Goal: Information Seeking & Learning: Learn about a topic

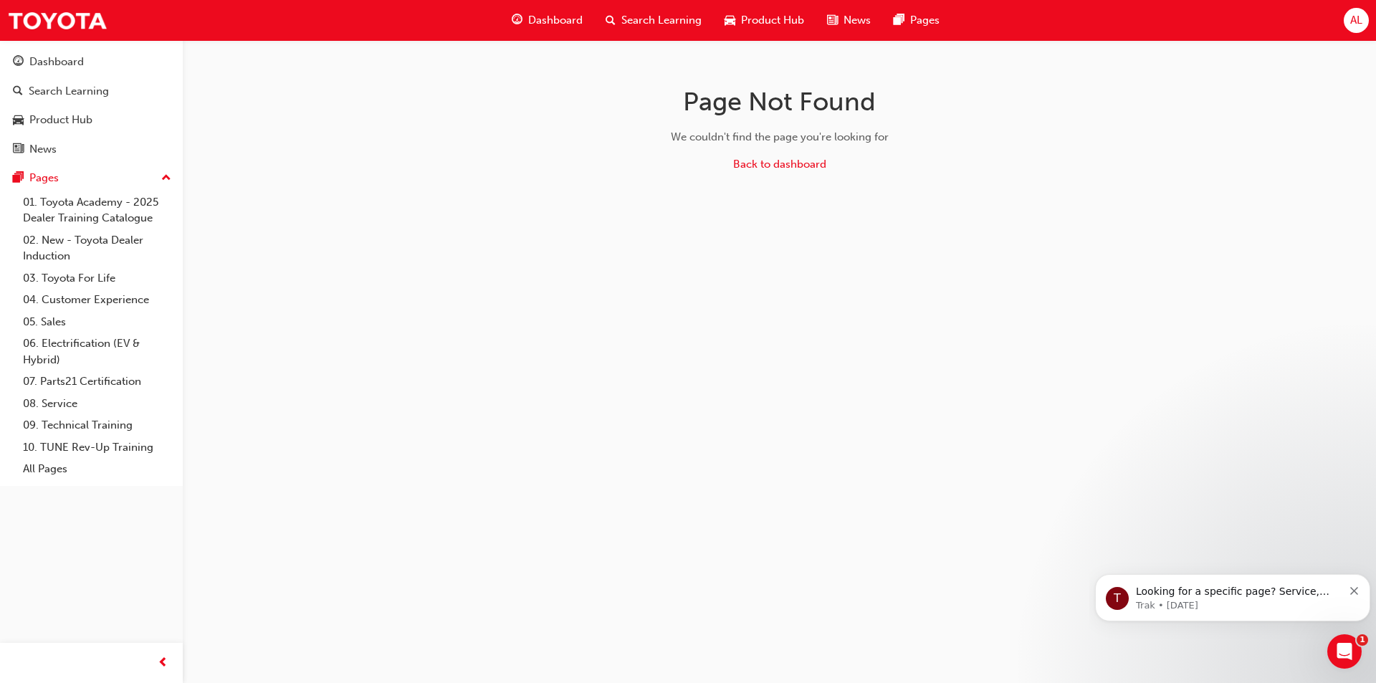
click at [96, 208] on link "01. Toyota Academy - 2025 Dealer Training Catalogue" at bounding box center [97, 210] width 160 height 38
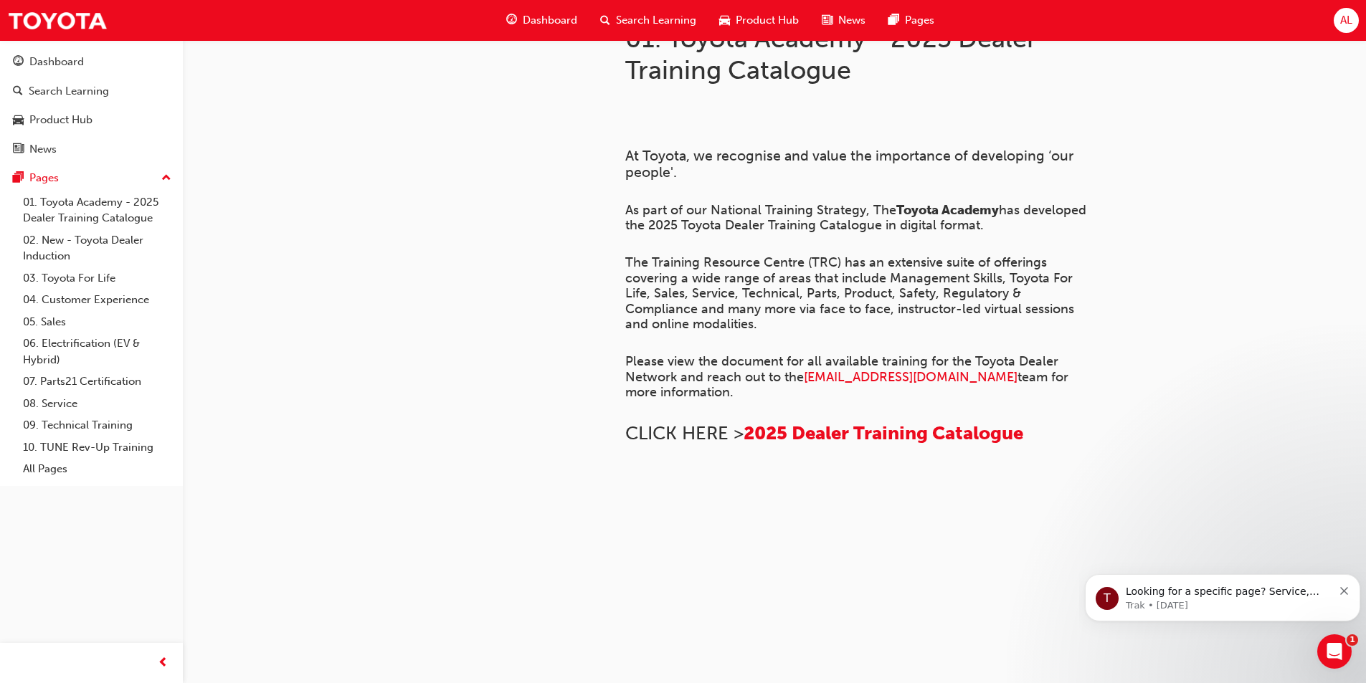
scroll to position [520, 0]
click at [804, 422] on span "2025 Dealer Training Catalogue" at bounding box center [883, 433] width 280 height 22
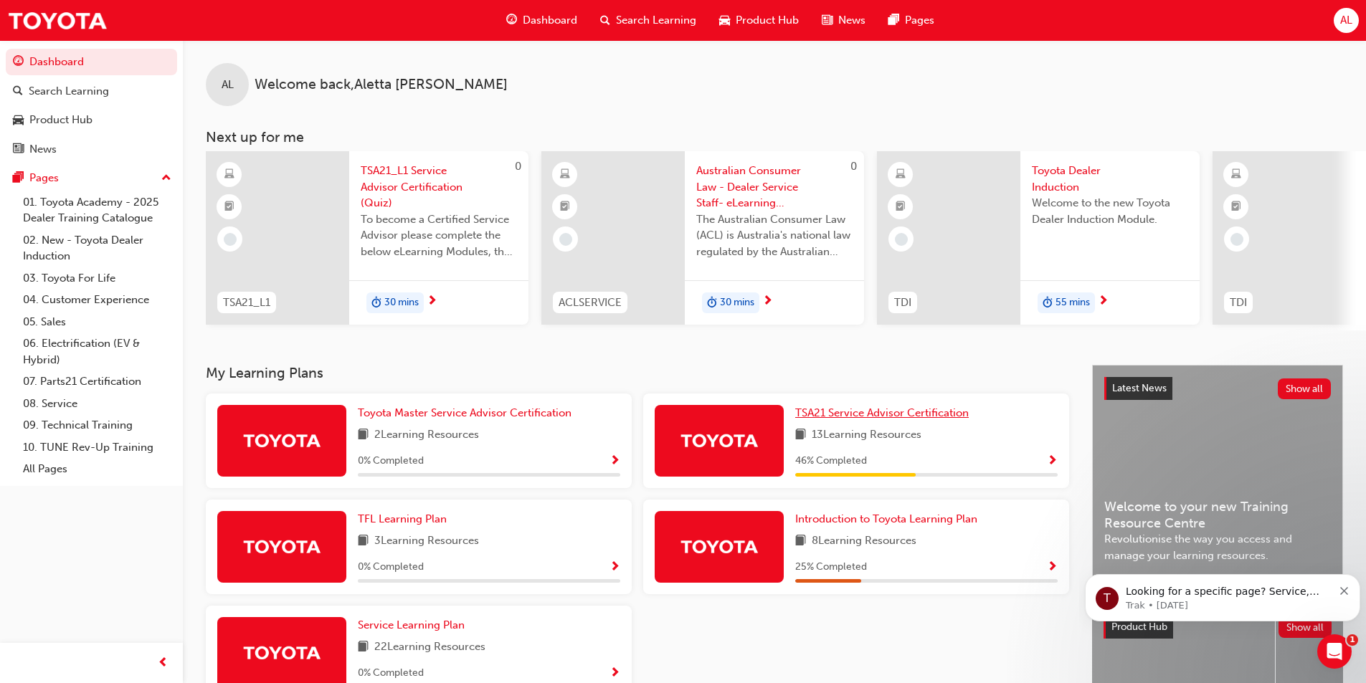
click at [842, 416] on span "TSA21 Service Advisor Certification" at bounding box center [881, 412] width 173 height 13
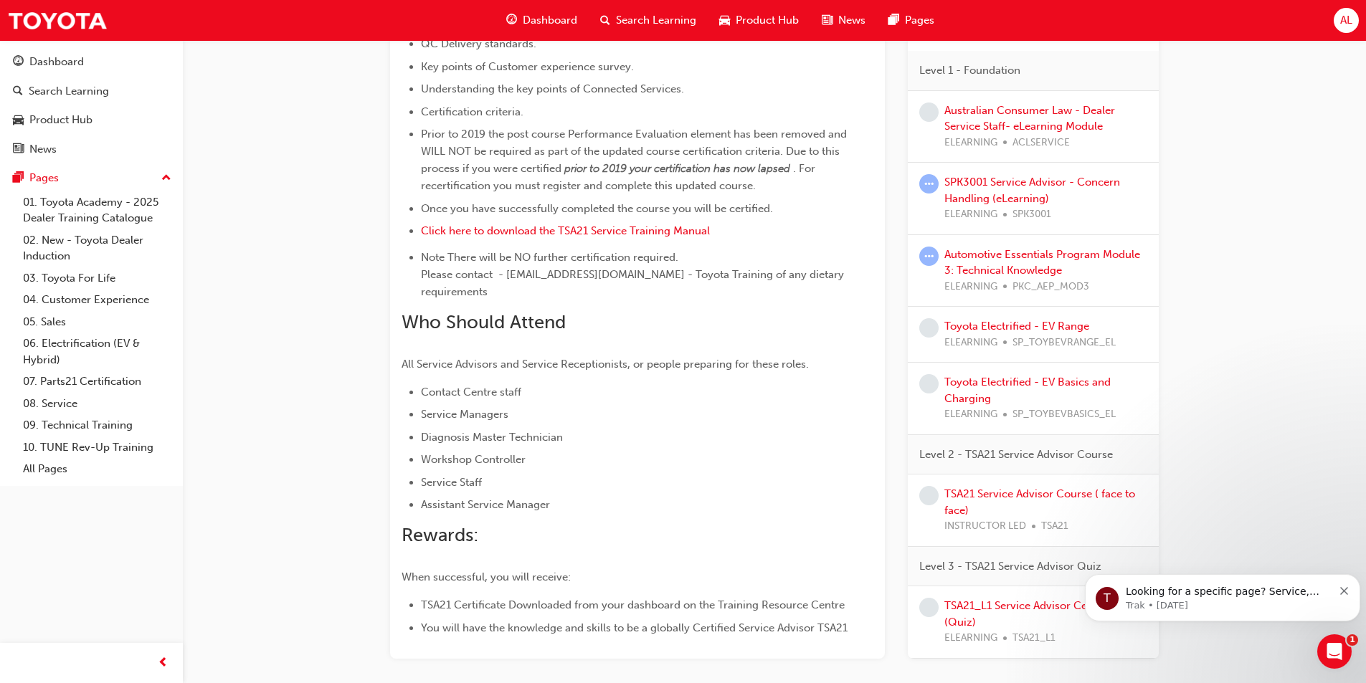
scroll to position [708, 0]
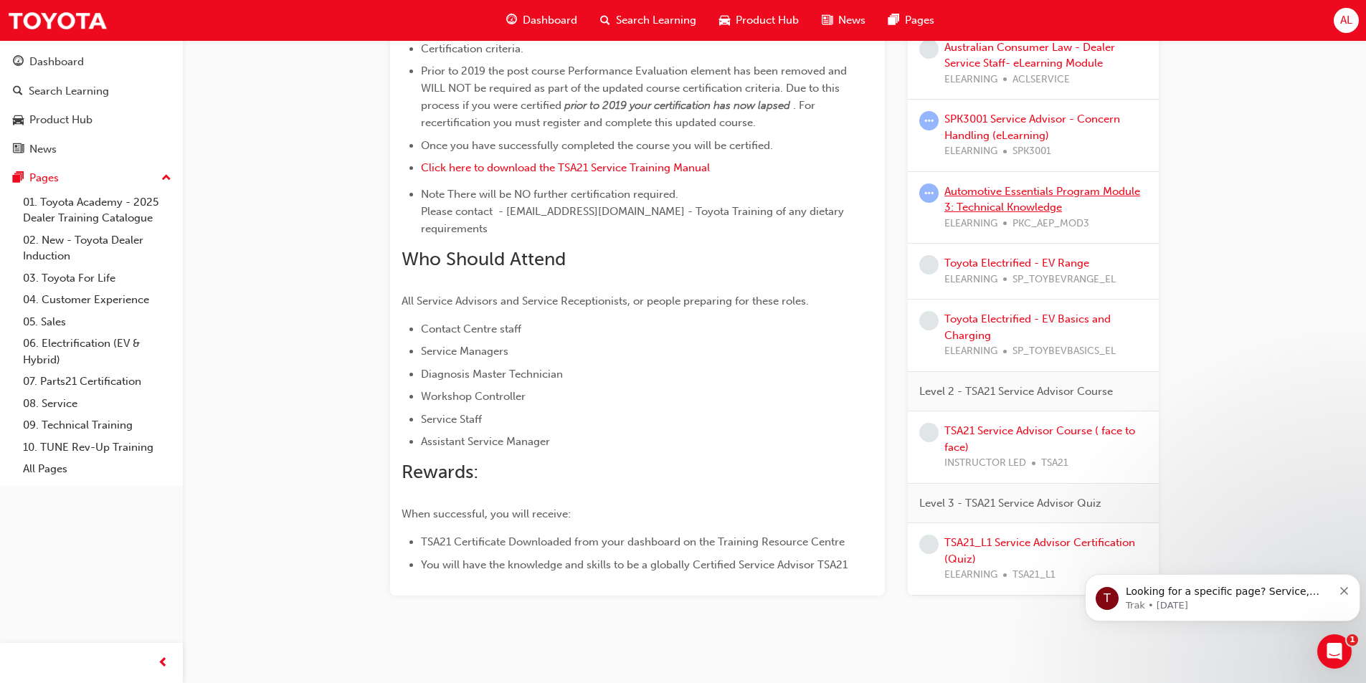
click at [1023, 185] on link "Automotive Essentials Program Module 3: Technical Knowledge" at bounding box center [1042, 199] width 196 height 29
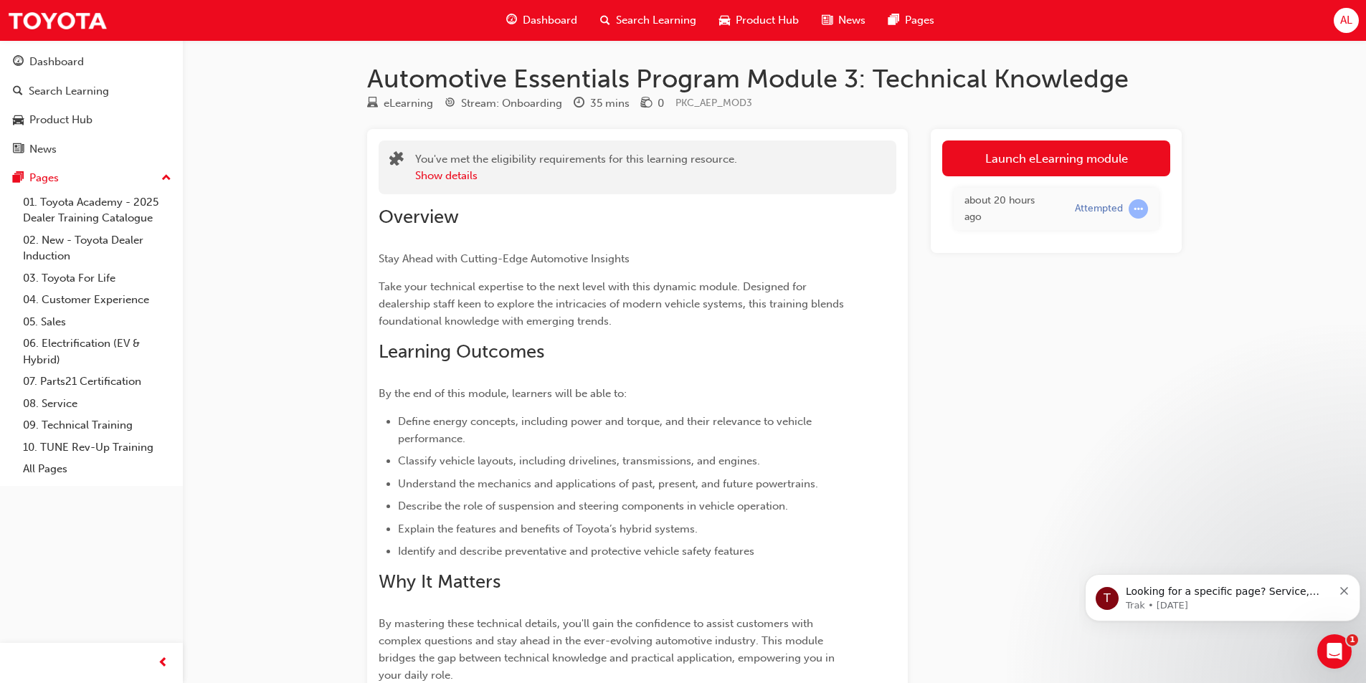
click at [1045, 159] on link "Launch eLearning module" at bounding box center [1056, 158] width 228 height 36
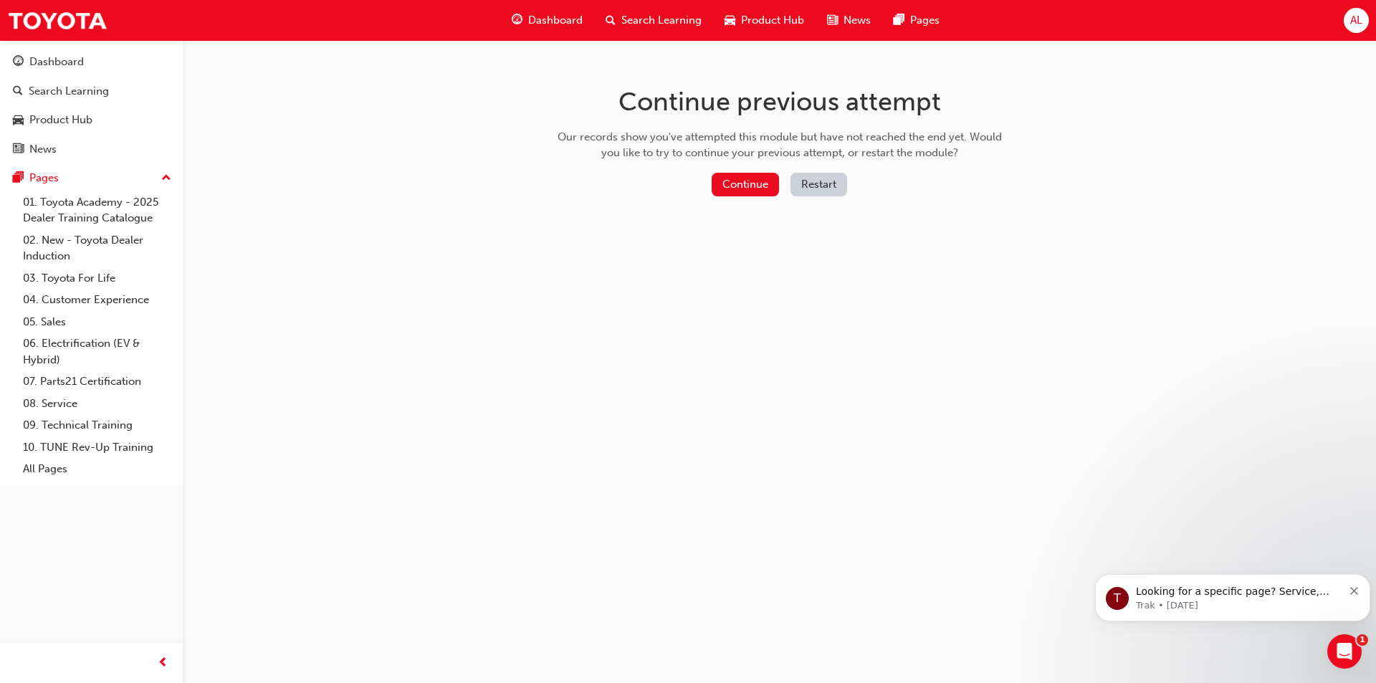
click at [745, 190] on button "Continue" at bounding box center [745, 185] width 67 height 24
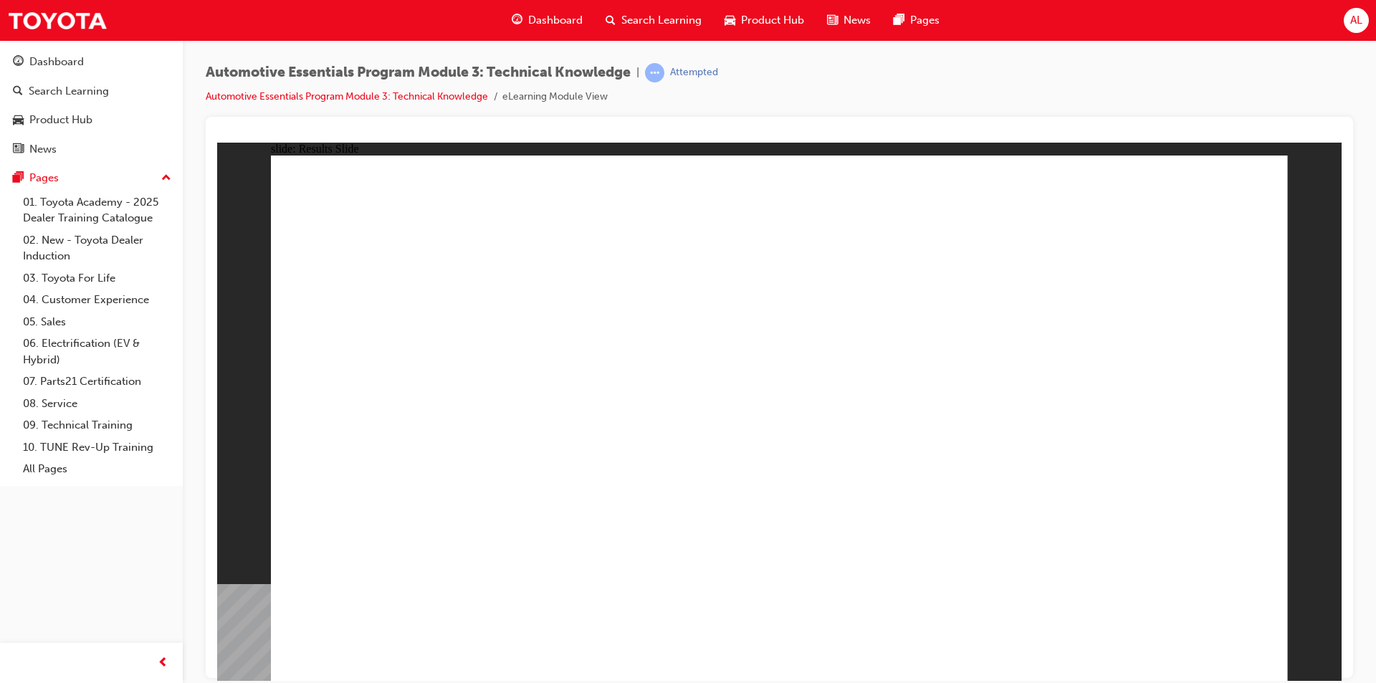
radio input "true"
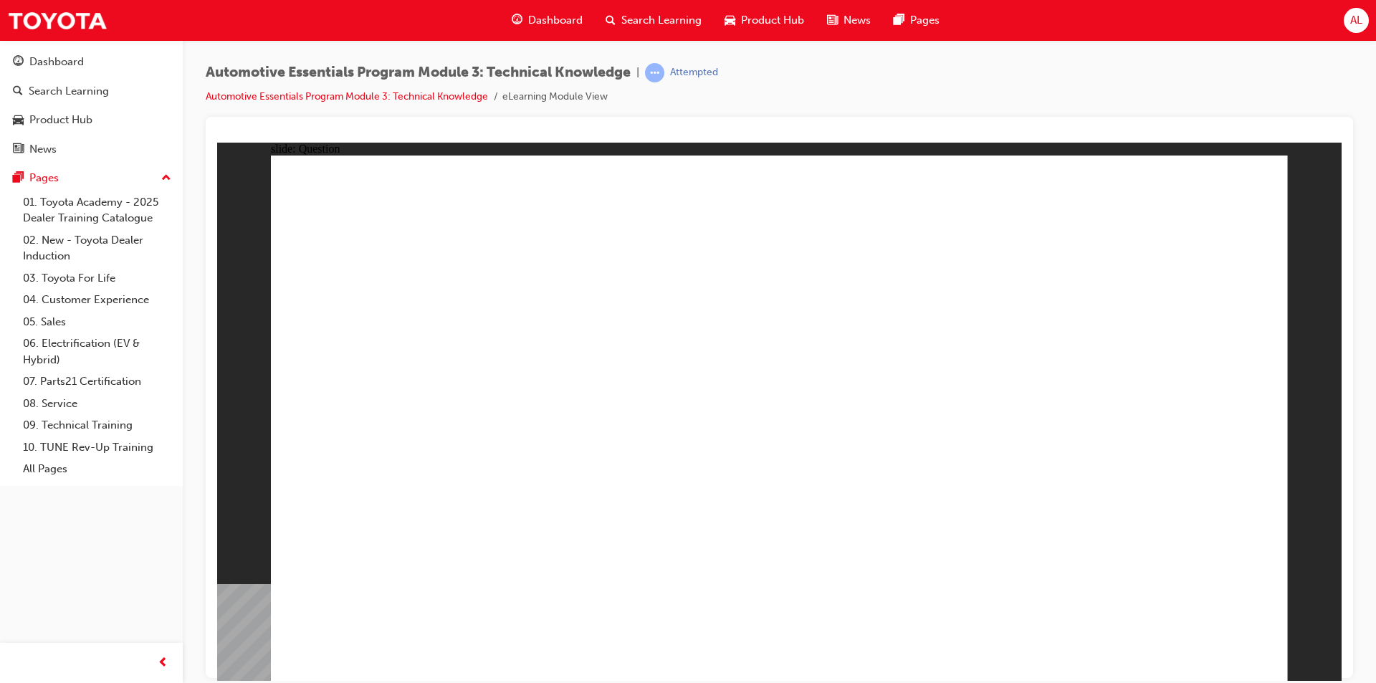
radio input "true"
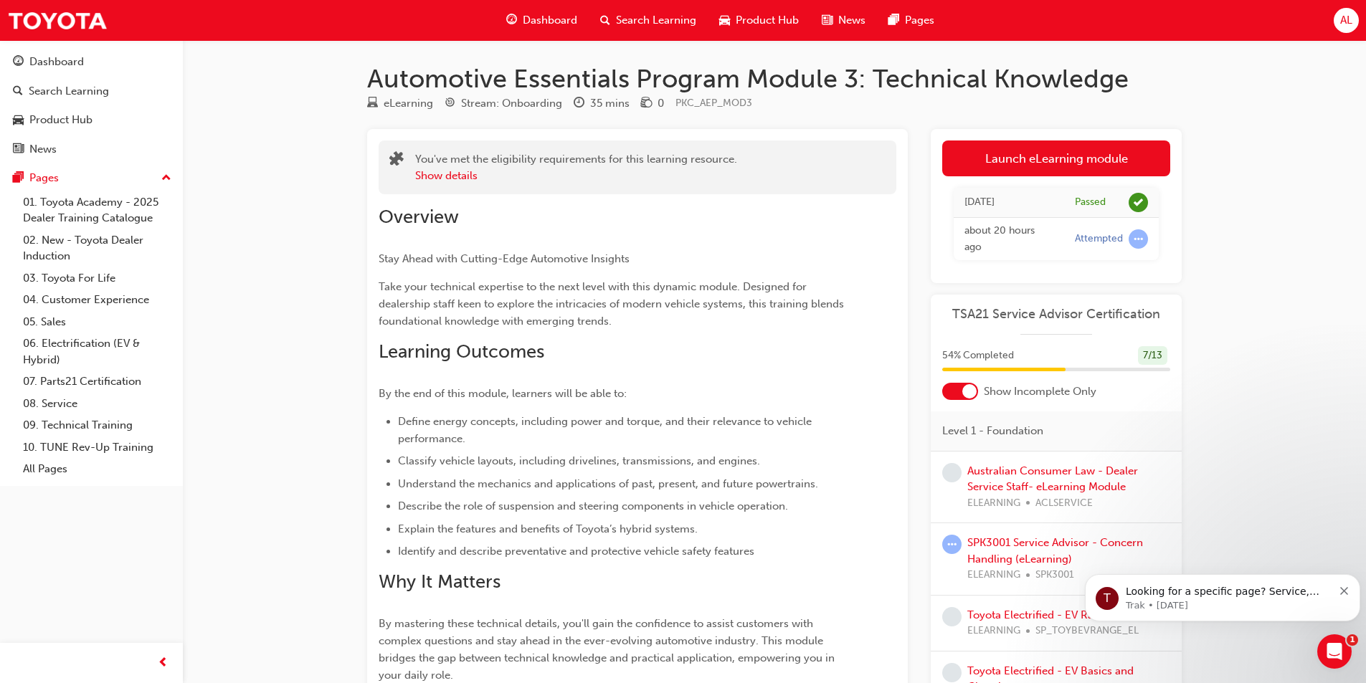
click at [993, 360] on span "54 % Completed" at bounding box center [978, 356] width 72 height 16
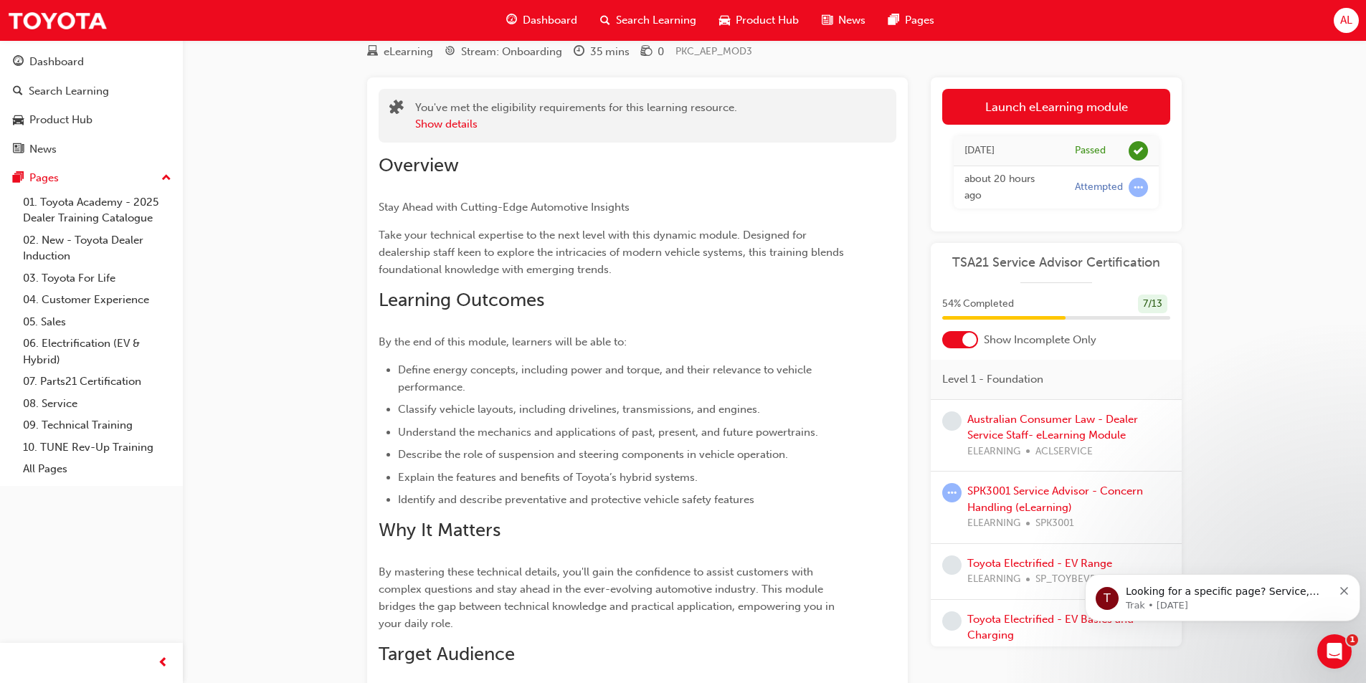
scroll to position [215, 0]
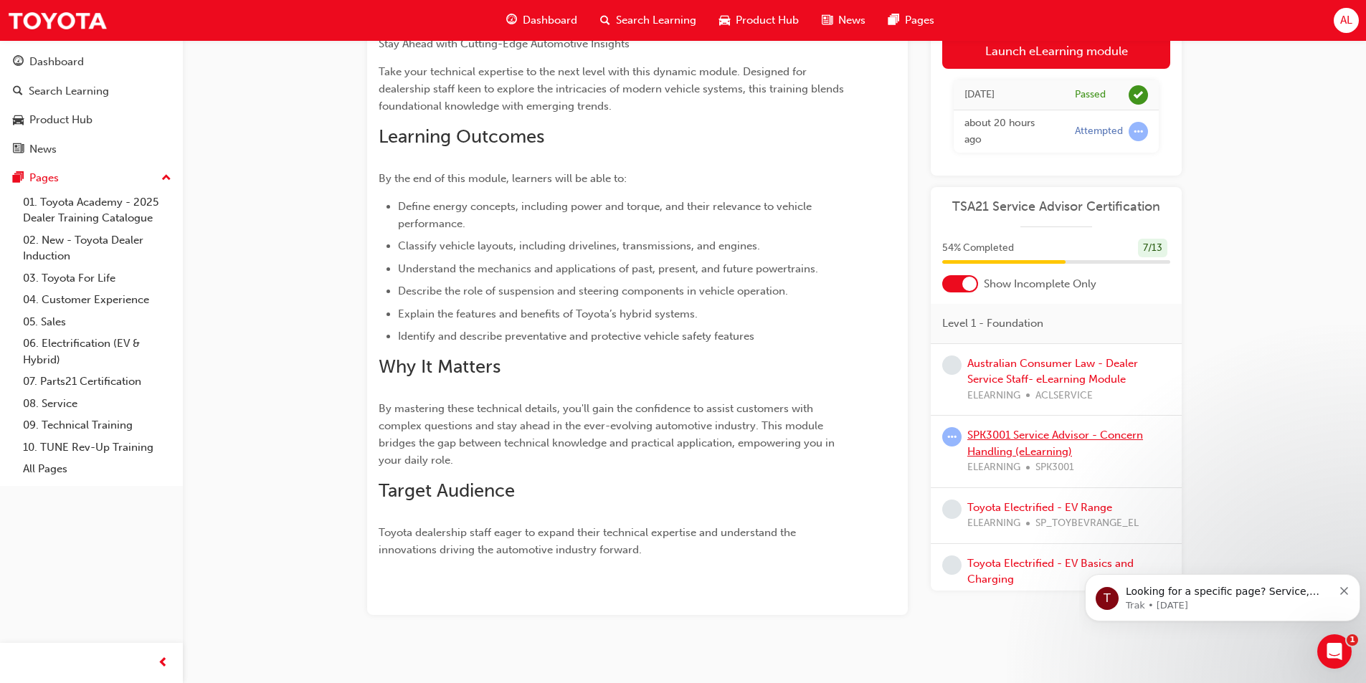
click at [1015, 435] on link "SPK3001 Service Advisor - Concern Handling (eLearning)" at bounding box center [1055, 443] width 176 height 29
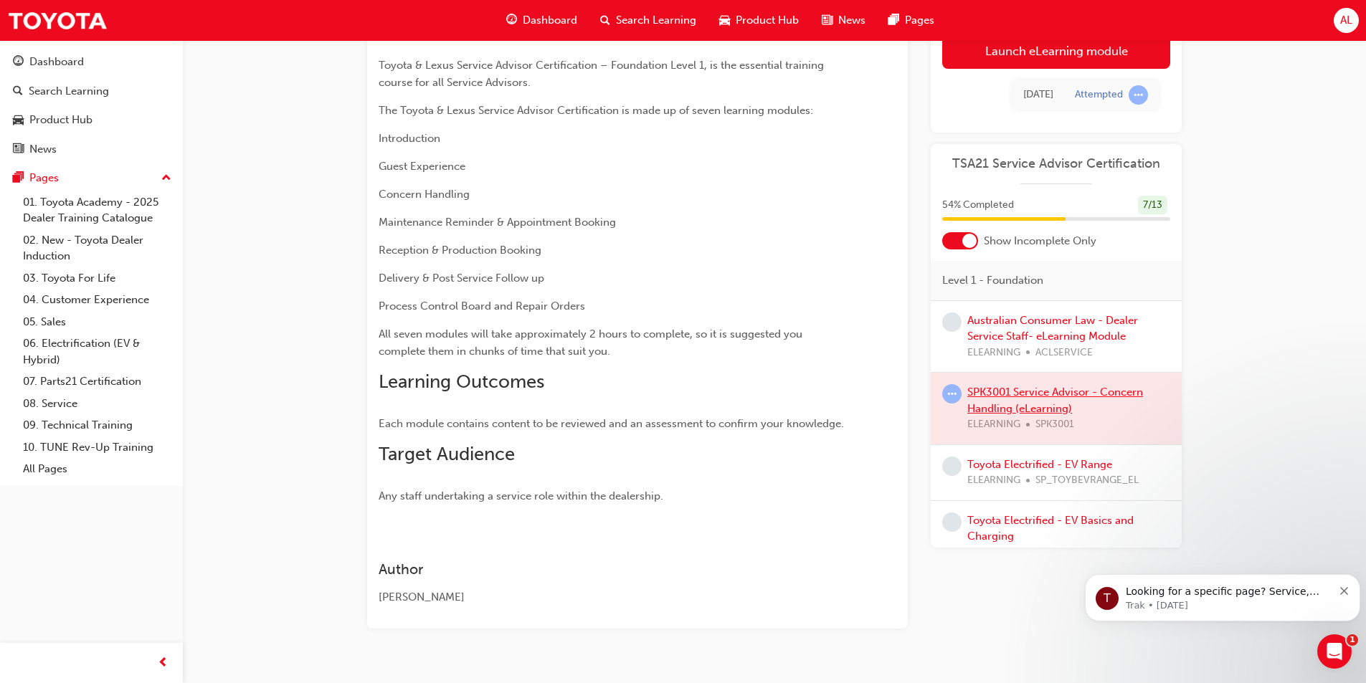
scroll to position [215, 0]
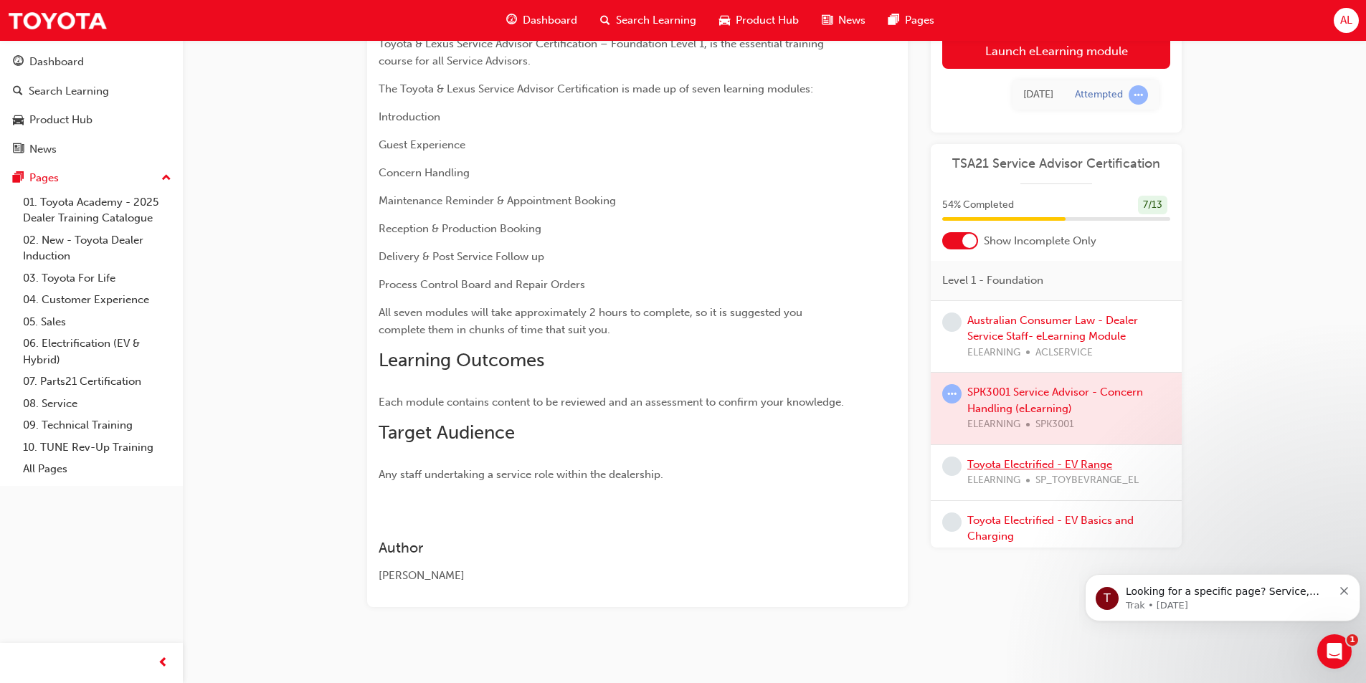
click at [1028, 462] on link "Toyota Electrified - EV Range" at bounding box center [1039, 464] width 145 height 13
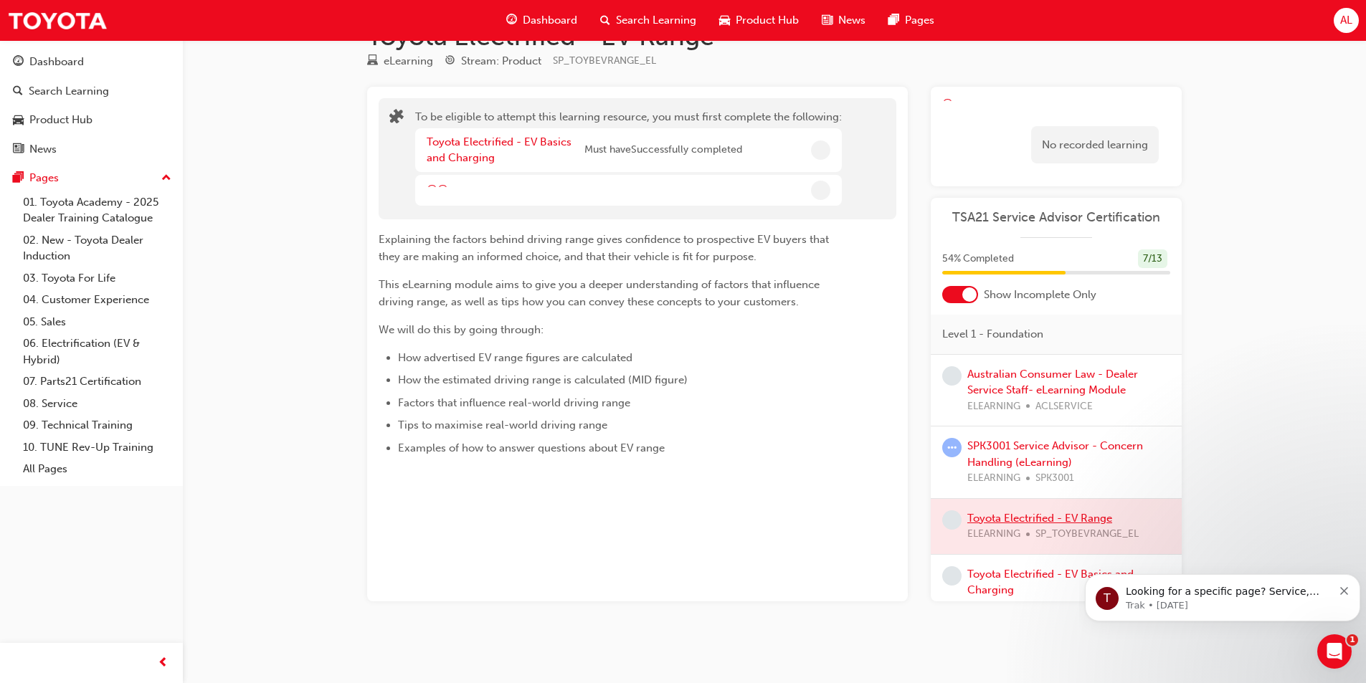
scroll to position [62, 0]
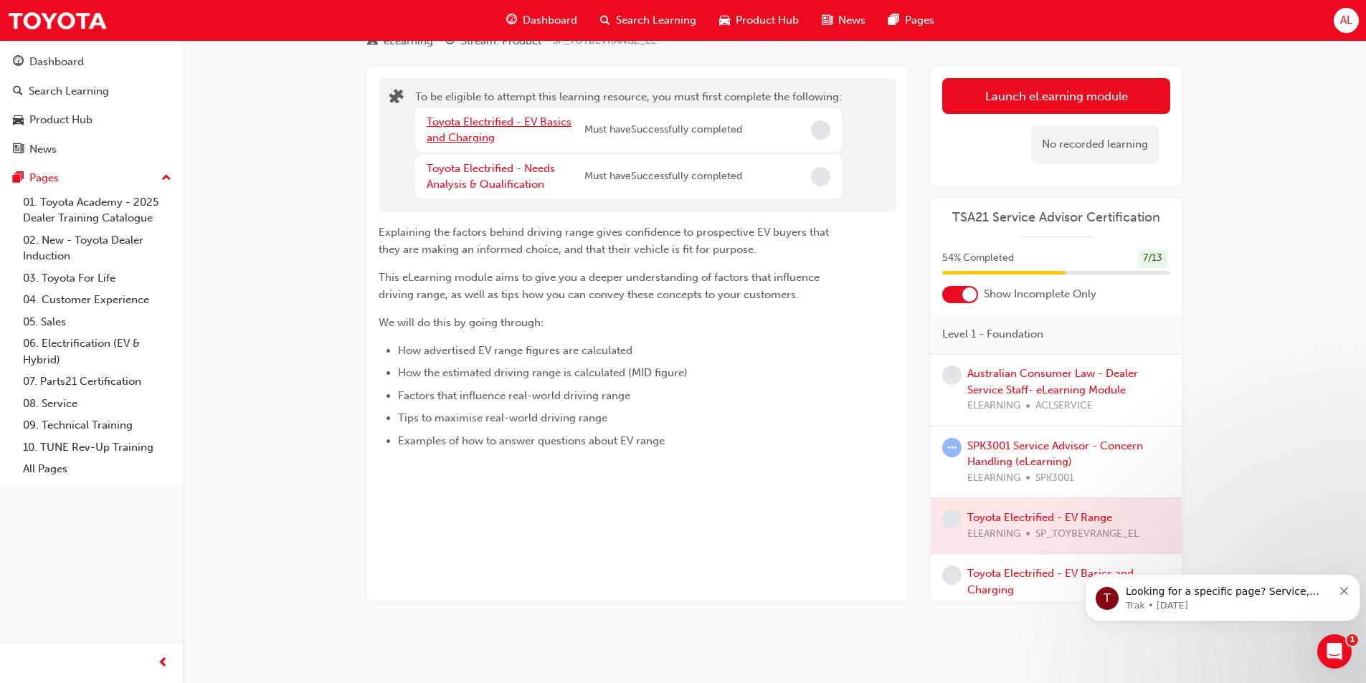
click at [464, 119] on link "Toyota Electrified - EV Basics and Charging" at bounding box center [498, 129] width 145 height 29
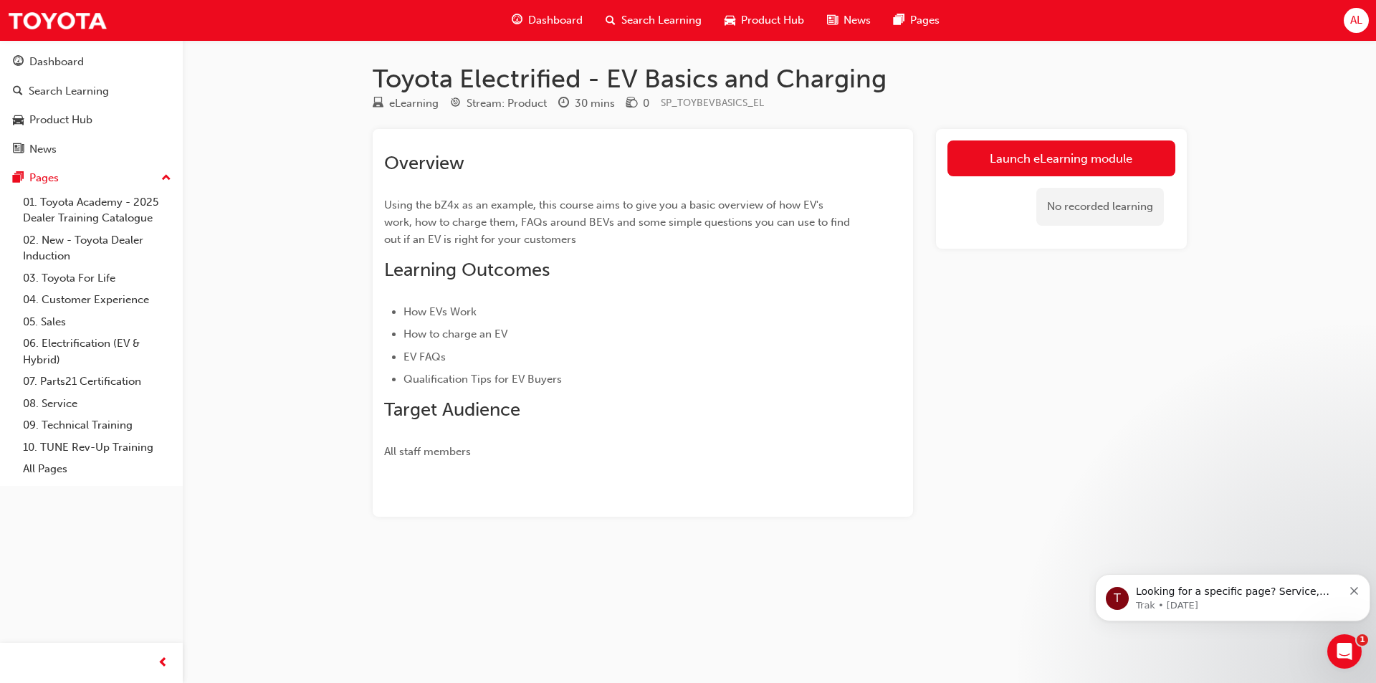
click at [1004, 162] on link "Launch eLearning module" at bounding box center [1062, 158] width 228 height 36
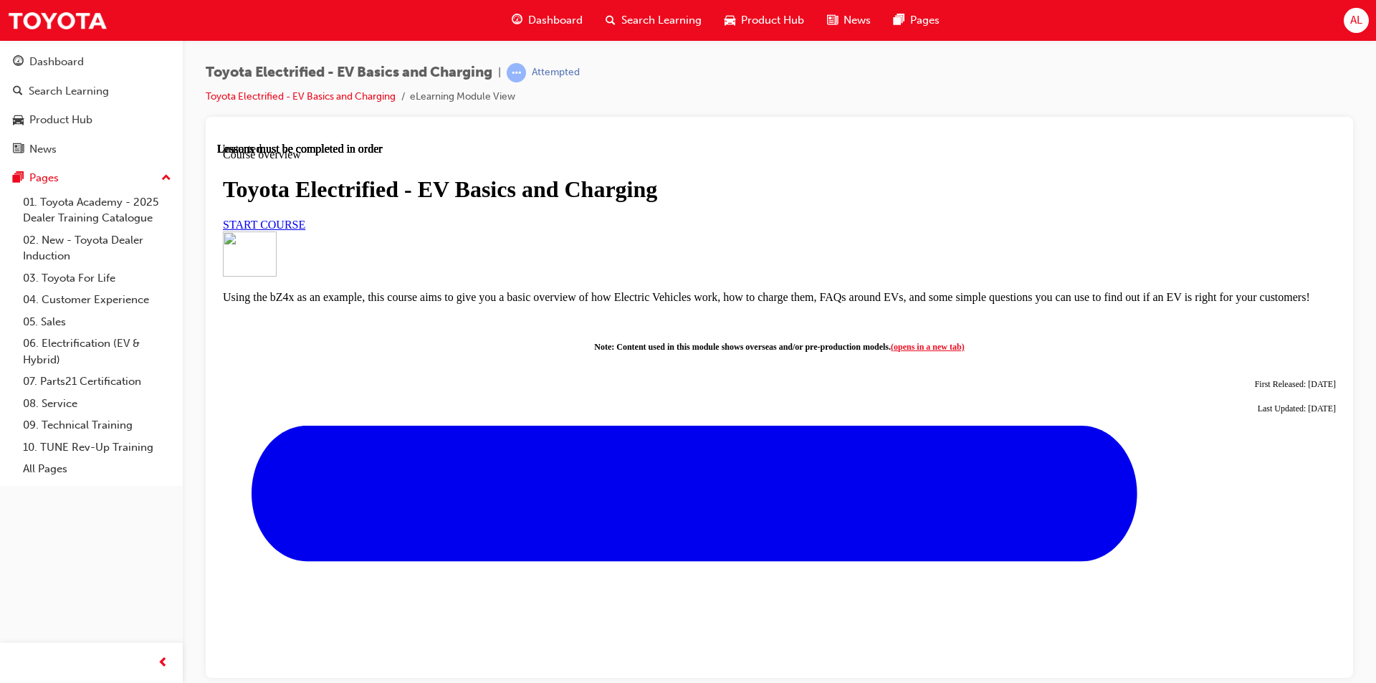
click at [305, 230] on span "START COURSE" at bounding box center [264, 224] width 82 height 12
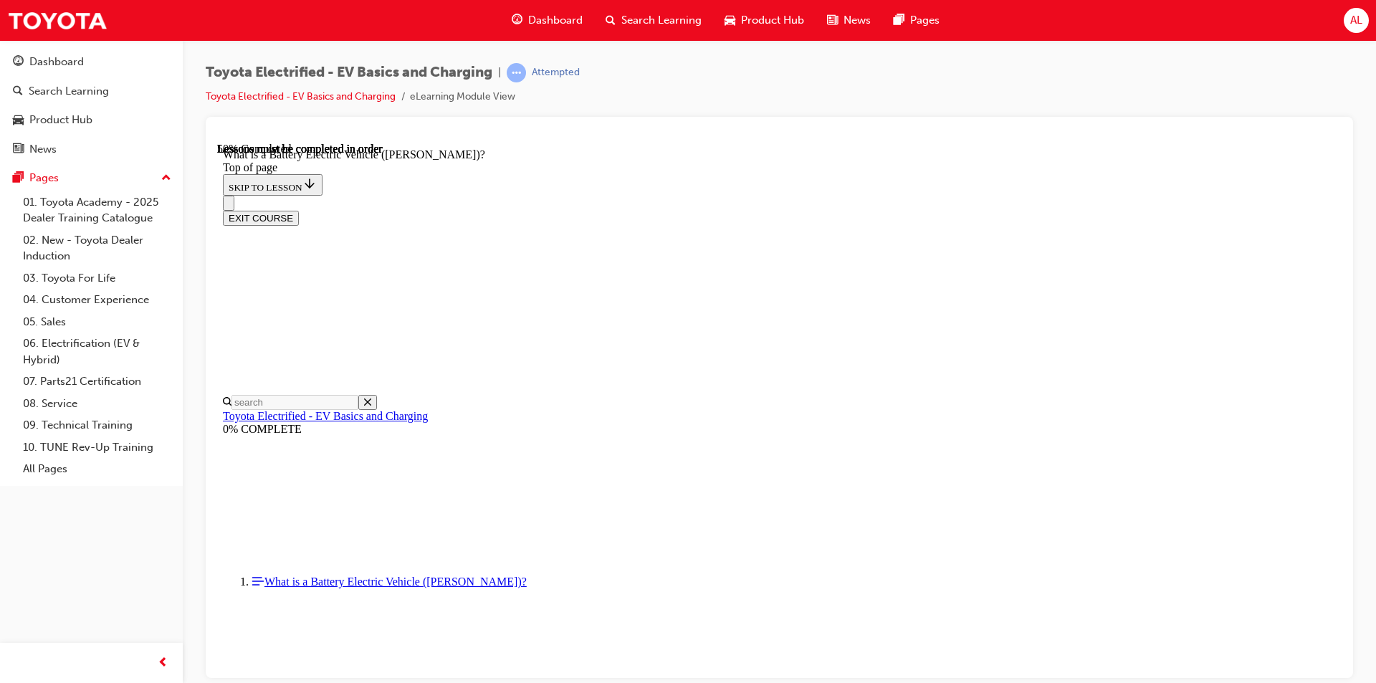
scroll to position [1569, 0]
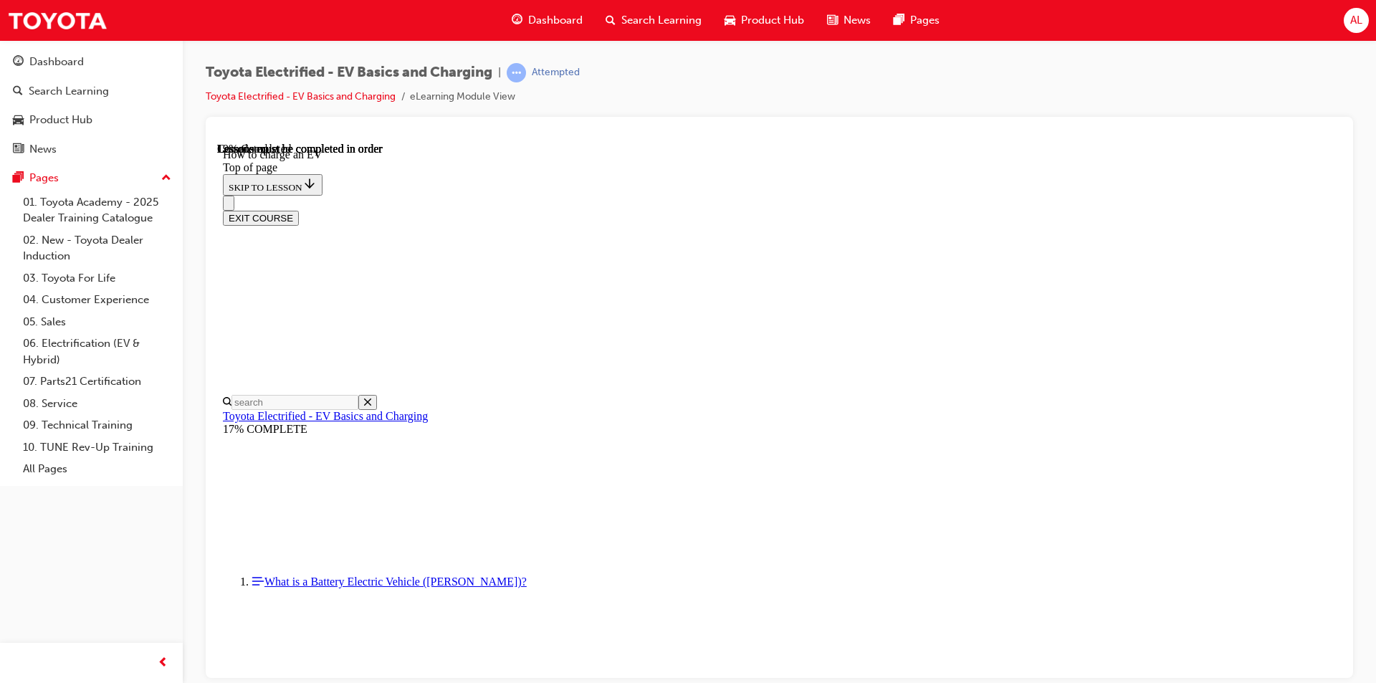
scroll to position [690, 0]
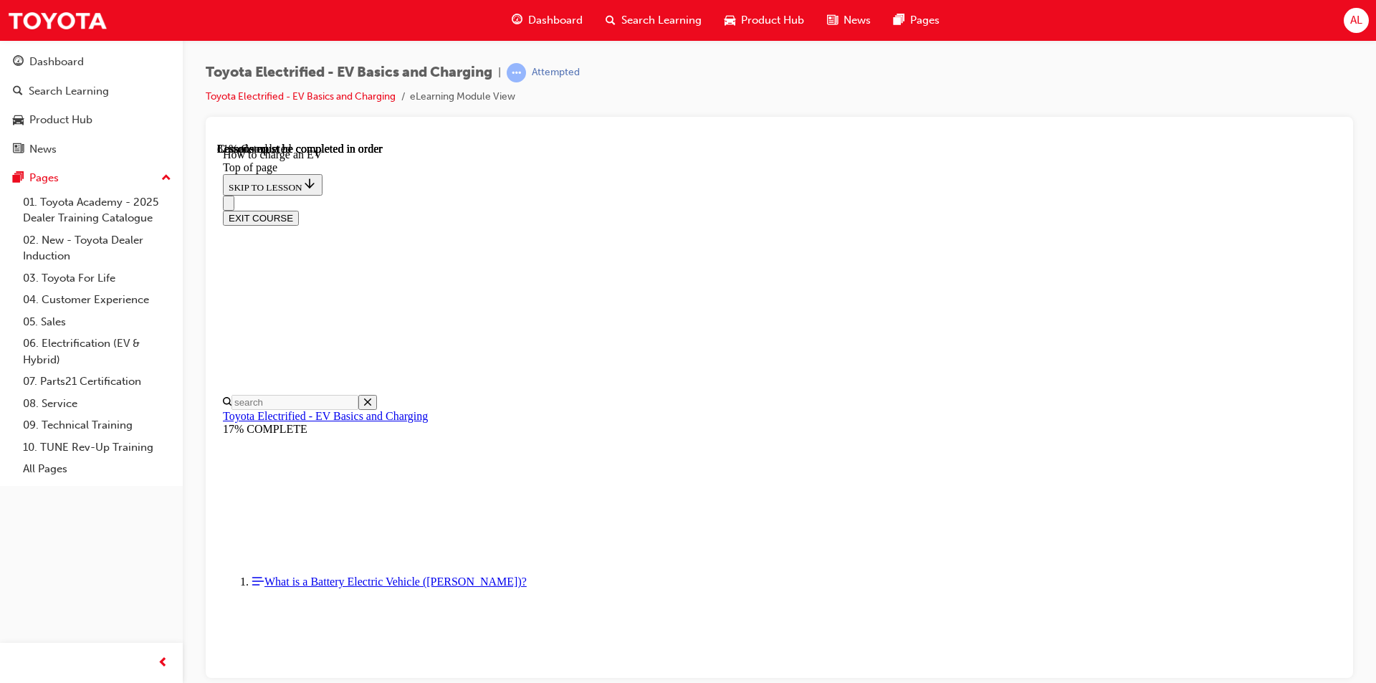
scroll to position [6177, 0]
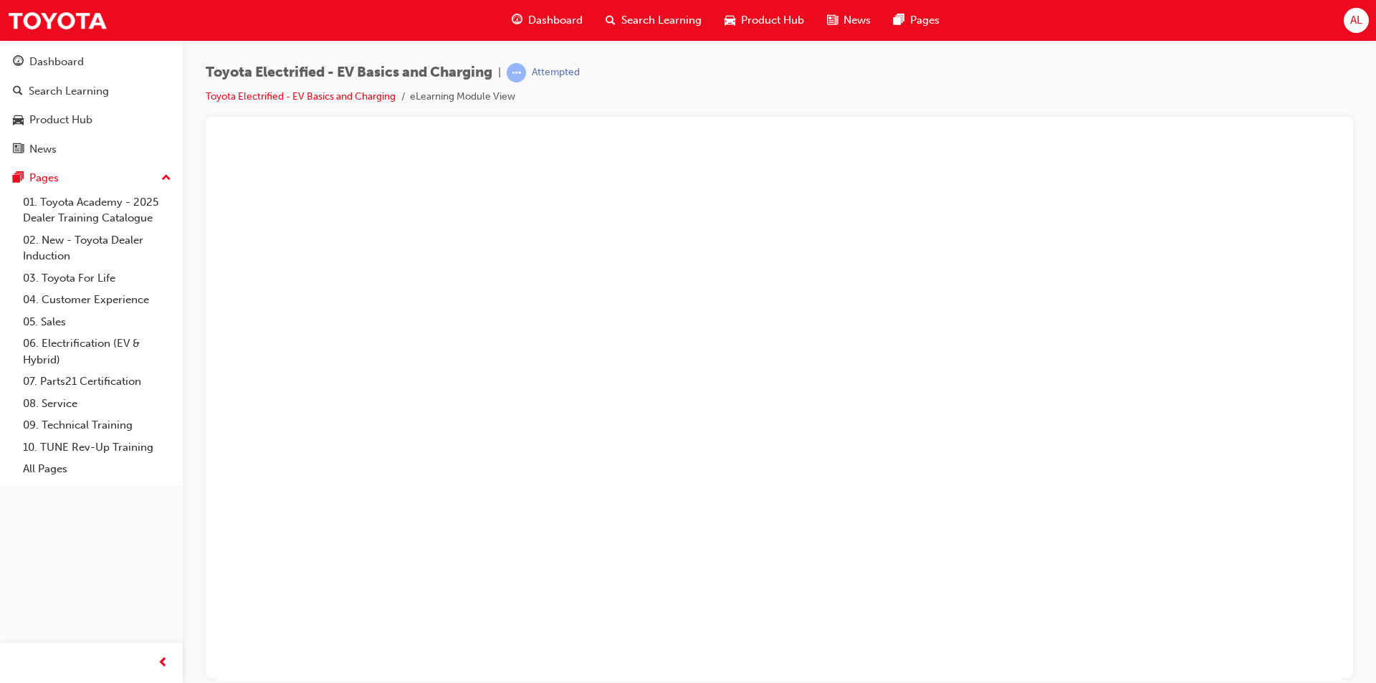
click at [762, 338] on button "Unzoom image" at bounding box center [779, 411] width 1125 height 538
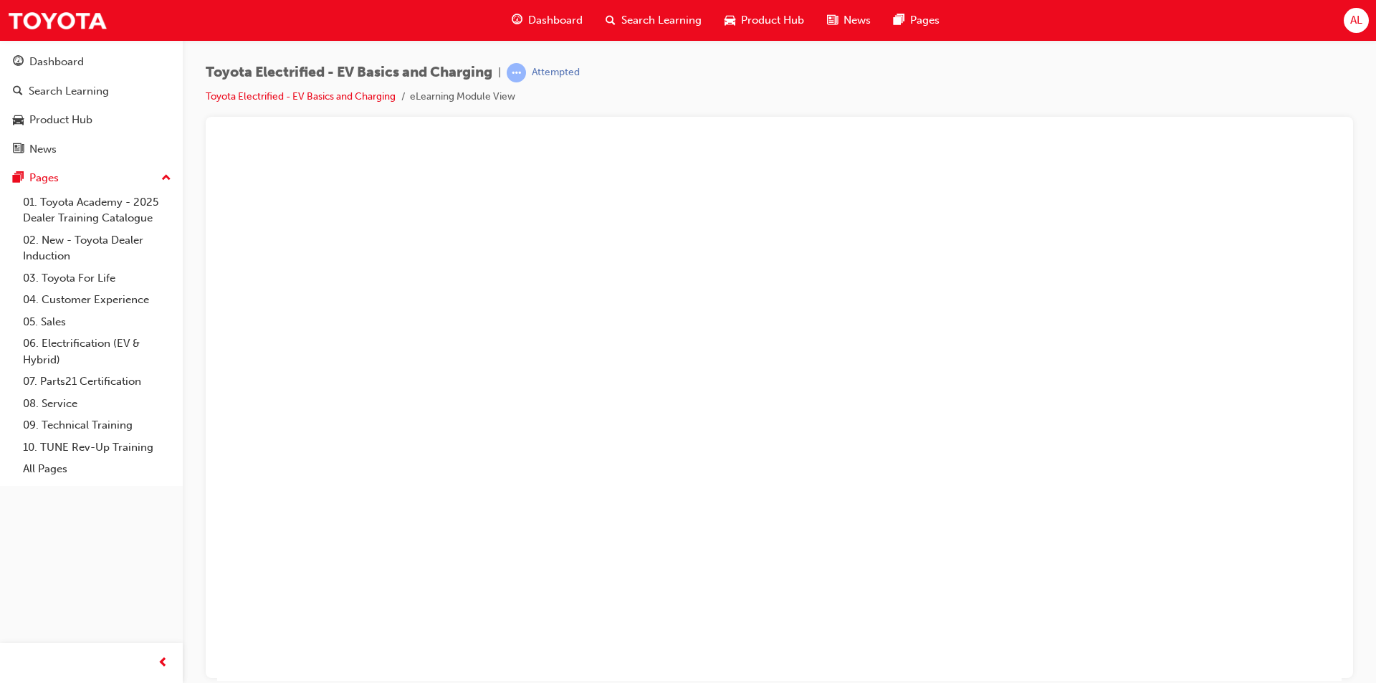
click at [1072, 191] on button "Unzoom image" at bounding box center [779, 411] width 1125 height 538
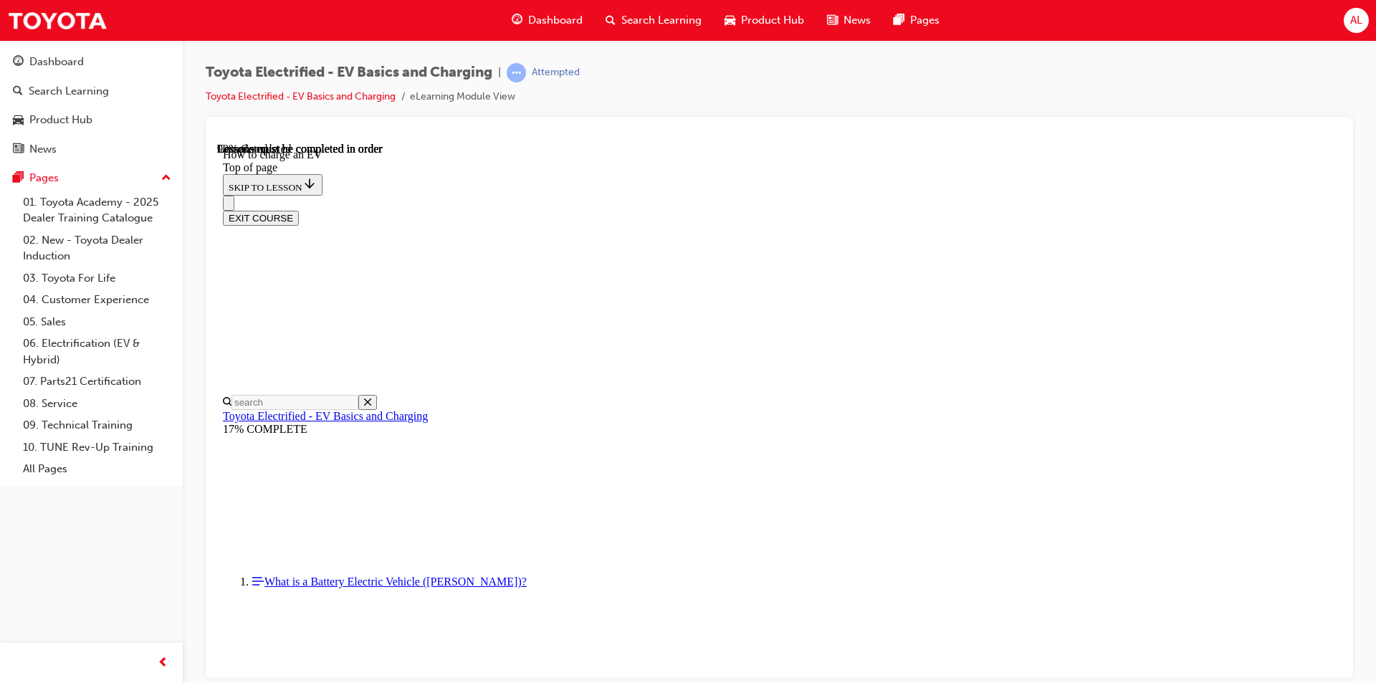
scroll to position [4014, 0]
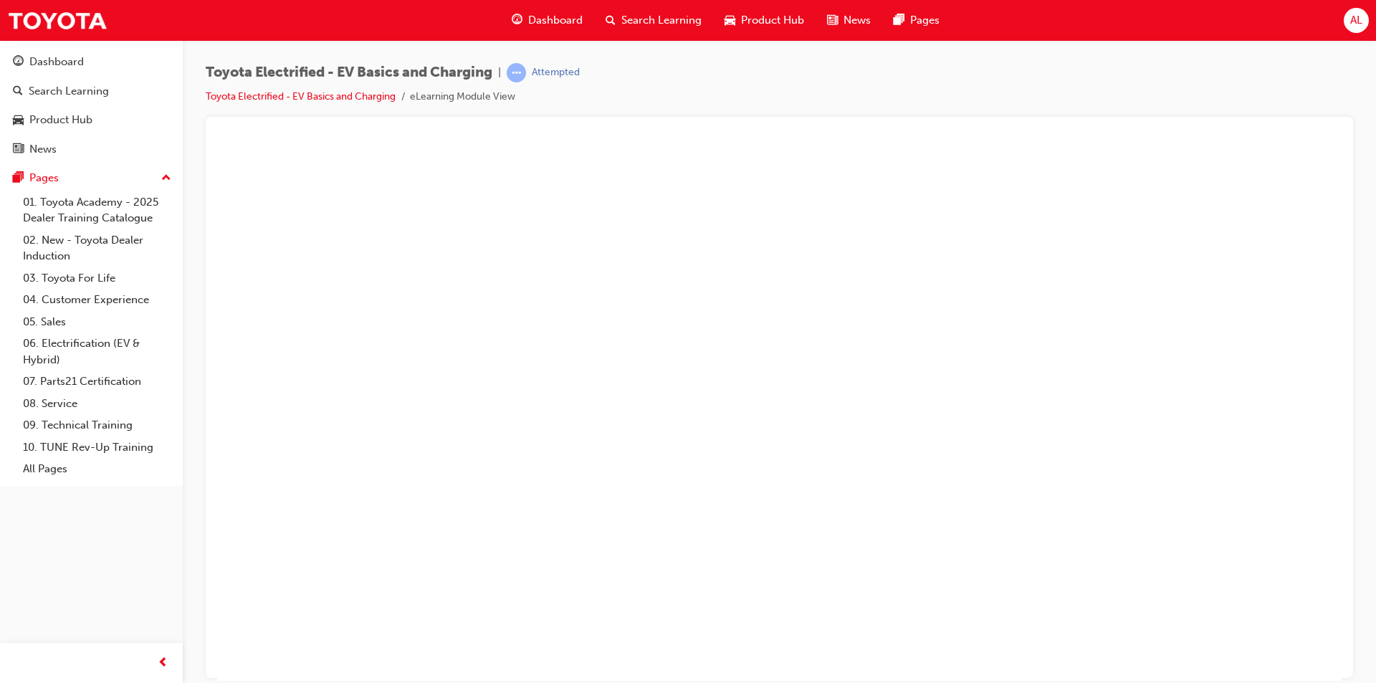
click at [655, 206] on button "Unzoom image" at bounding box center [779, 411] width 1125 height 538
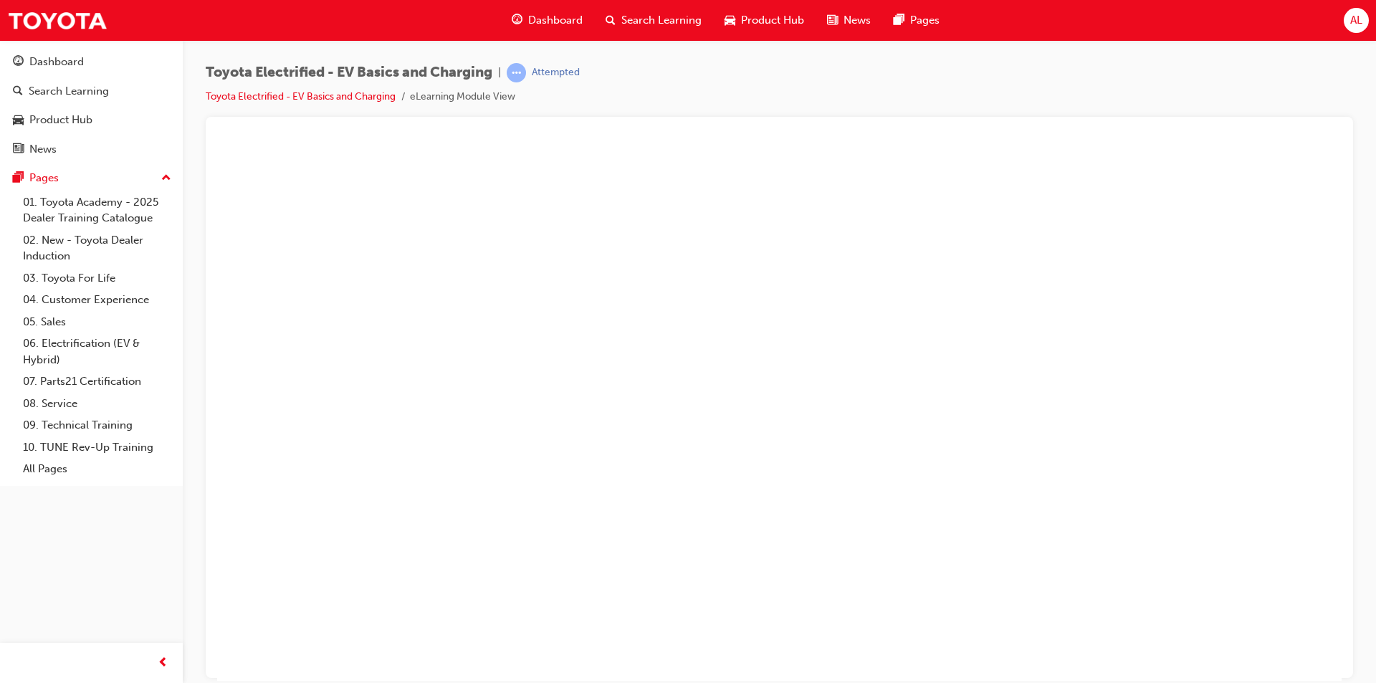
click at [714, 297] on button "Unzoom image" at bounding box center [779, 411] width 1125 height 538
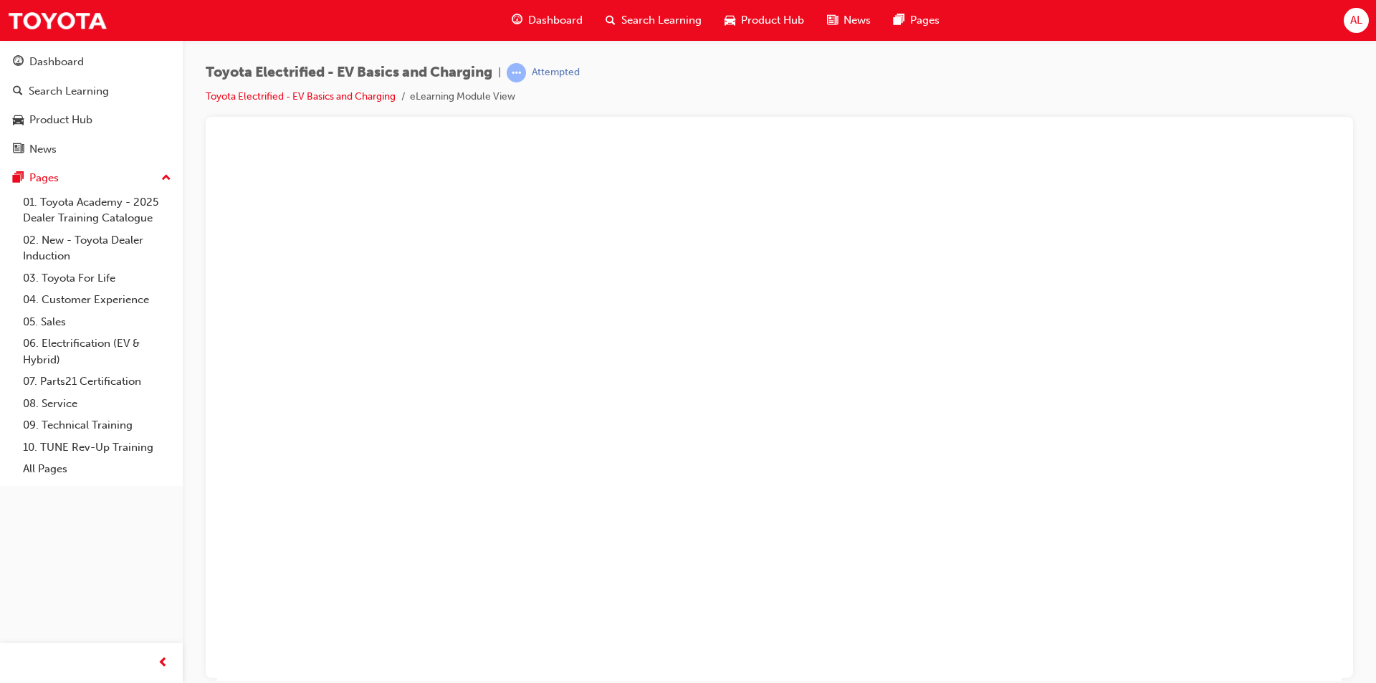
drag, startPoint x: 857, startPoint y: 327, endPoint x: 955, endPoint y: 305, distance: 100.7
click at [861, 323] on button "Unzoom image" at bounding box center [779, 411] width 1125 height 538
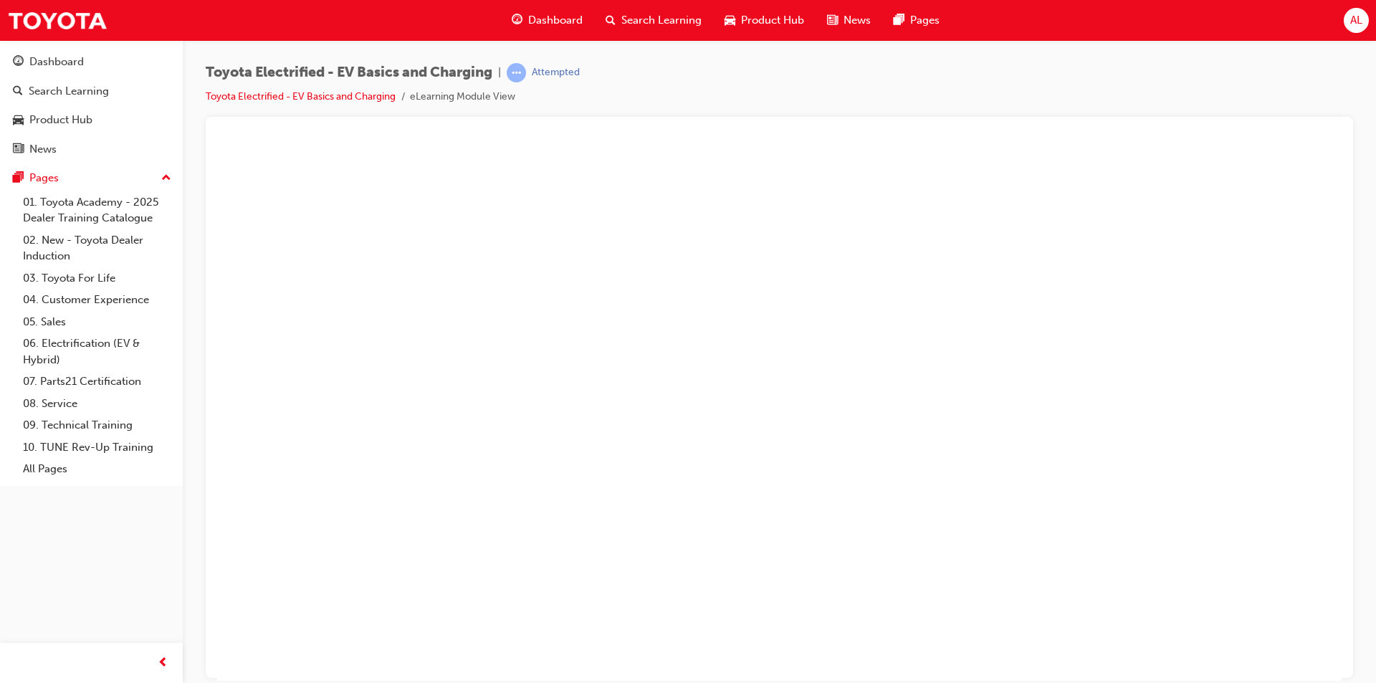
click at [769, 399] on button "Unzoom image" at bounding box center [779, 411] width 1125 height 538
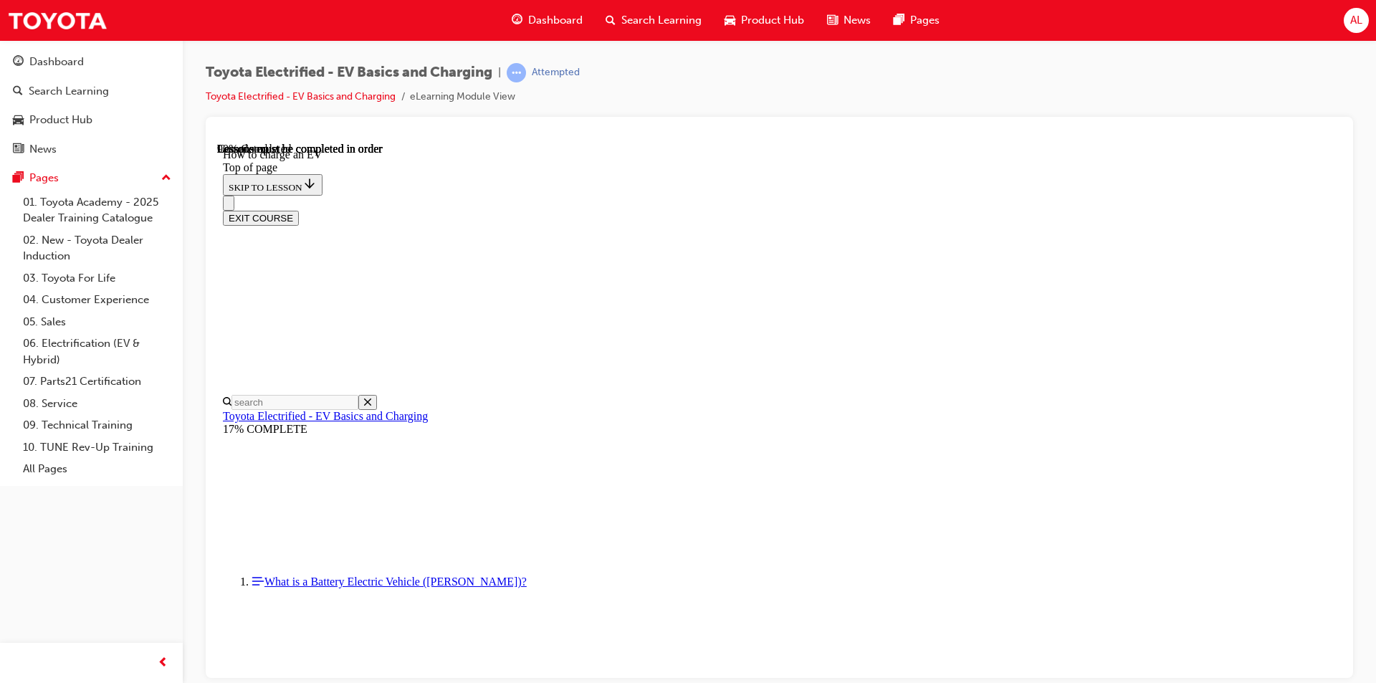
drag, startPoint x: 1039, startPoint y: 508, endPoint x: 1069, endPoint y: 503, distance: 31.2
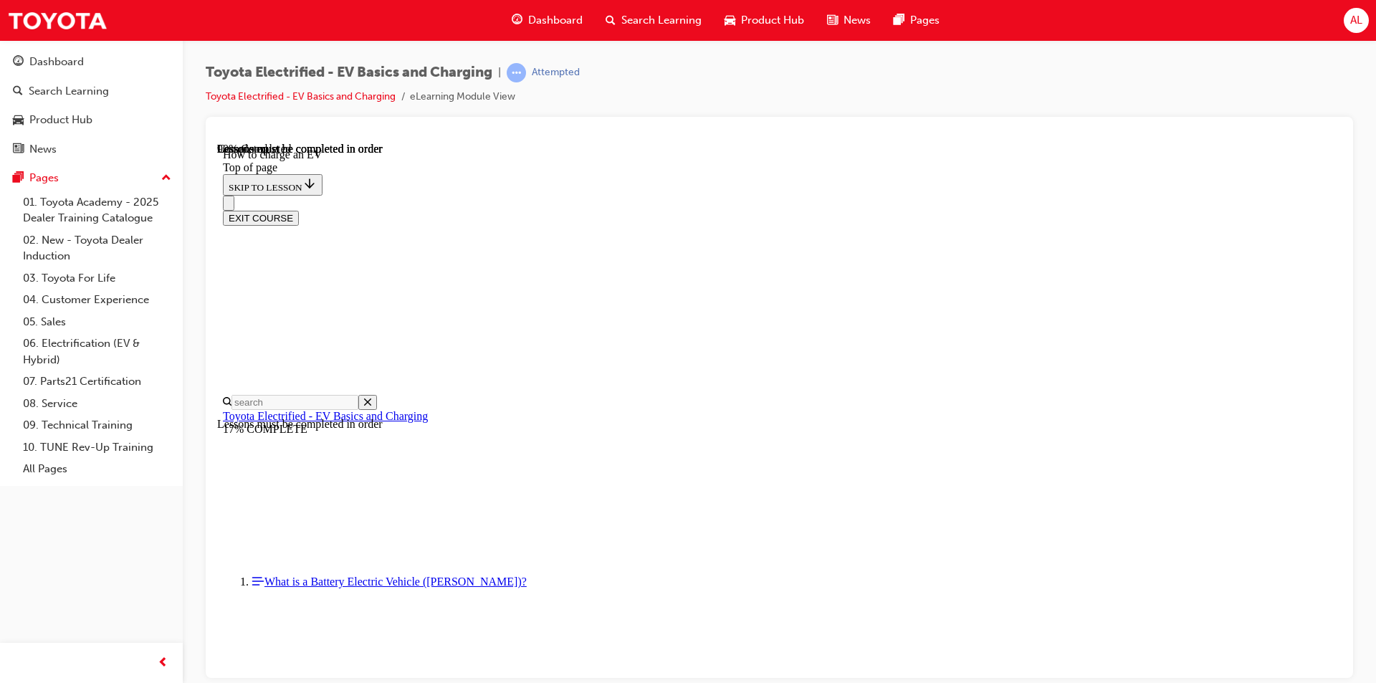
scroll to position [1720, 0]
click at [243, 206] on icon "Close navigation menu" at bounding box center [236, 211] width 14 height 10
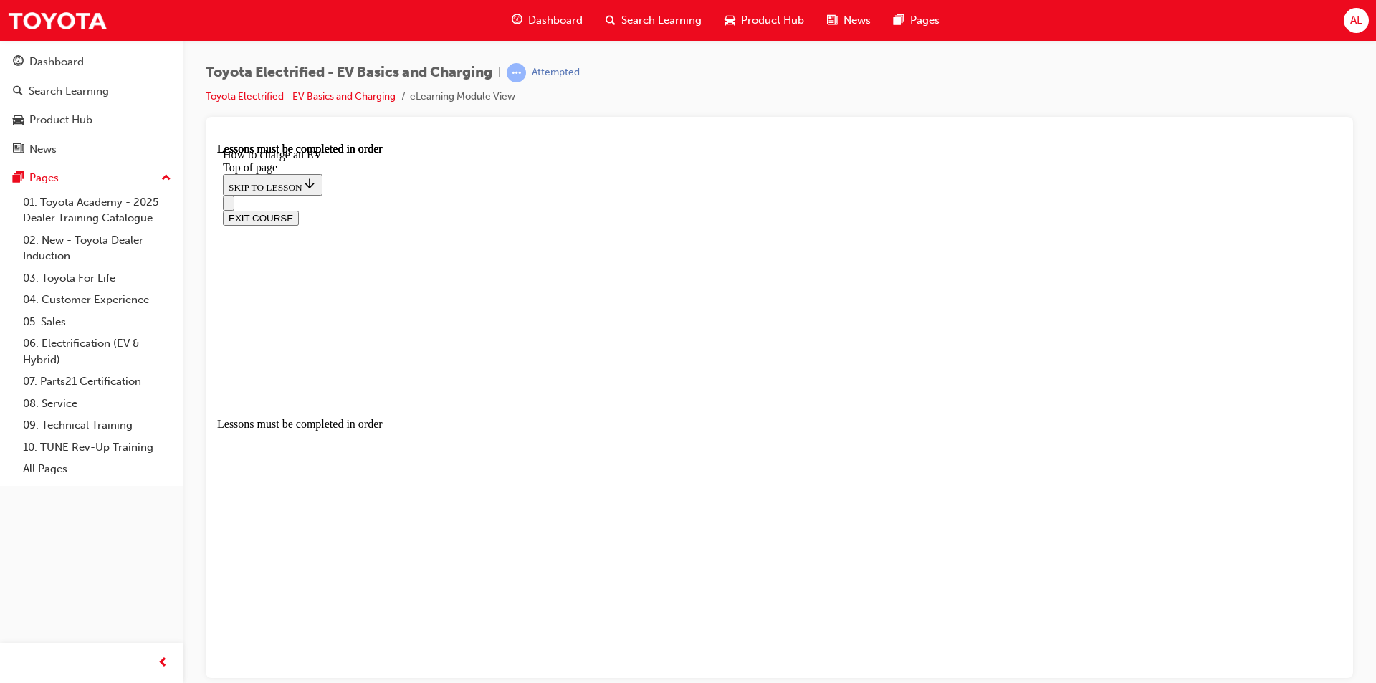
click at [227, 195] on button "Open navigation menu" at bounding box center [228, 202] width 11 height 15
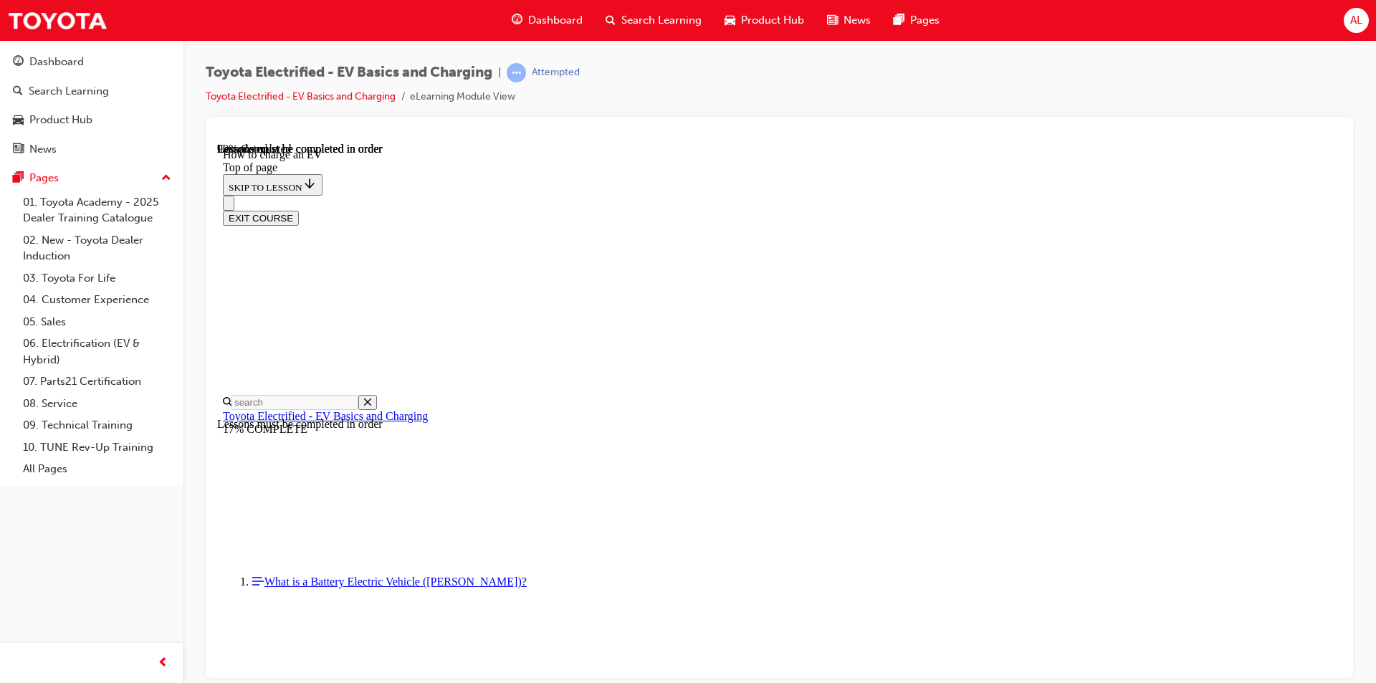
scroll to position [2652, 0]
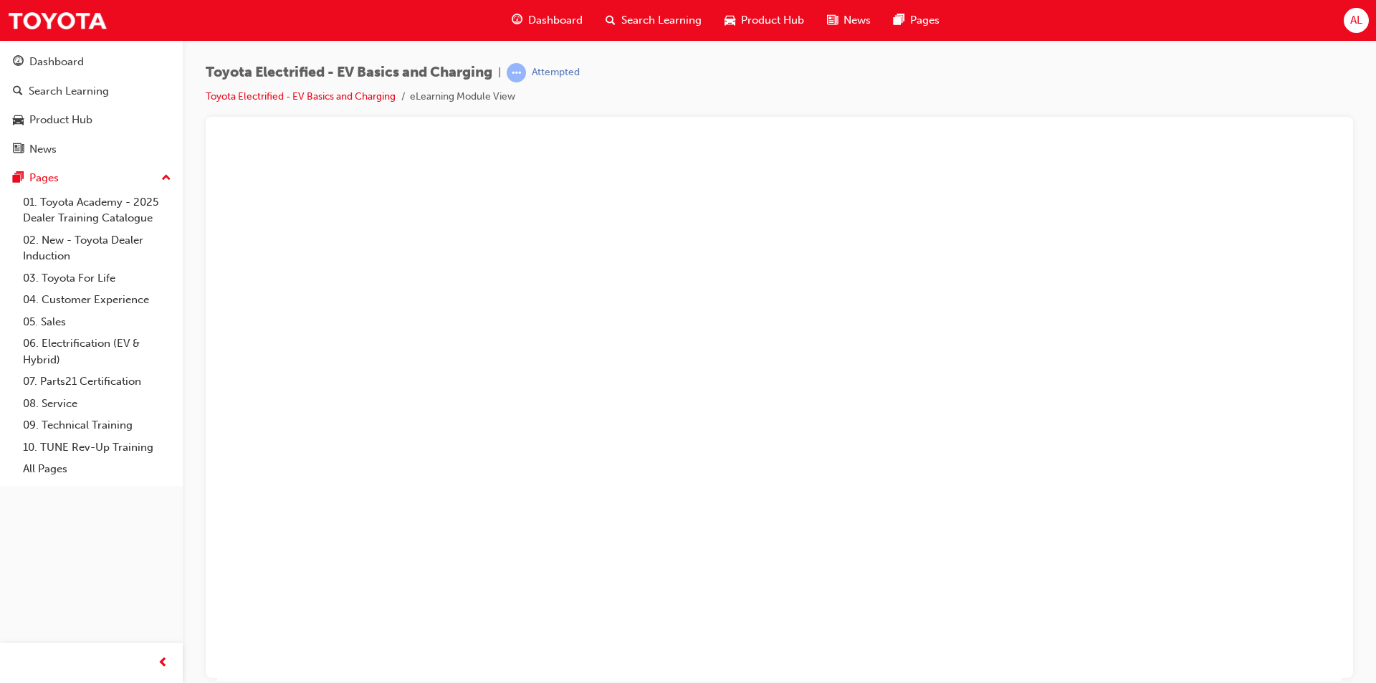
click at [1272, 187] on button "Unzoom image" at bounding box center [779, 411] width 1125 height 538
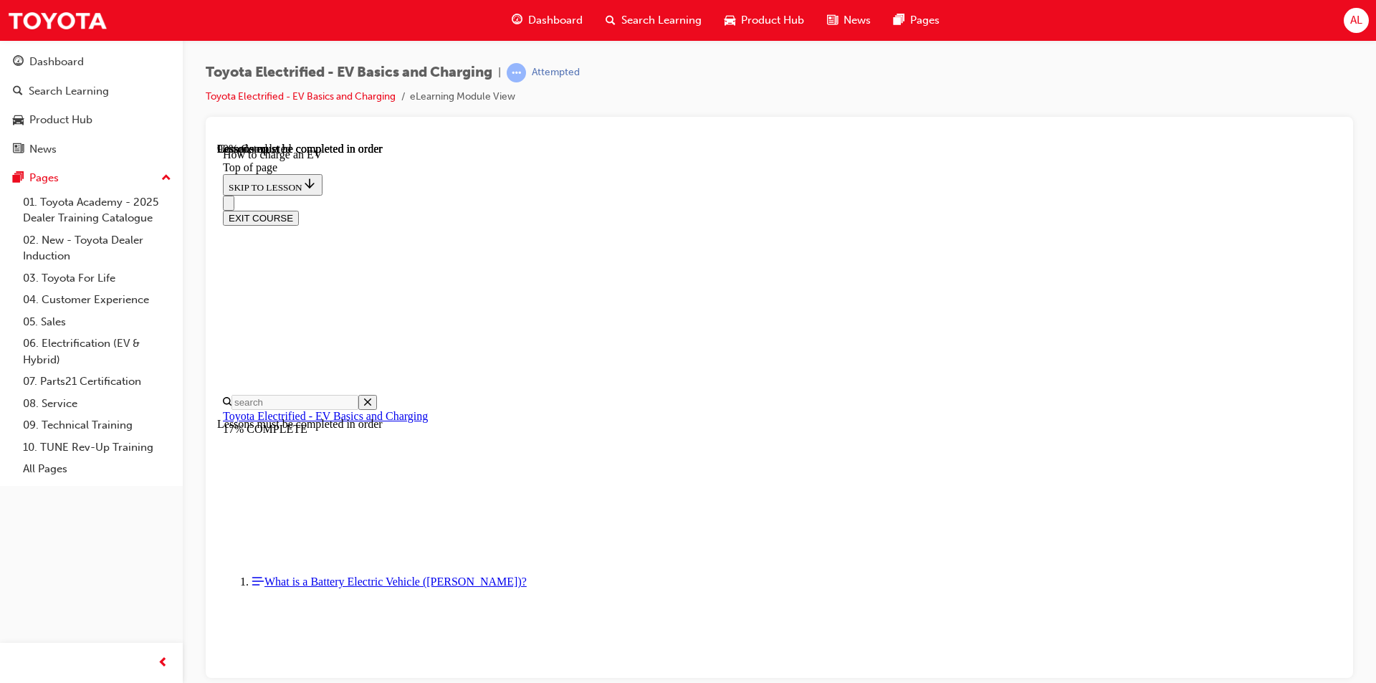
scroll to position [4157, 0]
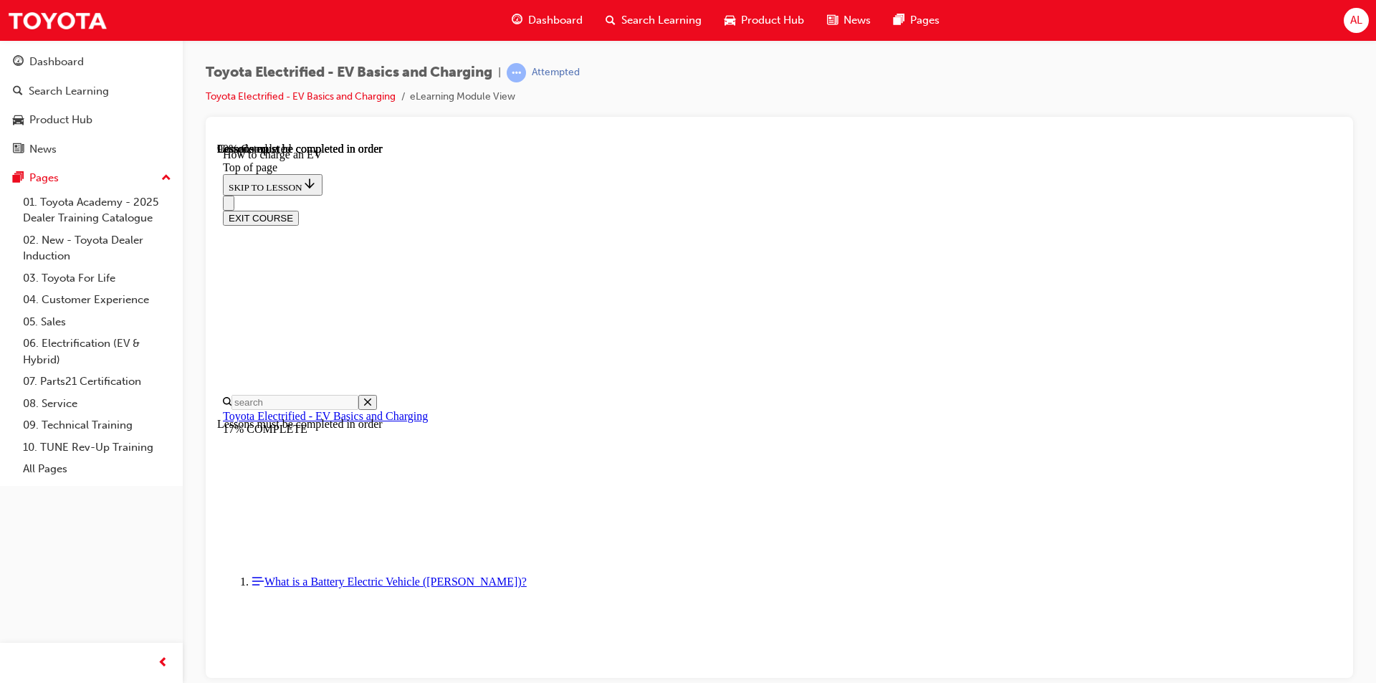
drag, startPoint x: 824, startPoint y: 575, endPoint x: 771, endPoint y: 566, distance: 54.6
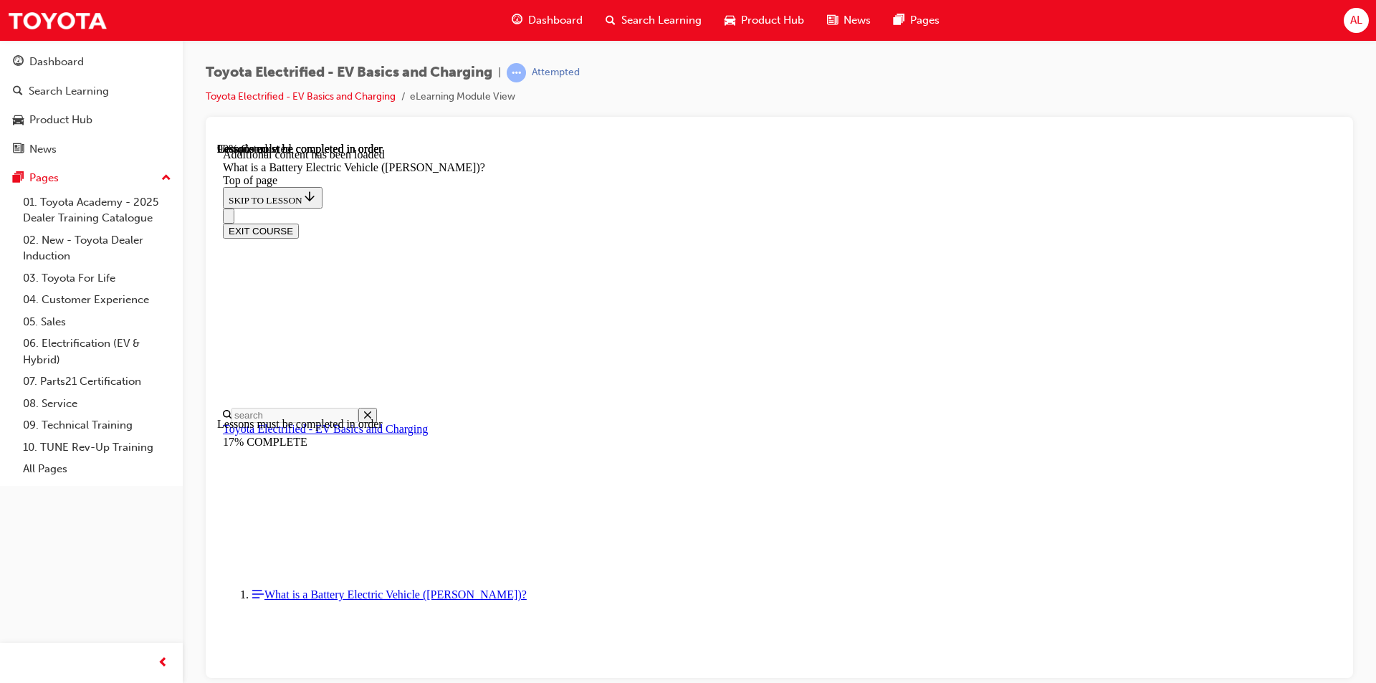
scroll to position [1454, 0]
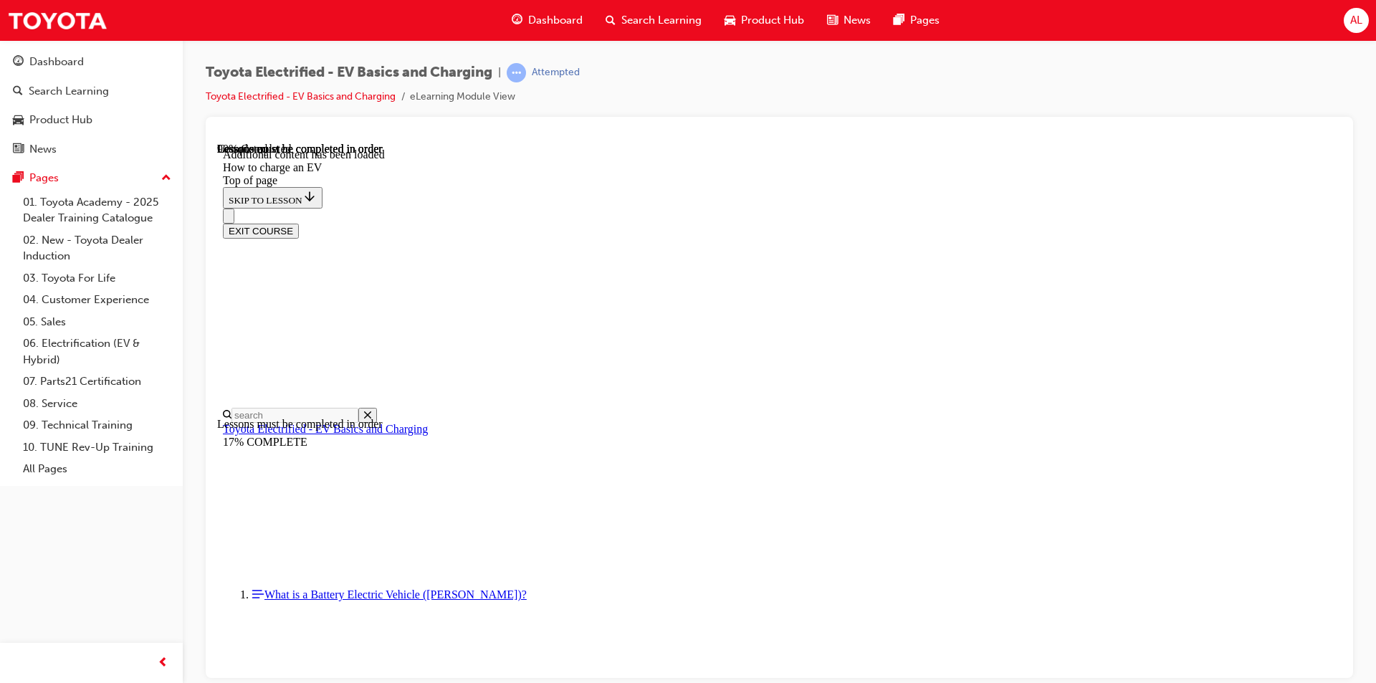
drag, startPoint x: 969, startPoint y: 184, endPoint x: 1051, endPoint y: 183, distance: 81.7
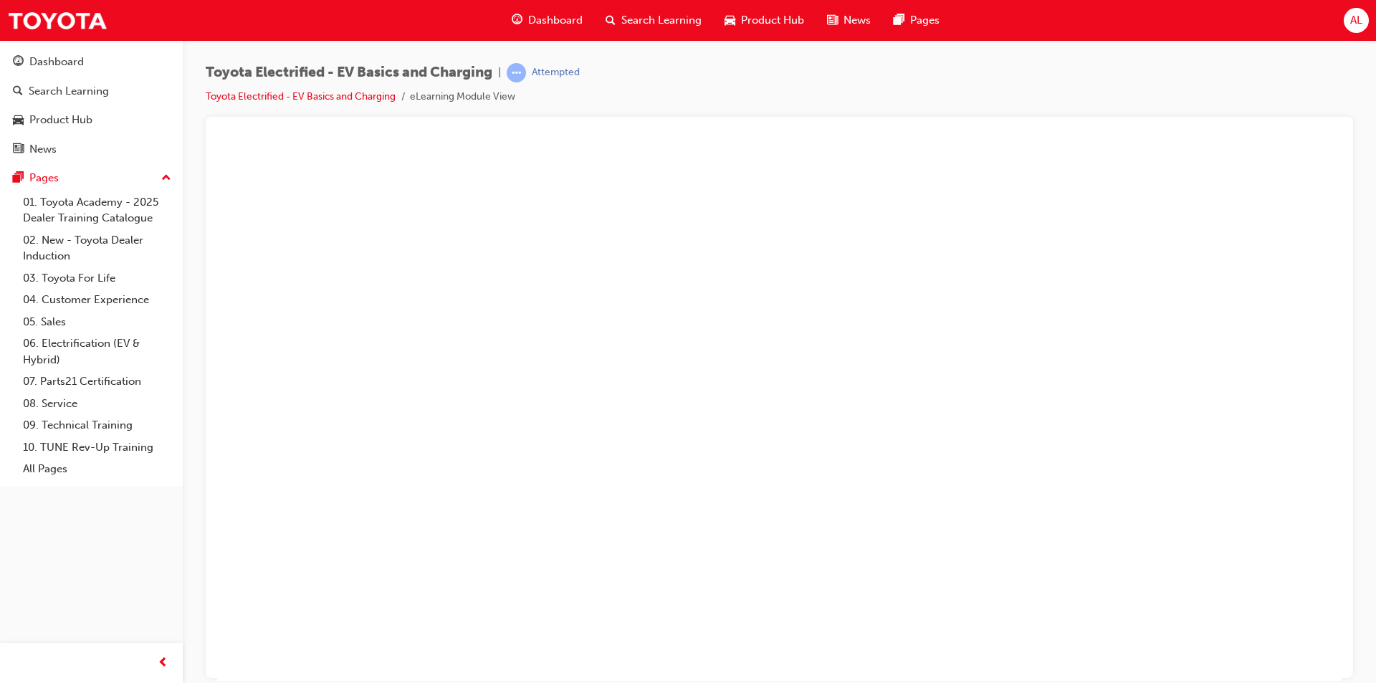
click at [761, 229] on button "Unzoom image" at bounding box center [779, 411] width 1125 height 538
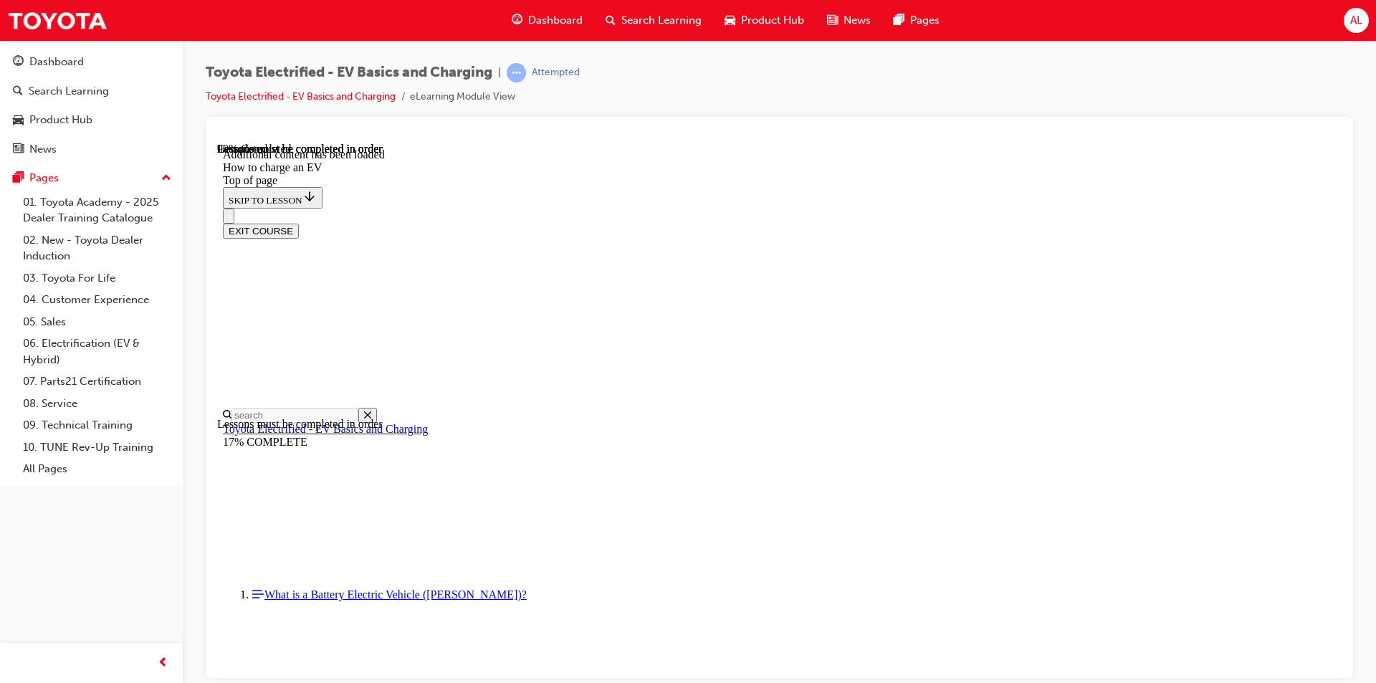
scroll to position [1765, 0]
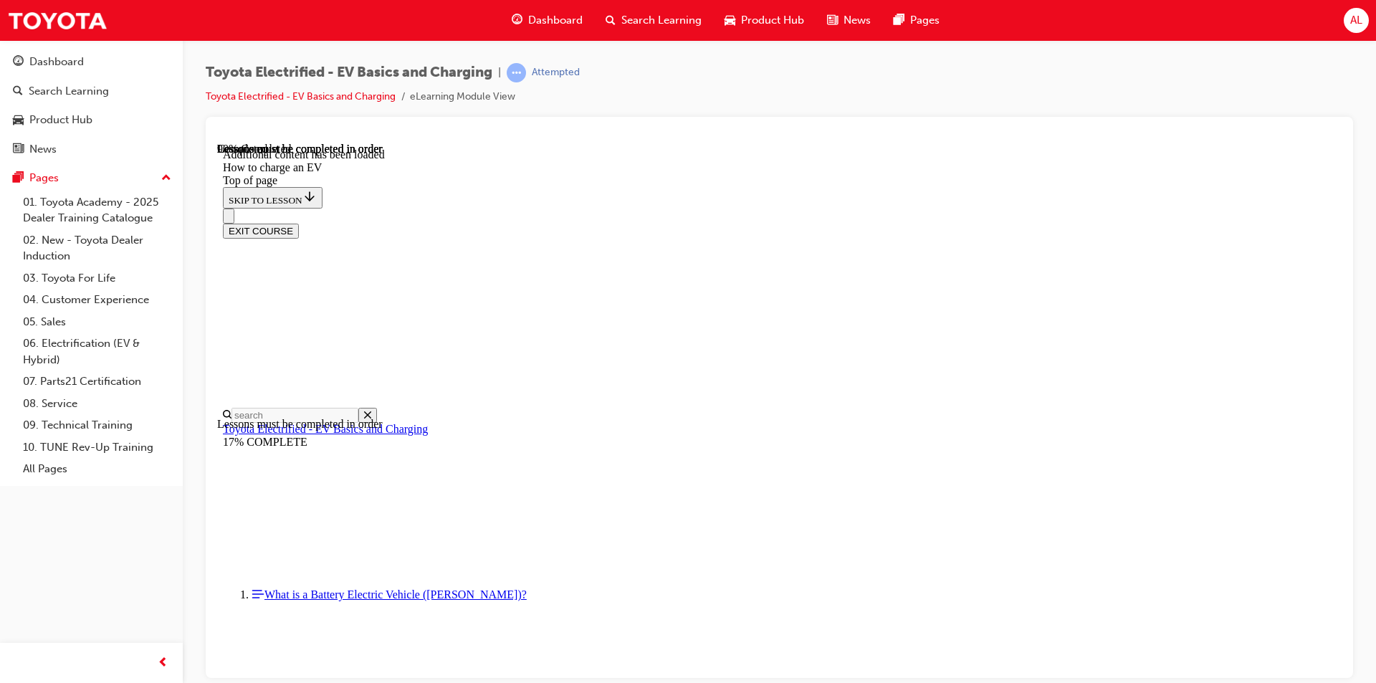
scroll to position [6086, 0]
click at [299, 223] on button "EXIT COURSE" at bounding box center [261, 230] width 76 height 15
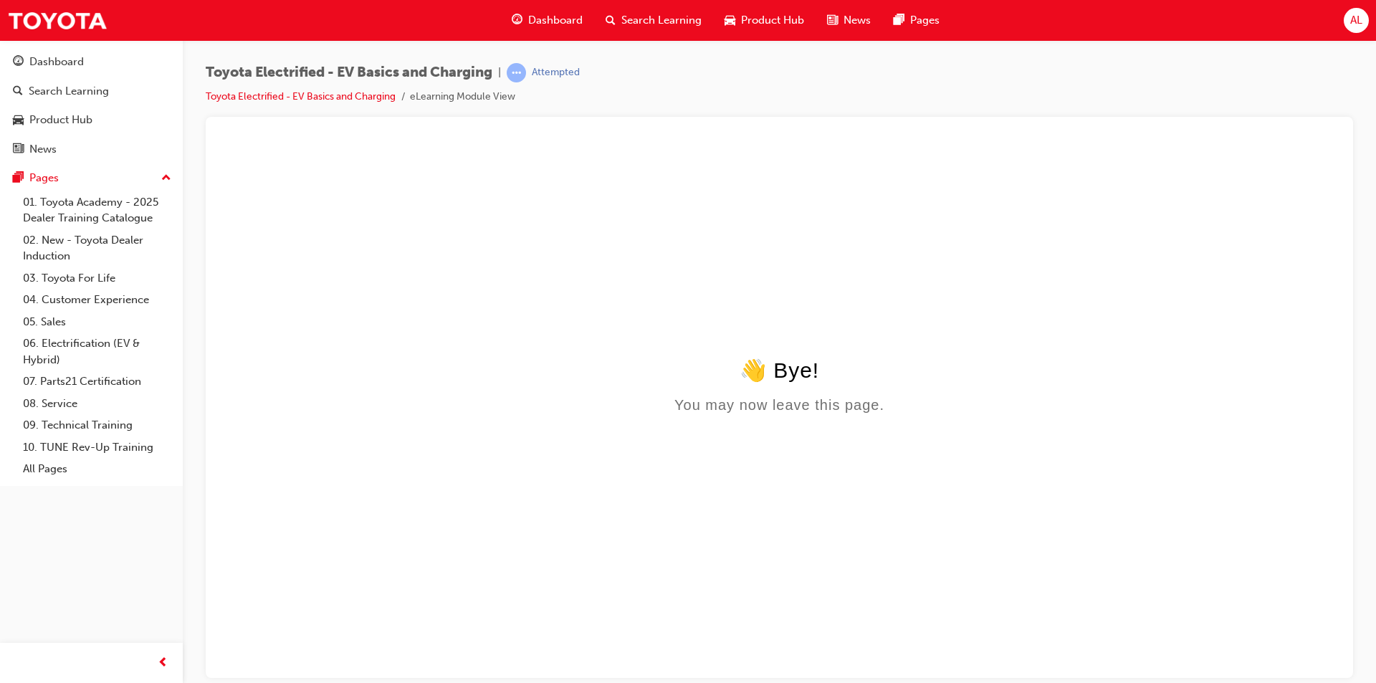
scroll to position [0, 0]
click at [557, 73] on div "Attempted" at bounding box center [556, 73] width 48 height 14
click at [350, 90] on link "Toyota Electrified - EV Basics and Charging" at bounding box center [301, 96] width 190 height 12
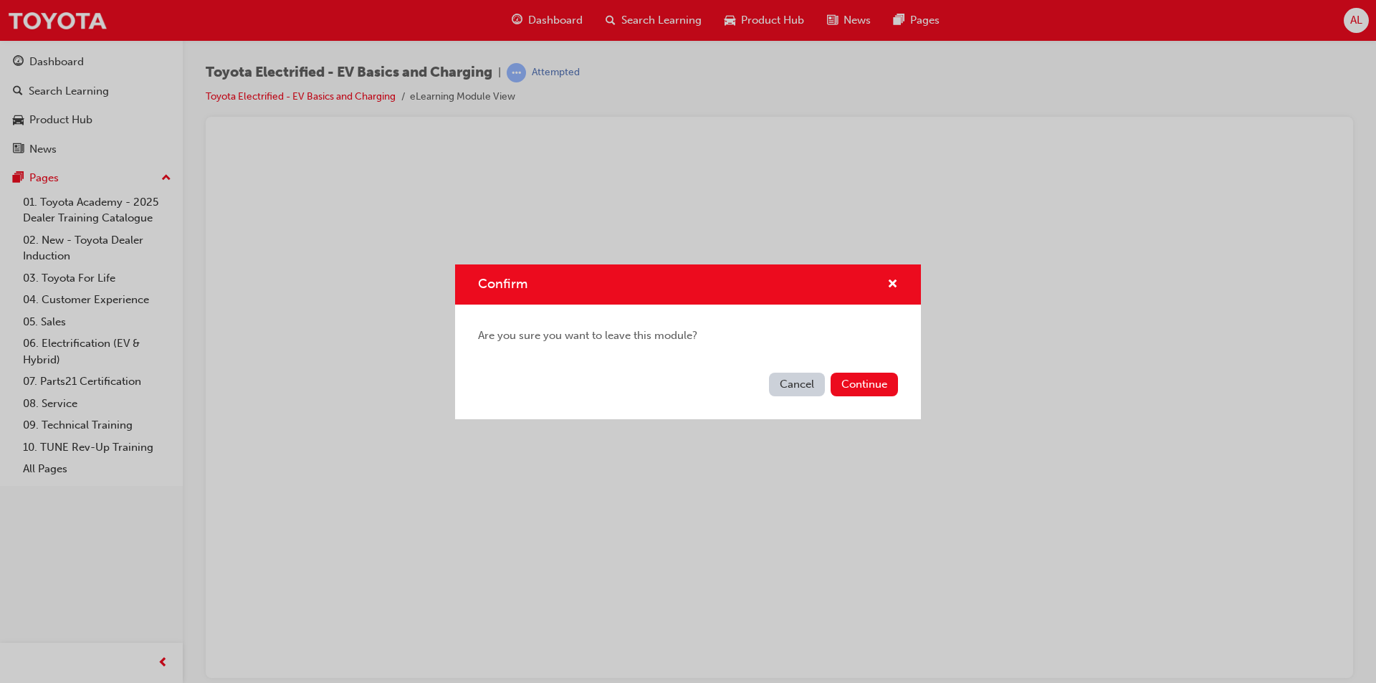
click at [864, 388] on button "Continue" at bounding box center [864, 385] width 67 height 24
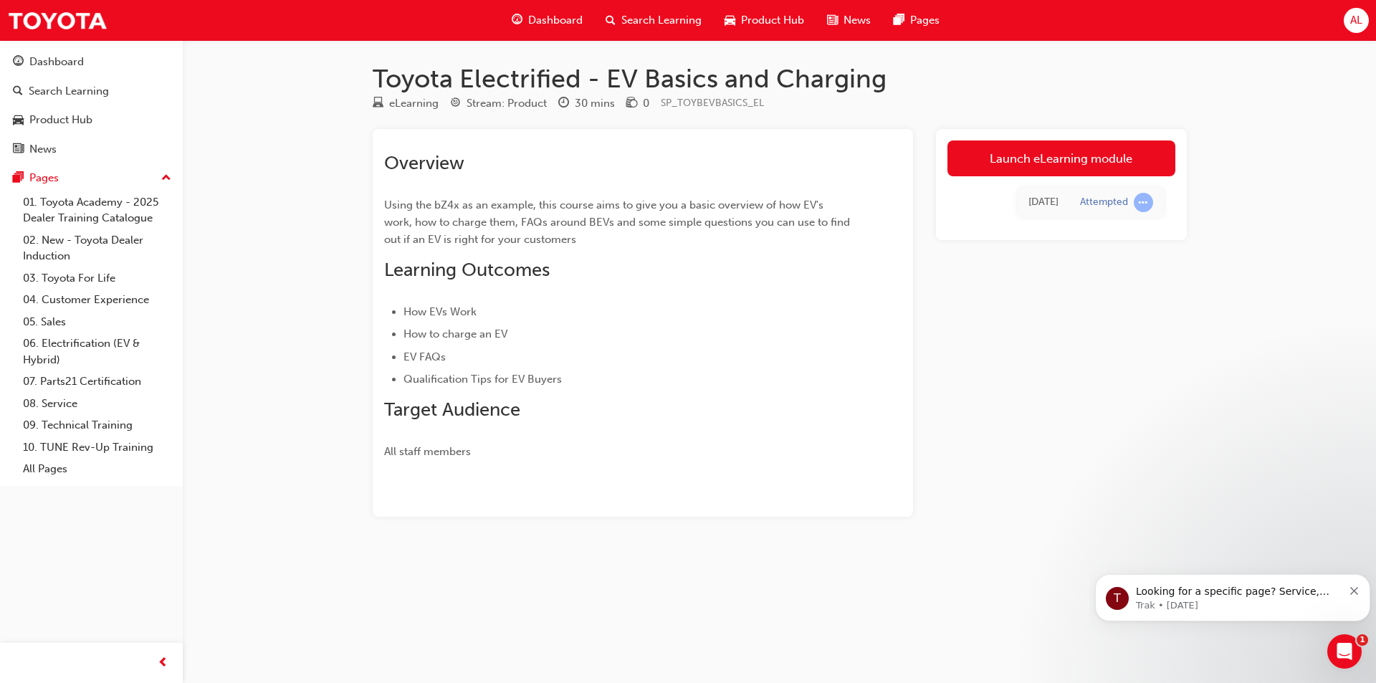
click at [1018, 160] on link "Launch eLearning module" at bounding box center [1062, 158] width 228 height 36
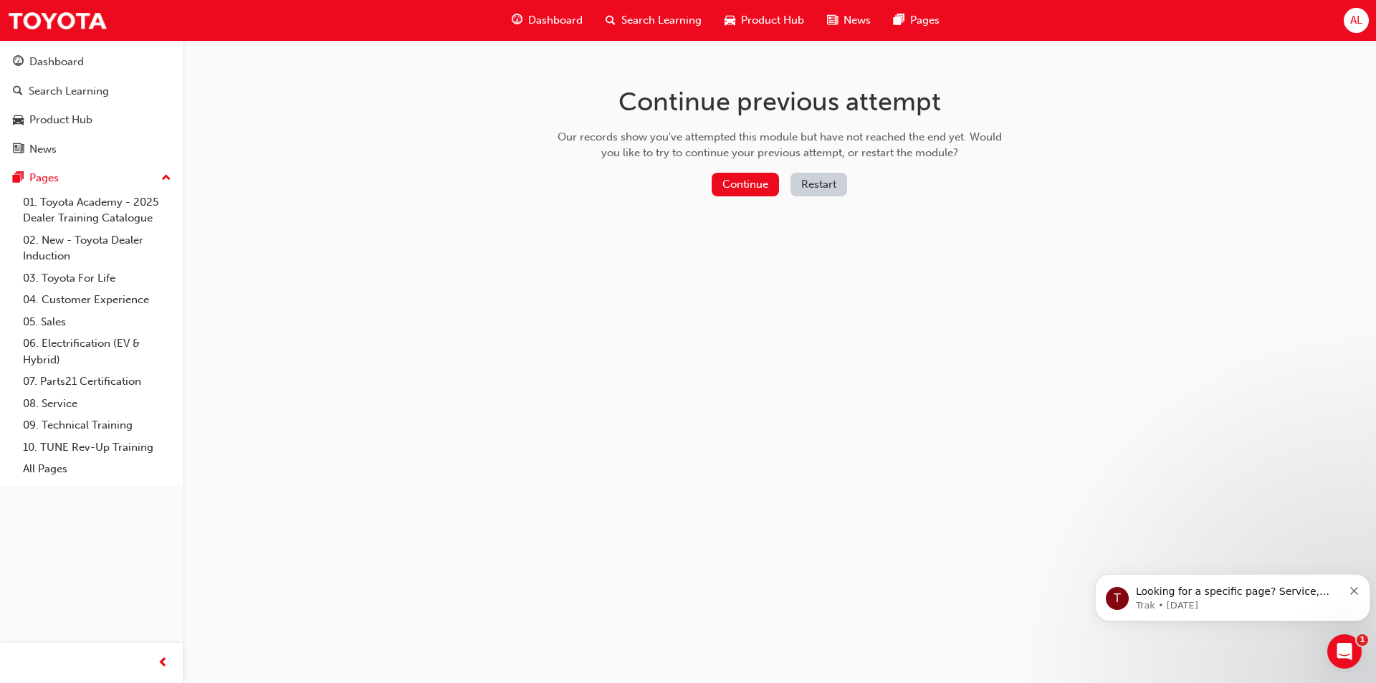
click at [732, 191] on button "Continue" at bounding box center [745, 185] width 67 height 24
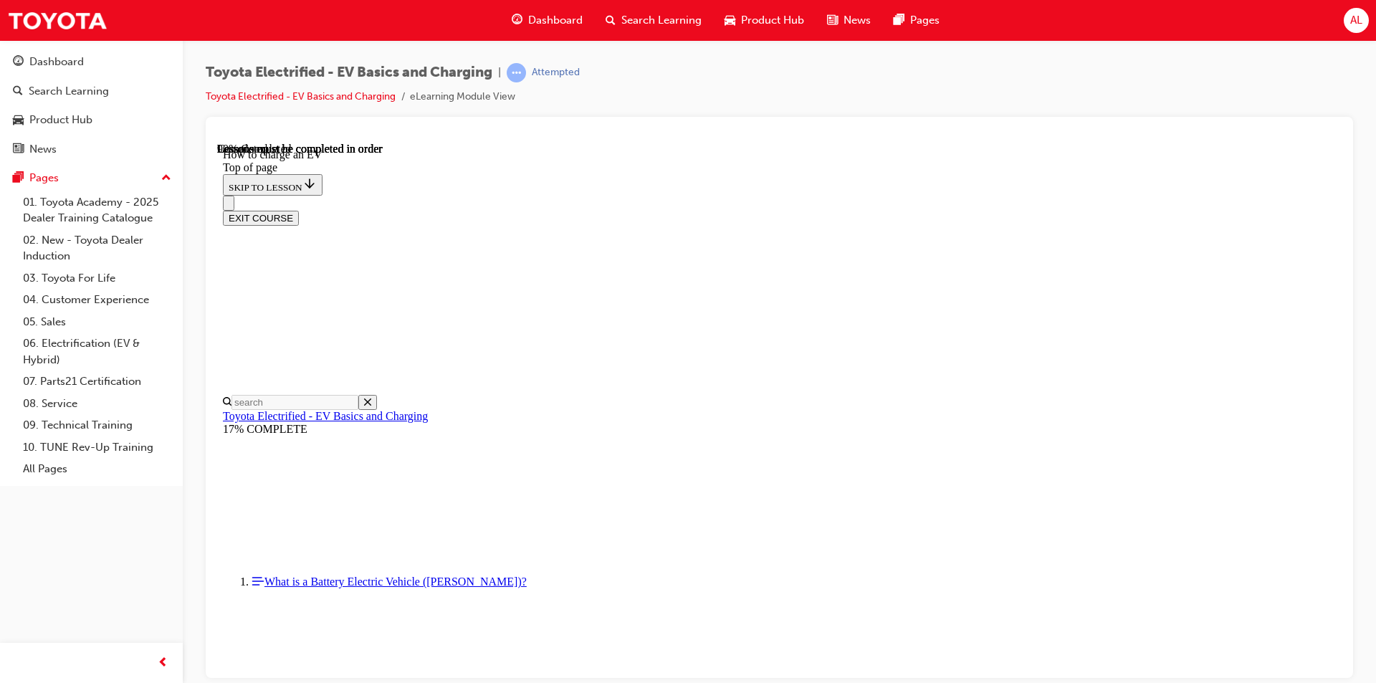
scroll to position [403, 0]
drag, startPoint x: 918, startPoint y: 381, endPoint x: 961, endPoint y: 381, distance: 42.3
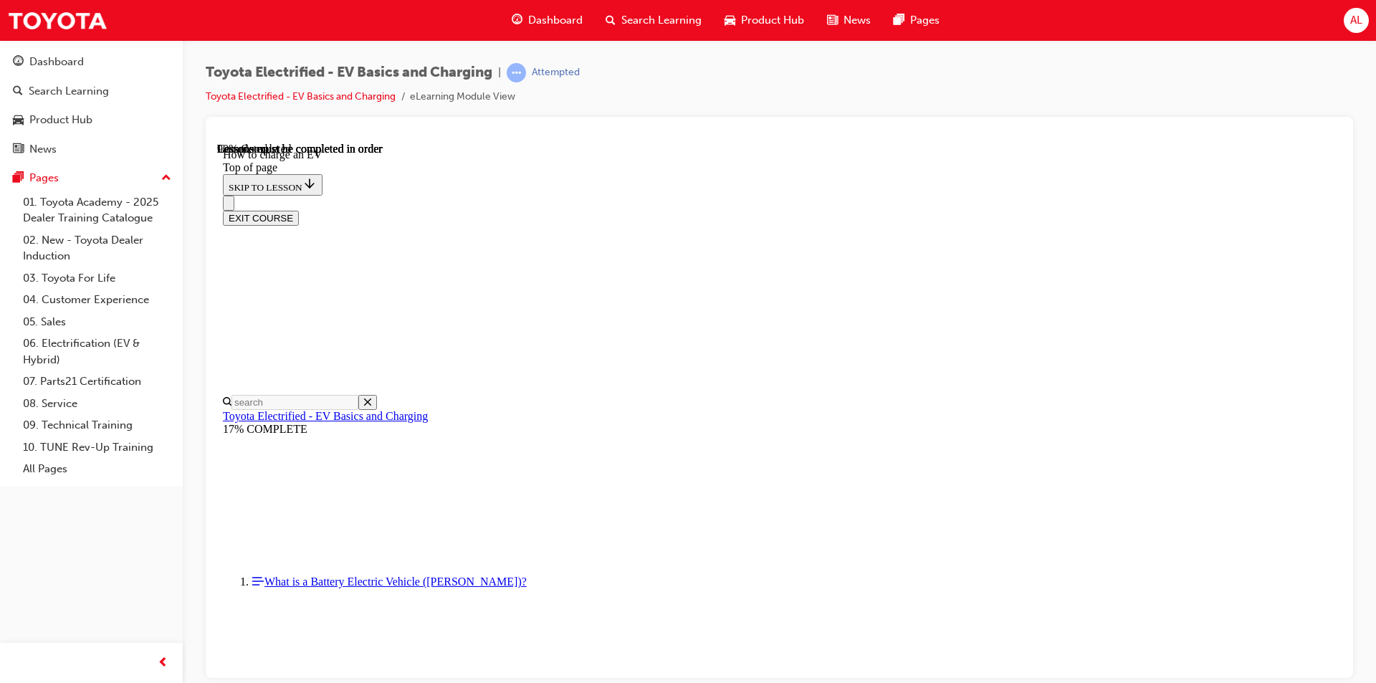
scroll to position [2983, 0]
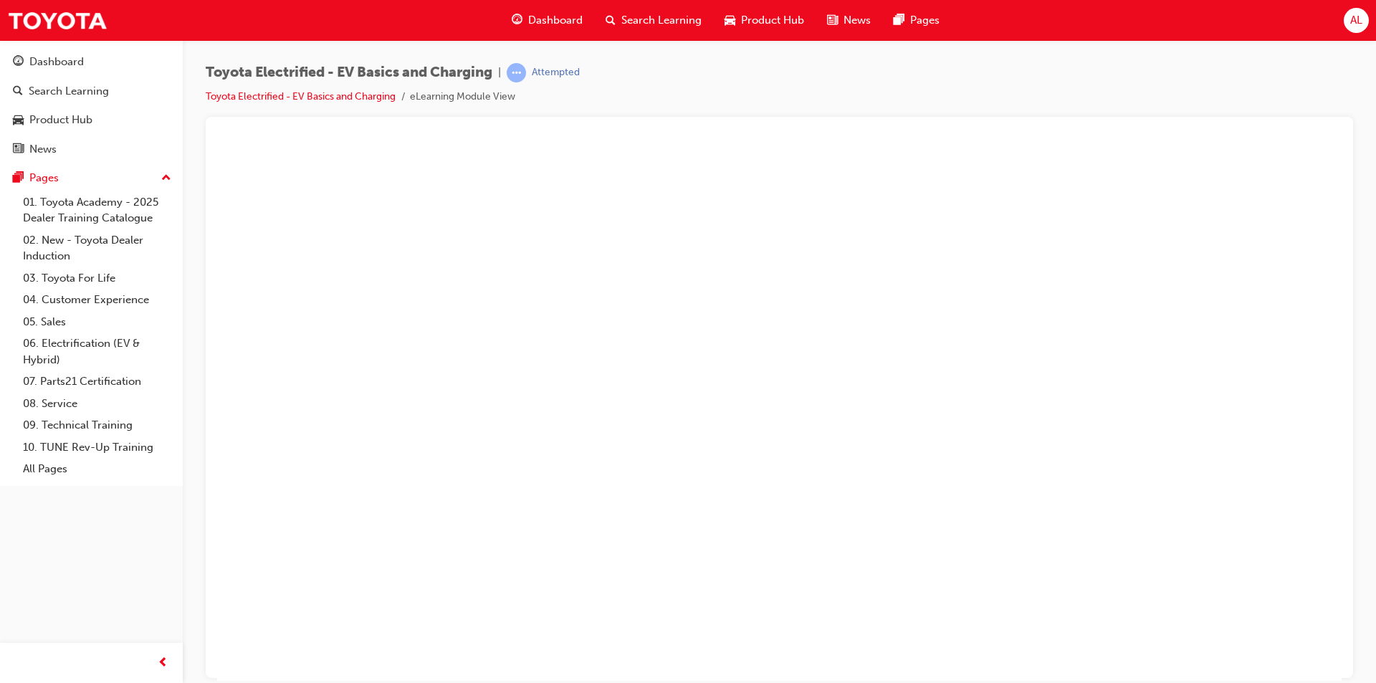
click at [860, 368] on button "Unzoom image" at bounding box center [779, 411] width 1125 height 538
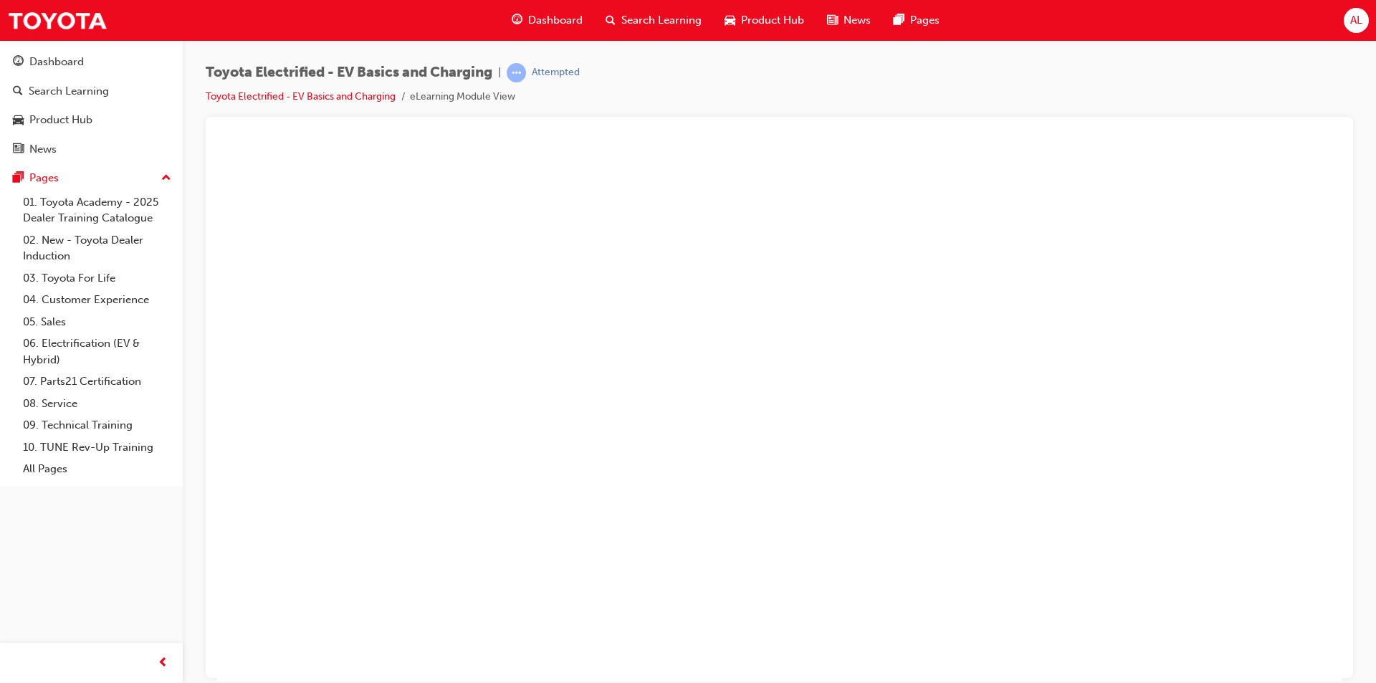
click at [867, 500] on button "Unzoom image" at bounding box center [779, 411] width 1125 height 538
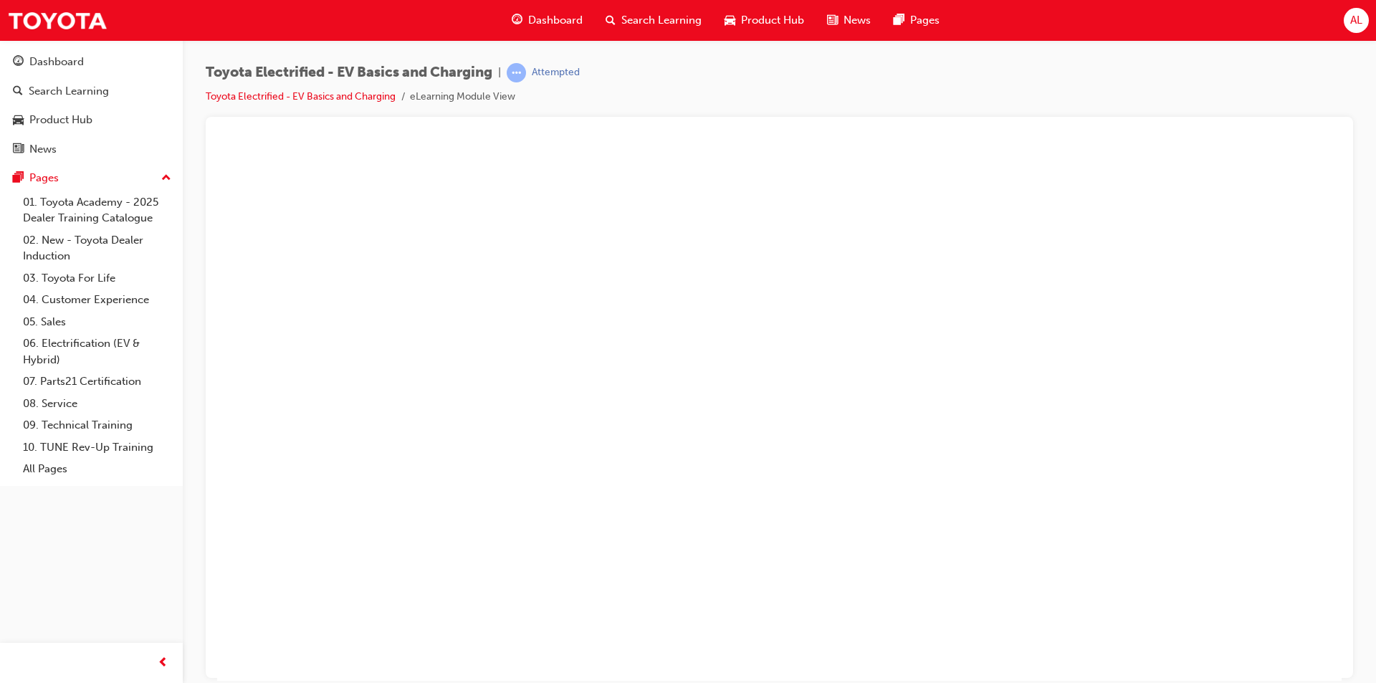
click at [855, 472] on button "Unzoom image" at bounding box center [779, 411] width 1125 height 538
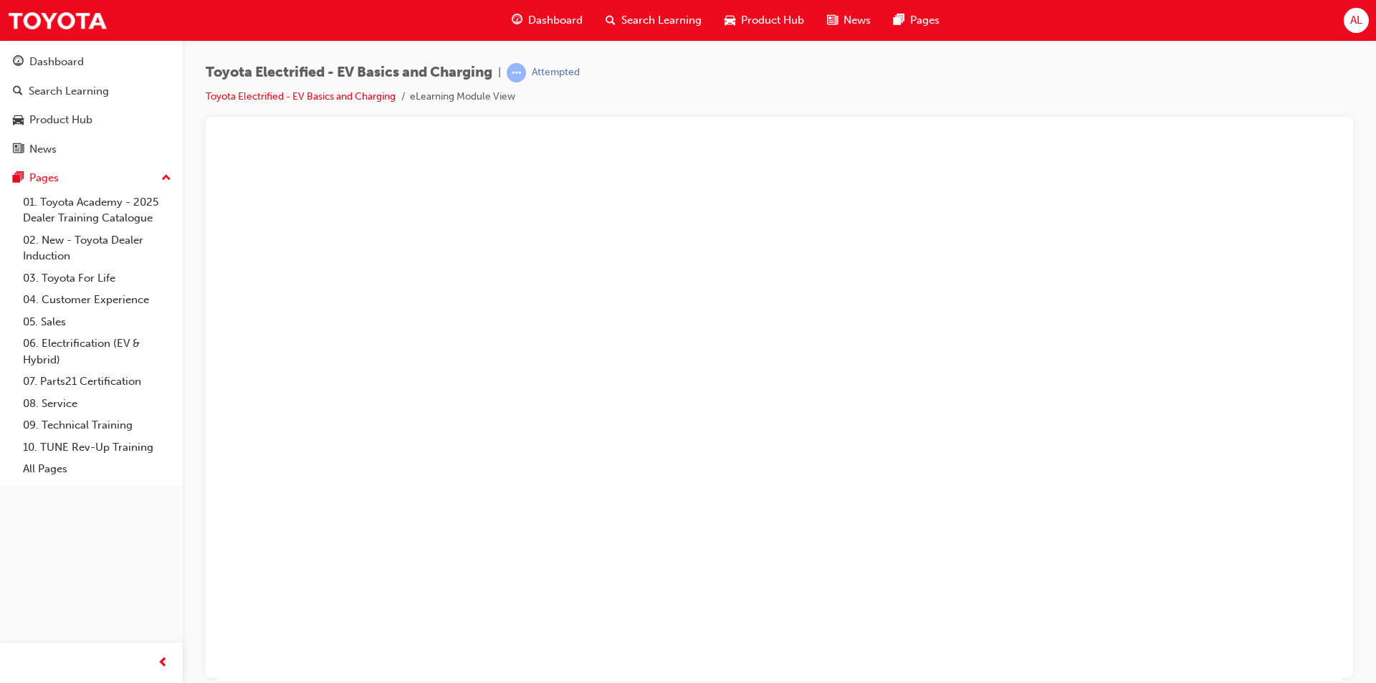
click at [975, 451] on button "Unzoom image" at bounding box center [779, 411] width 1125 height 538
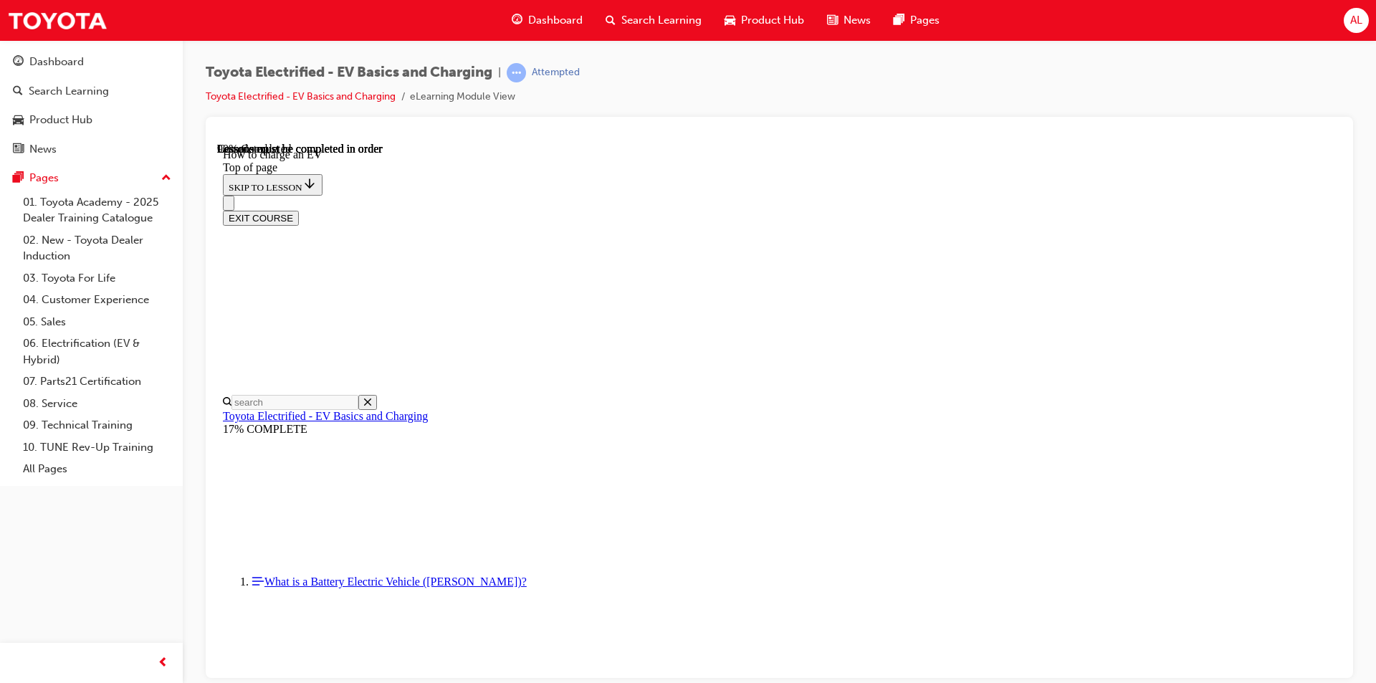
scroll to position [3843, 0]
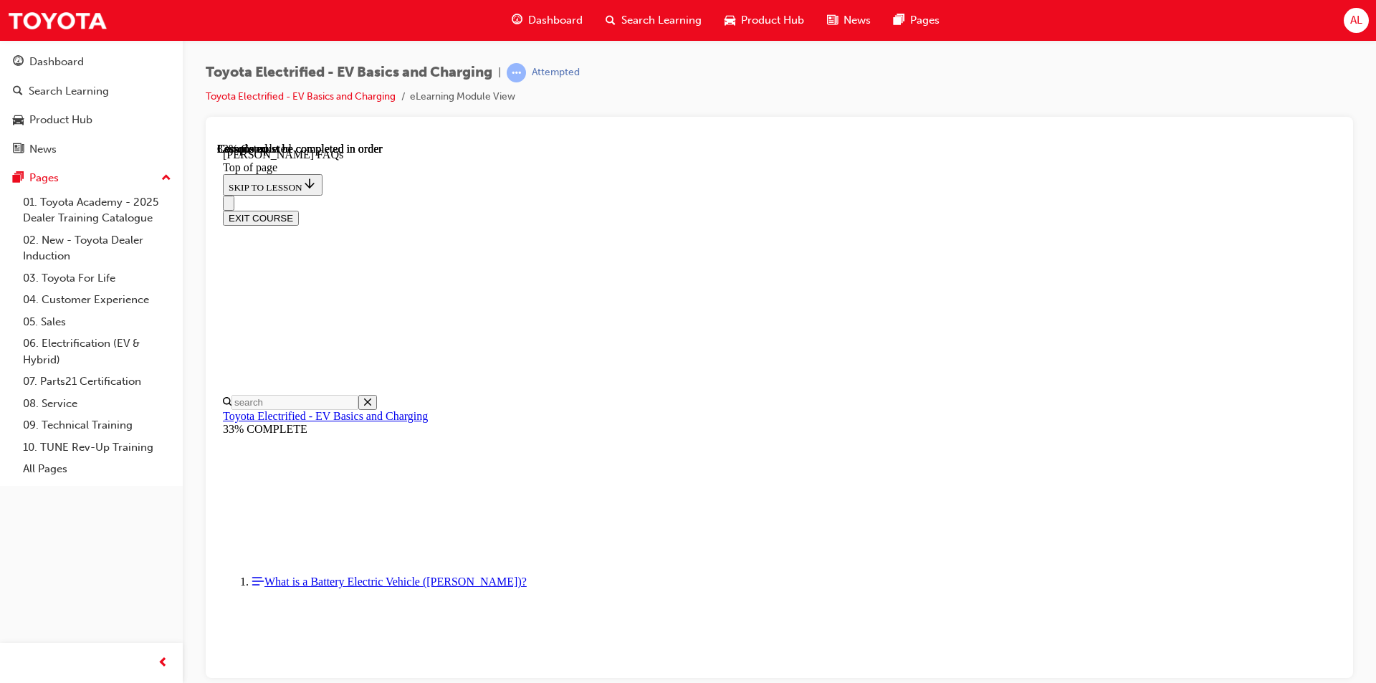
scroll to position [188, 0]
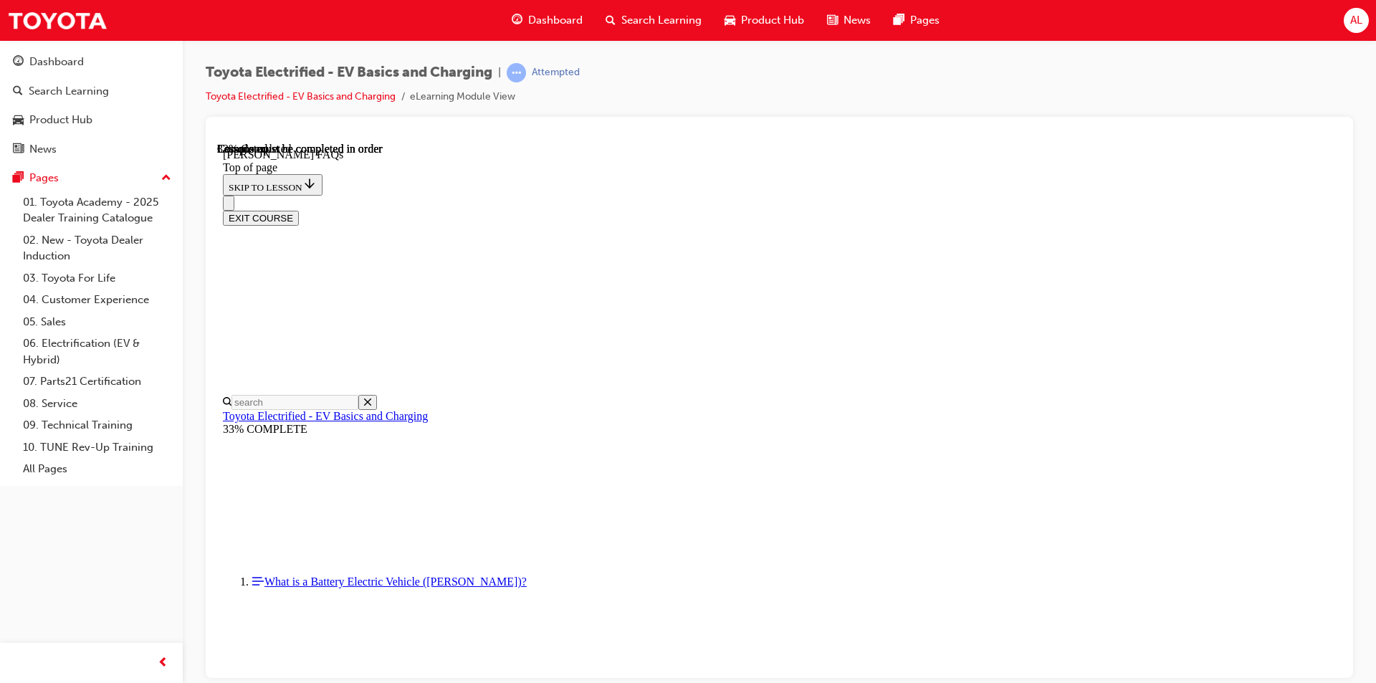
scroll to position [1048, 0]
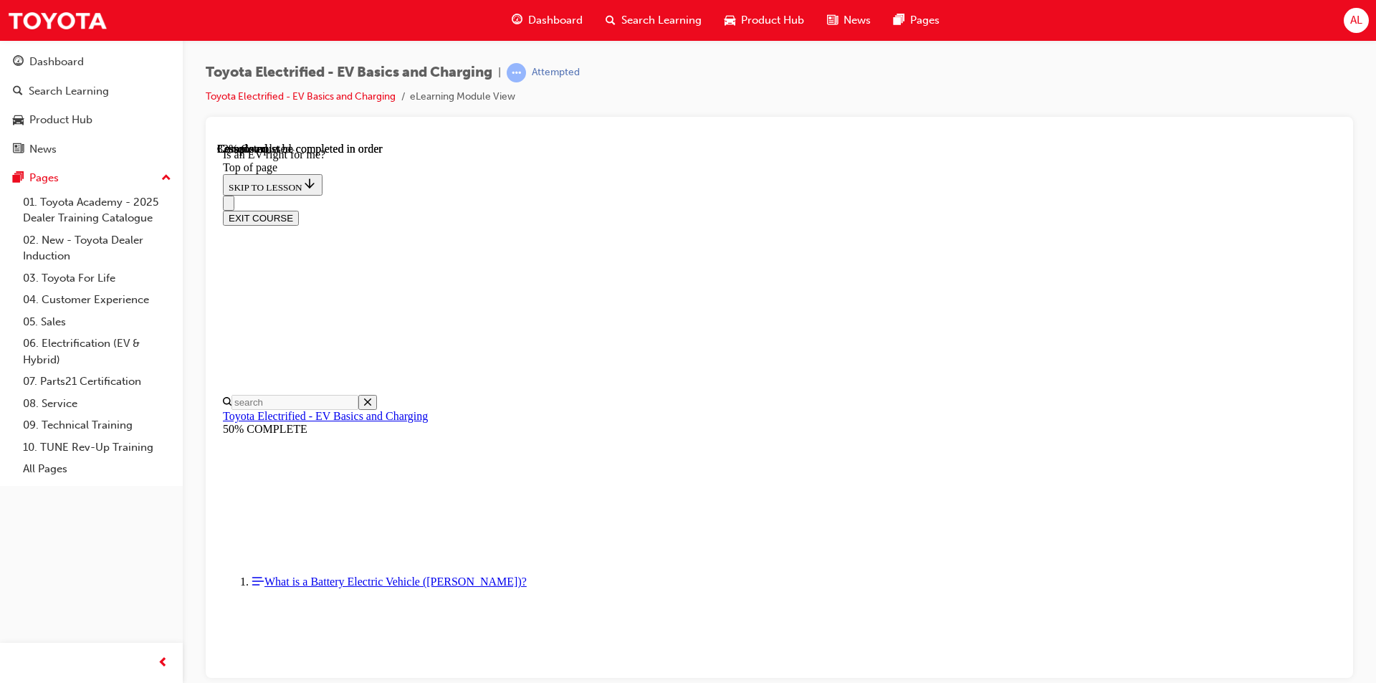
scroll to position [188, 0]
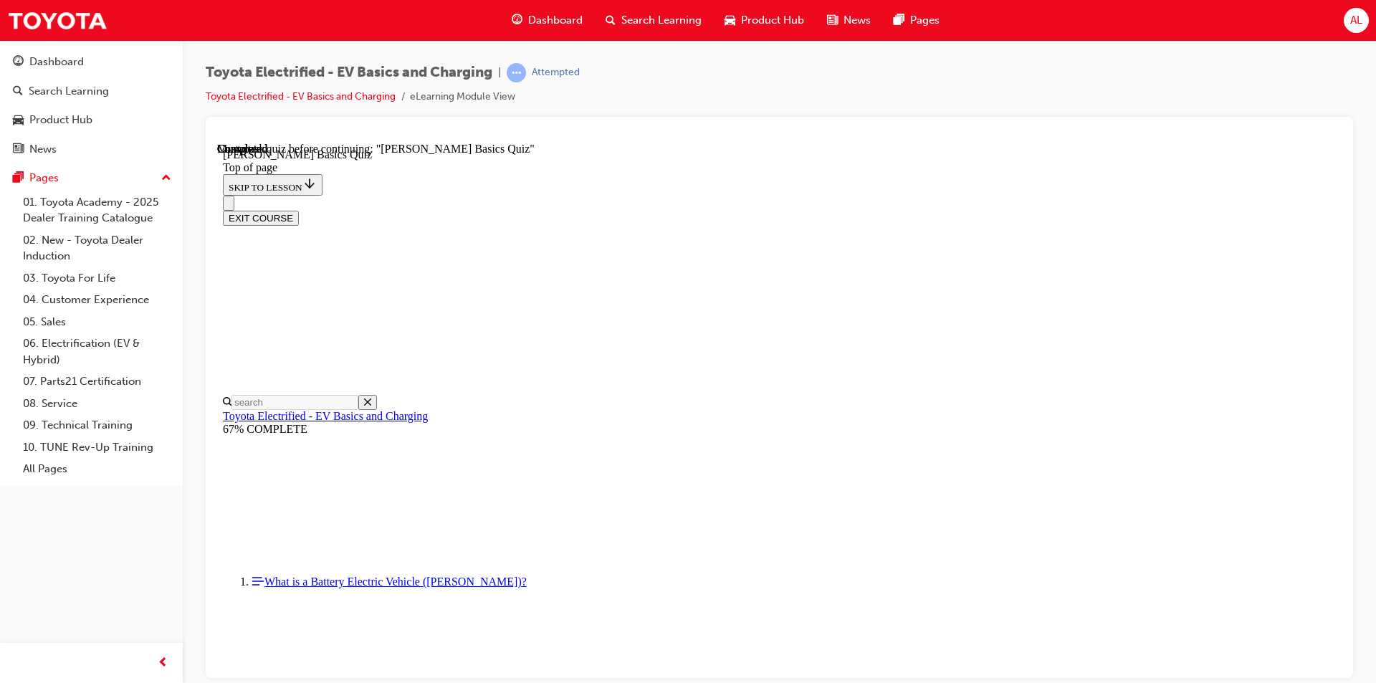
scroll to position [44, 0]
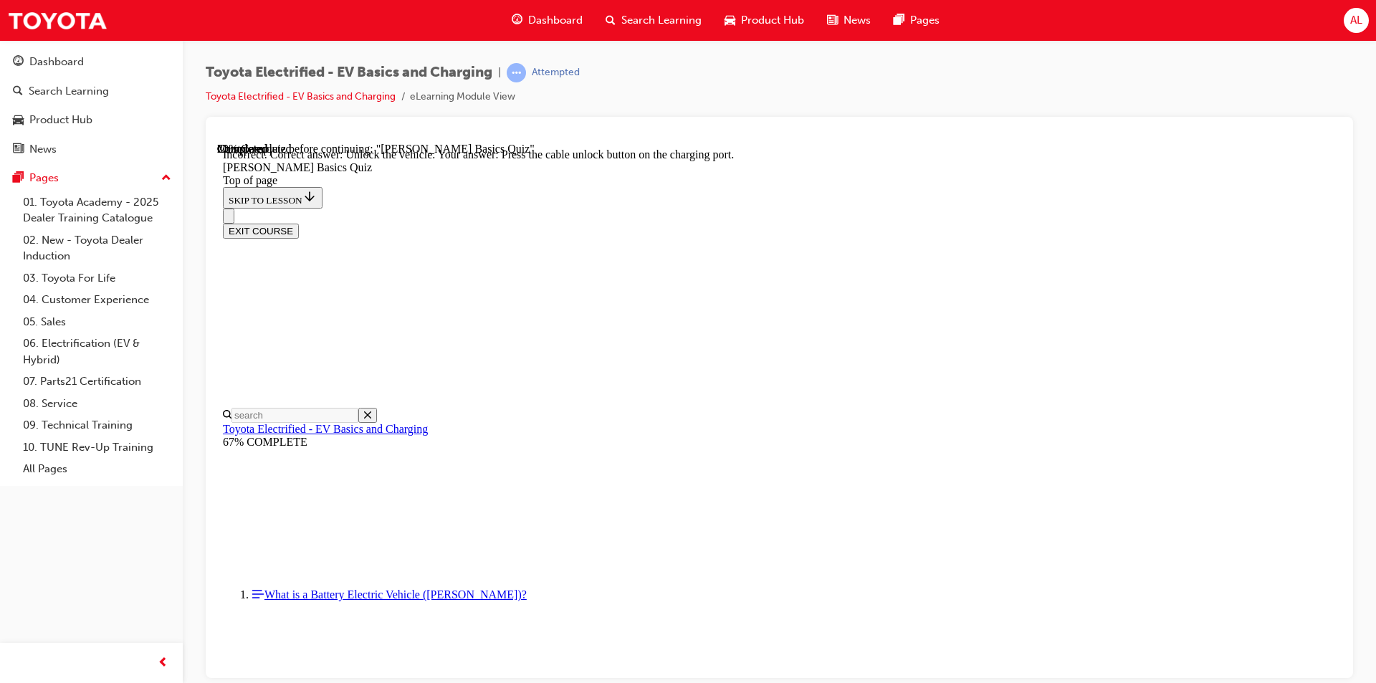
scroll to position [370, 0]
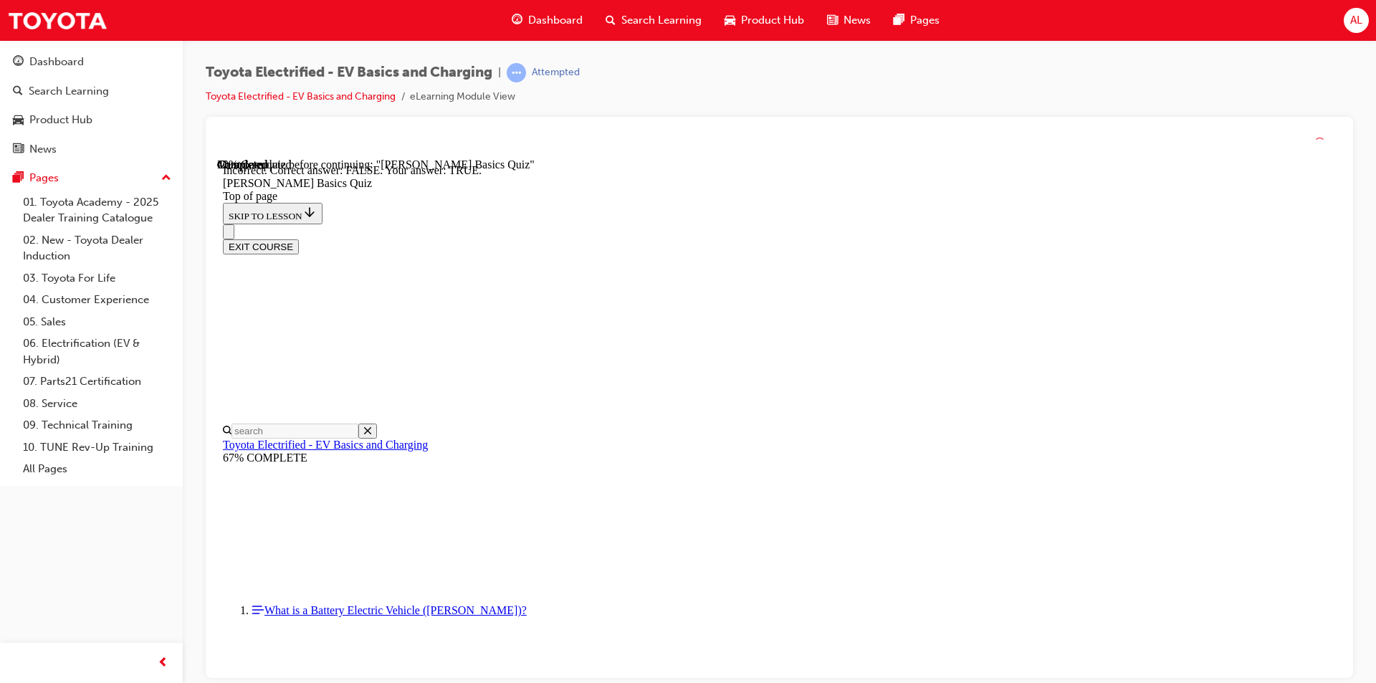
scroll to position [127, 0]
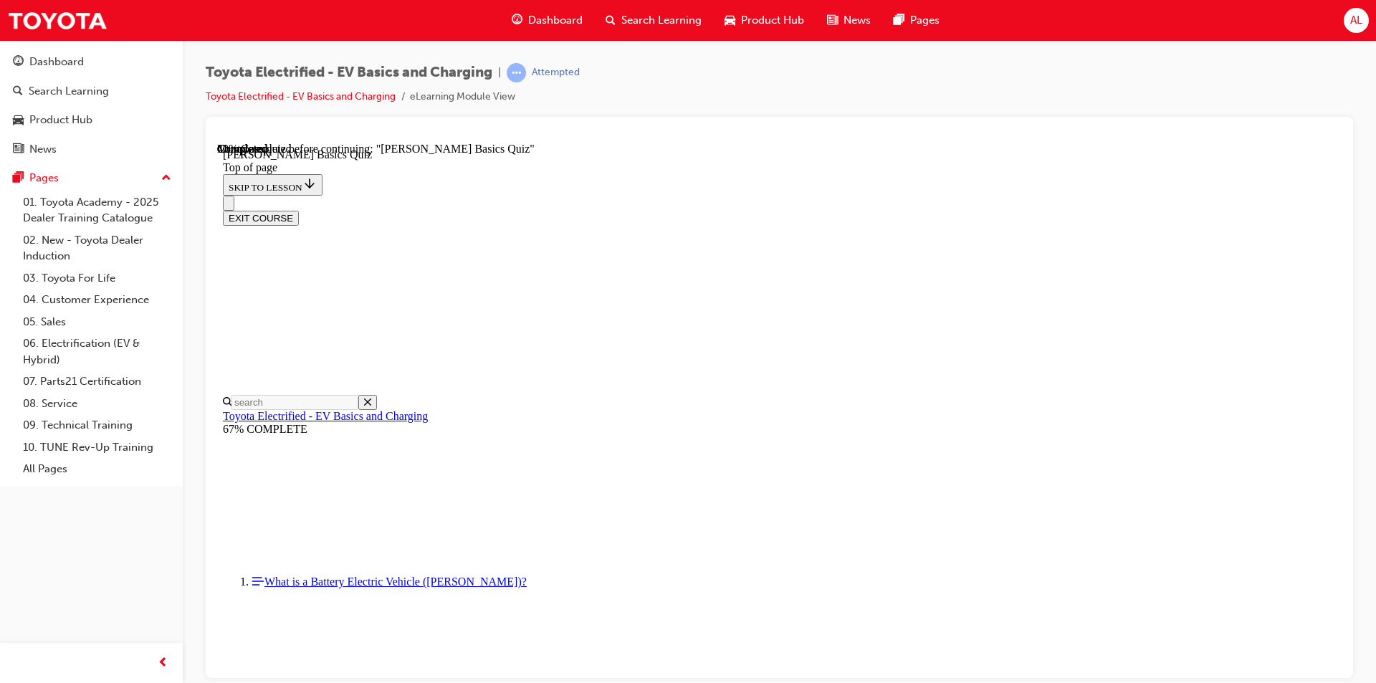
scroll to position [115, 0]
drag, startPoint x: 655, startPoint y: 490, endPoint x: 662, endPoint y: 490, distance: 7.2
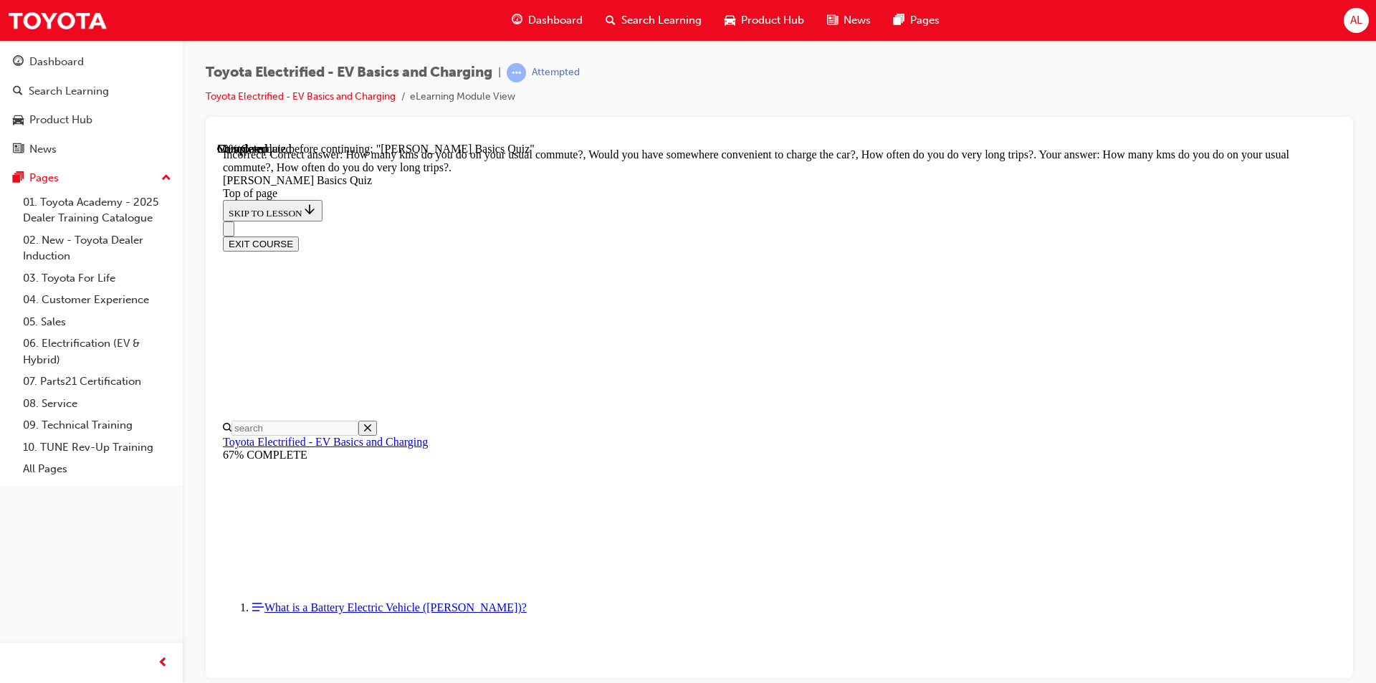
scroll to position [242, 0]
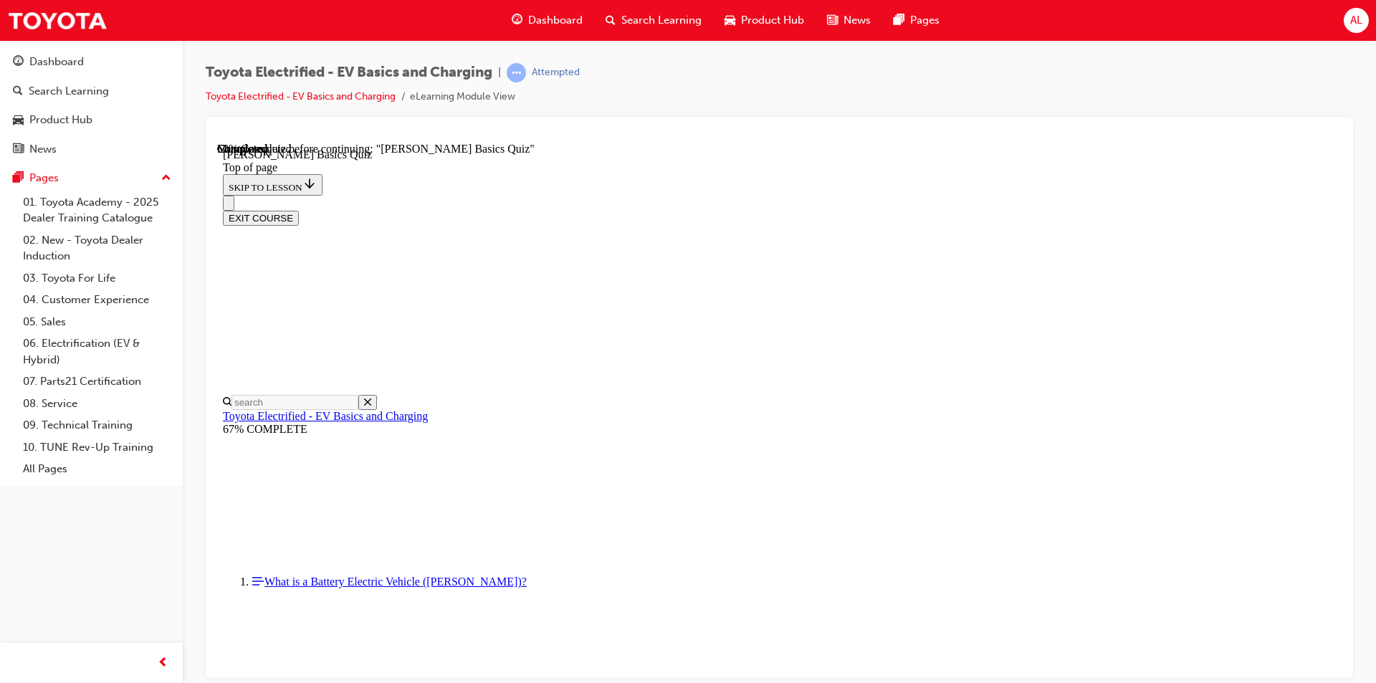
scroll to position [44, 0]
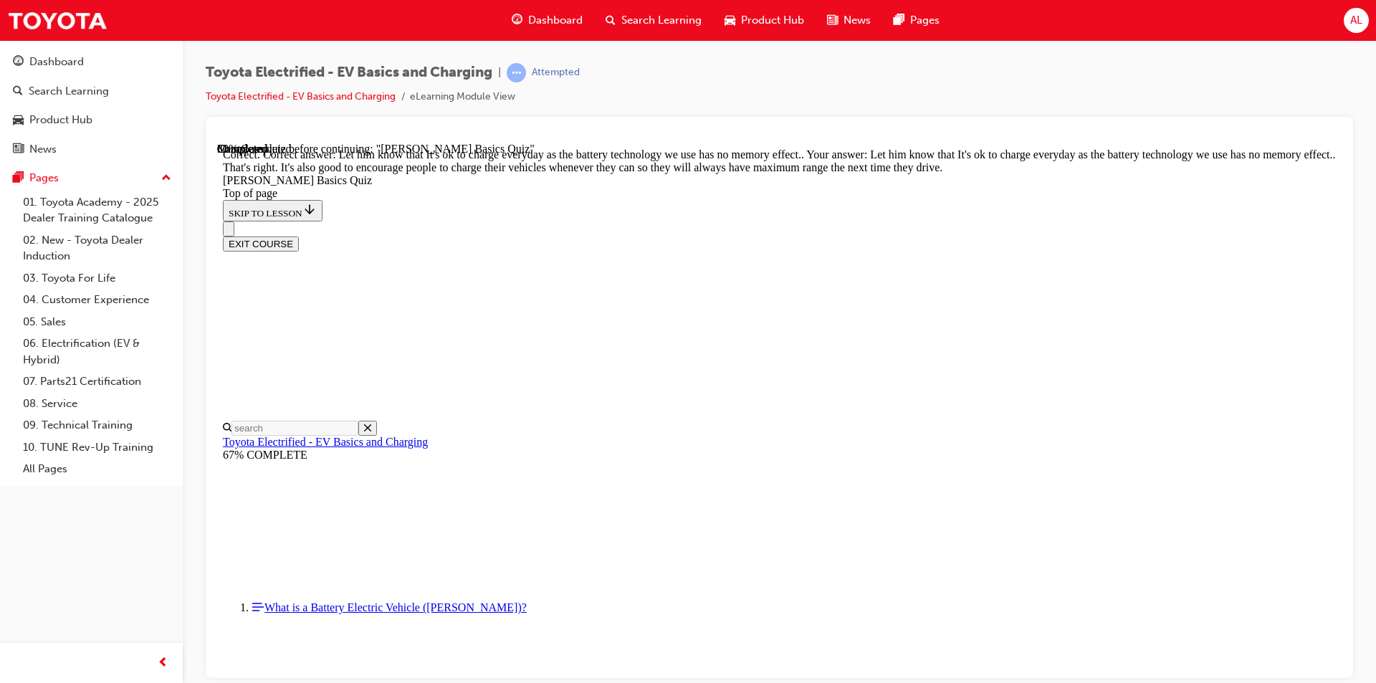
scroll to position [260, 0]
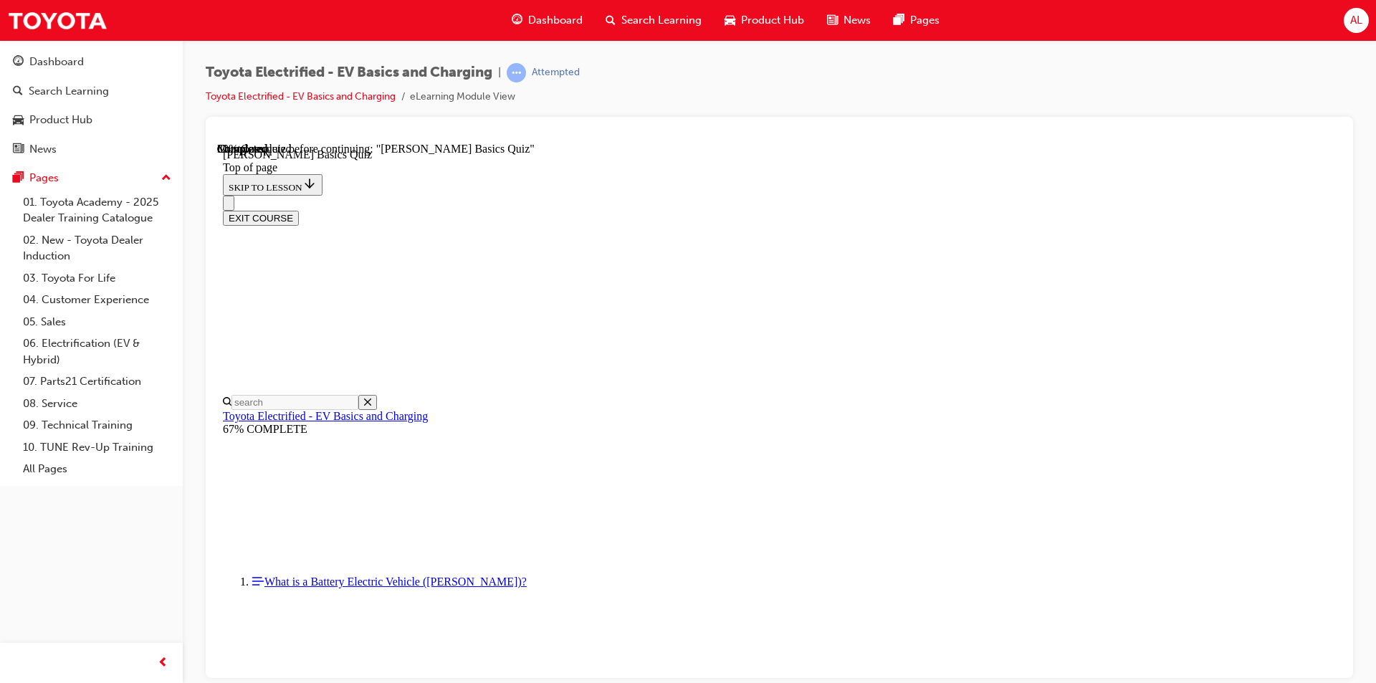
scroll to position [44, 0]
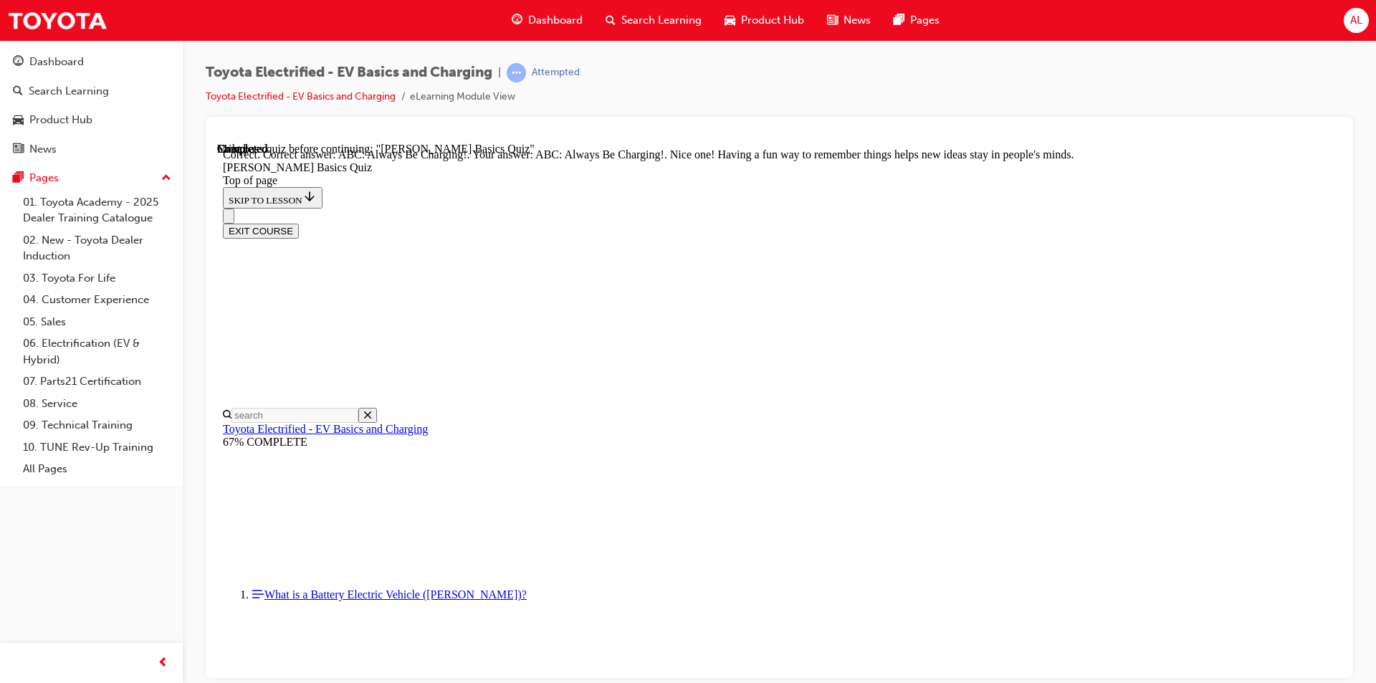
scroll to position [272, 0]
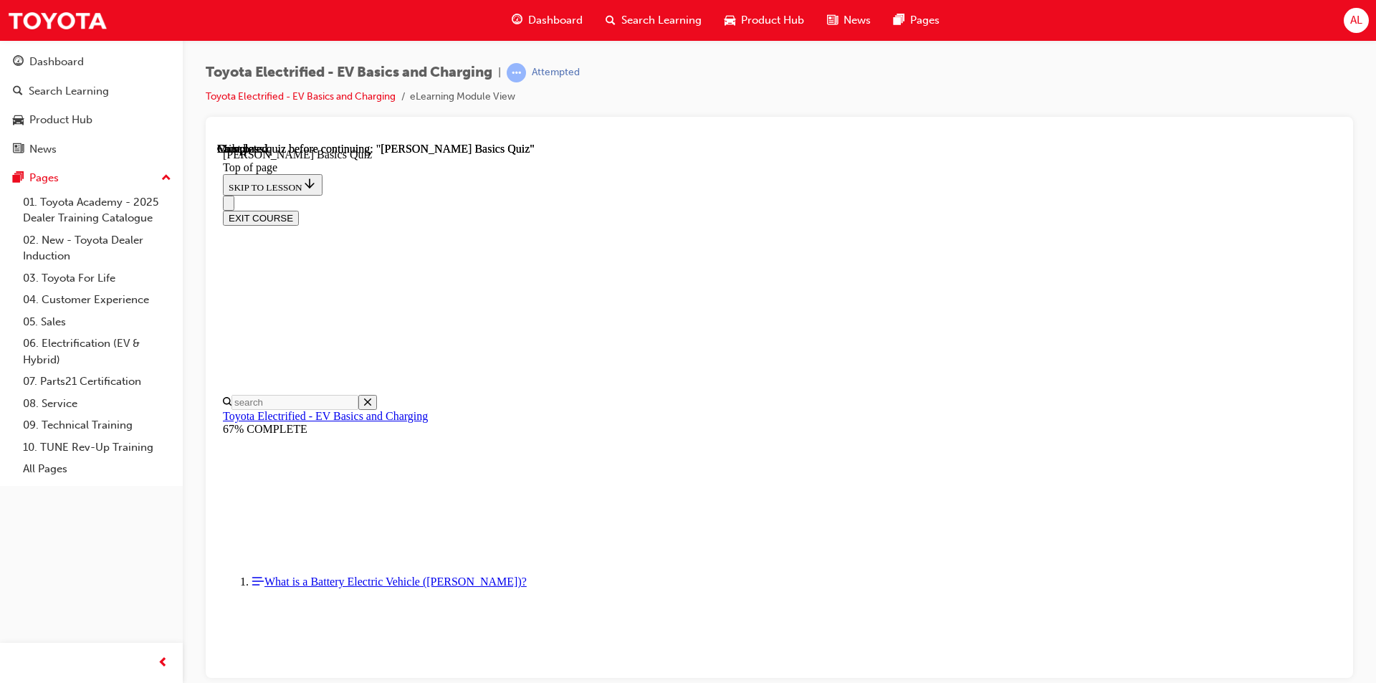
scroll to position [240, 0]
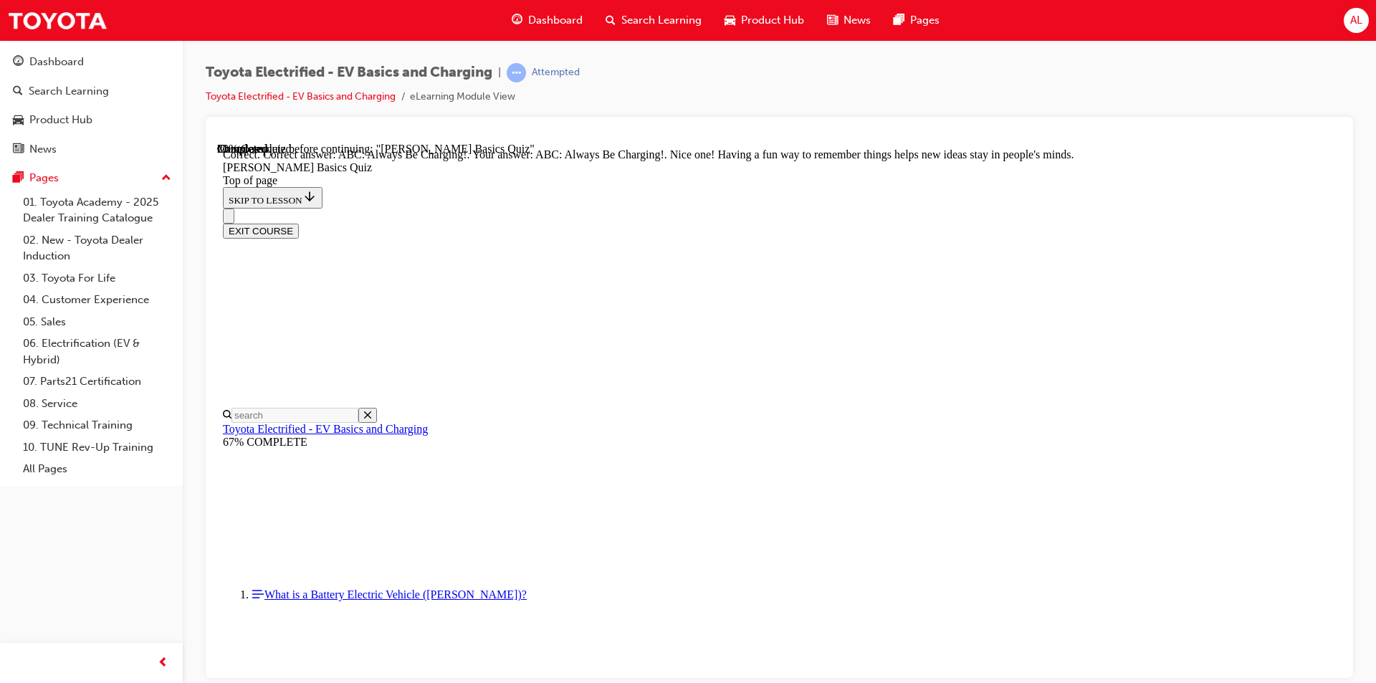
scroll to position [272, 0]
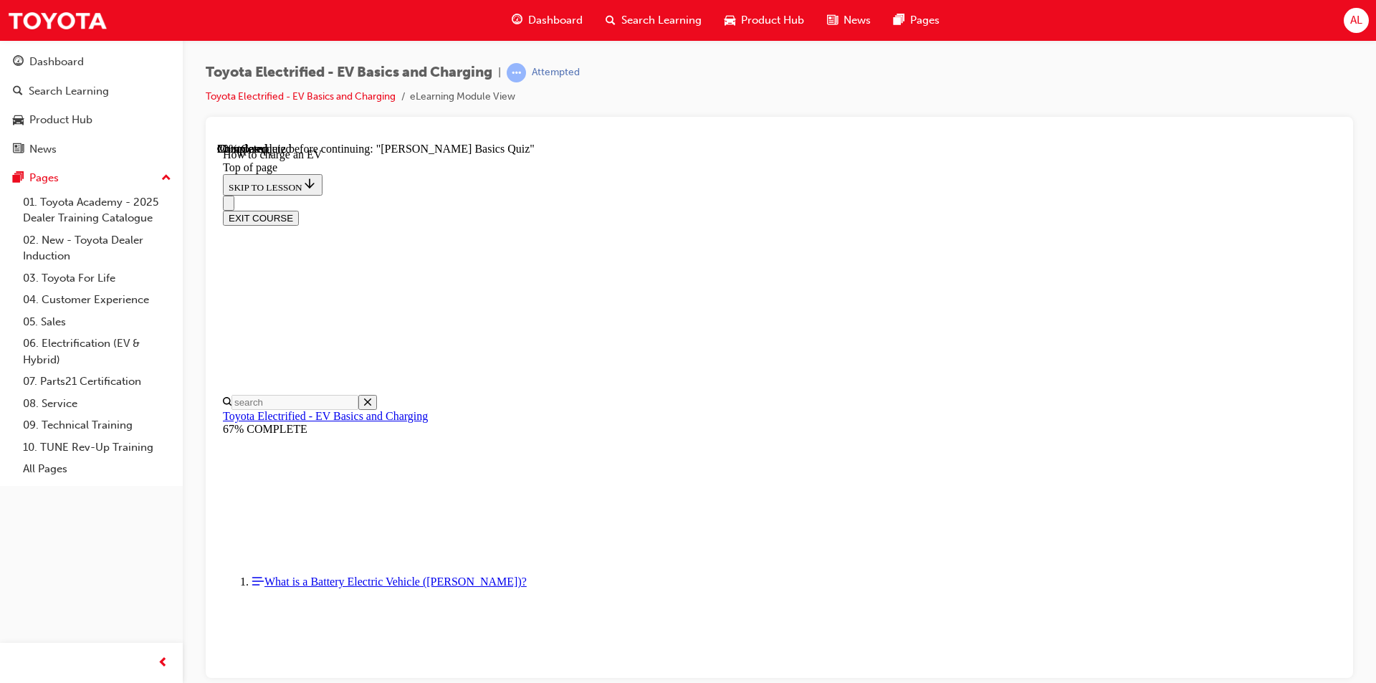
scroll to position [3557, 0]
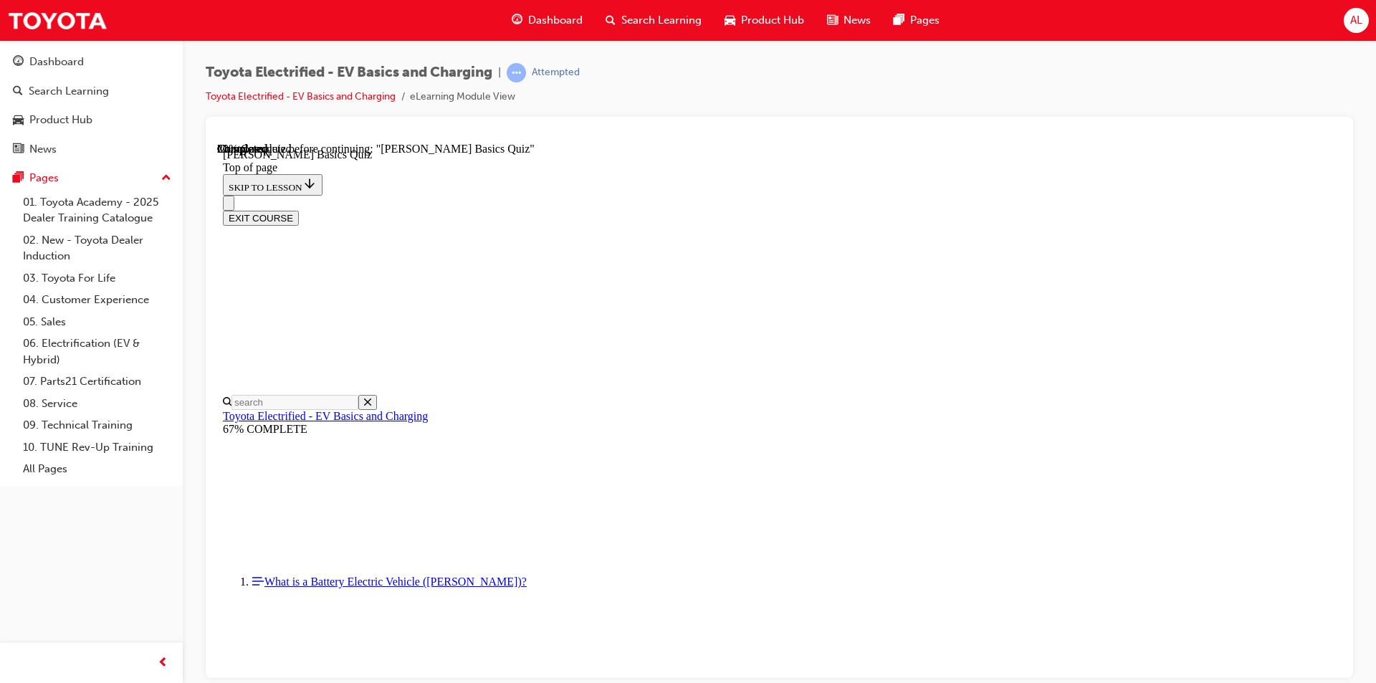
scroll to position [196, 0]
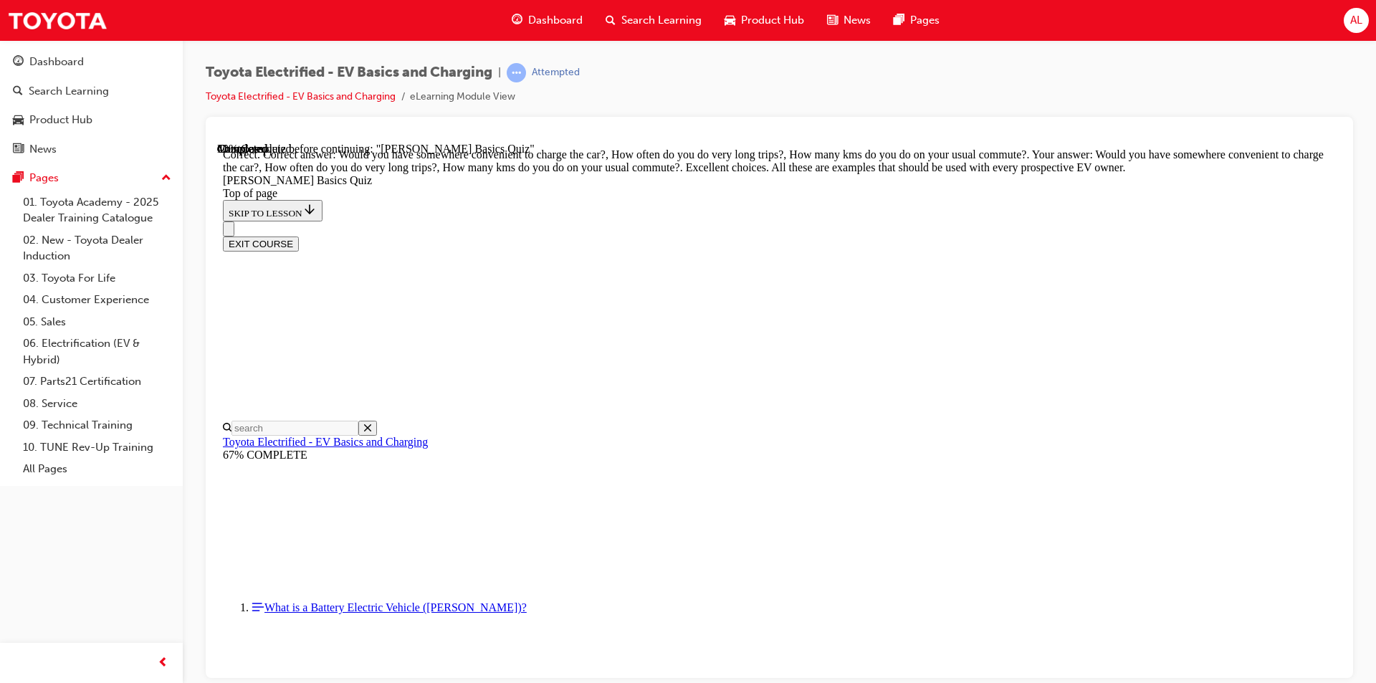
scroll to position [330, 0]
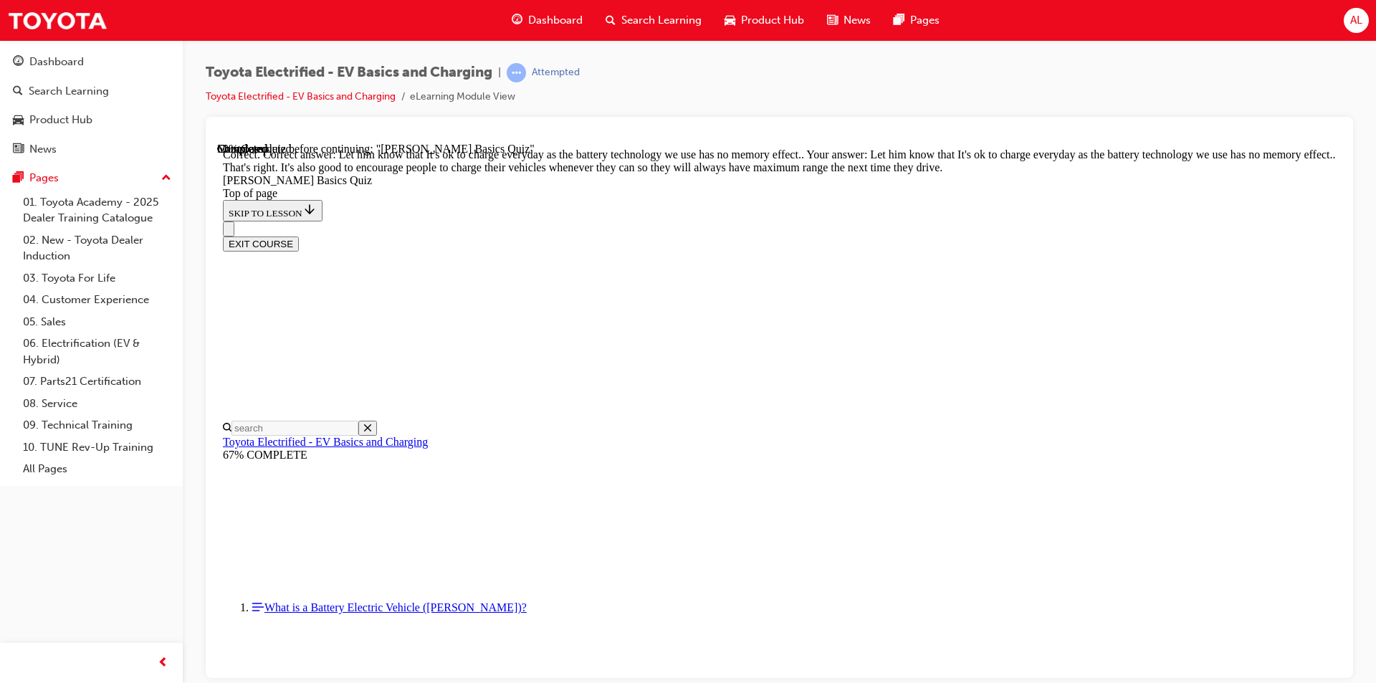
scroll to position [260, 0]
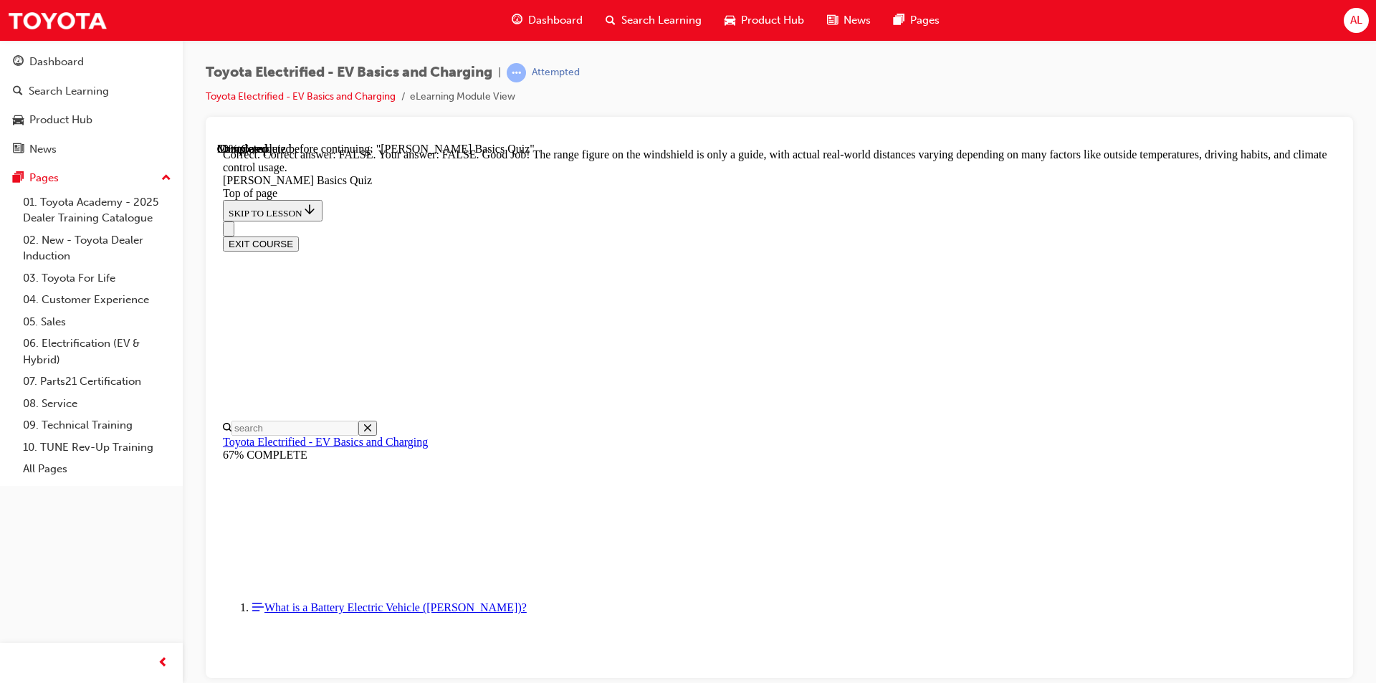
scroll to position [232, 0]
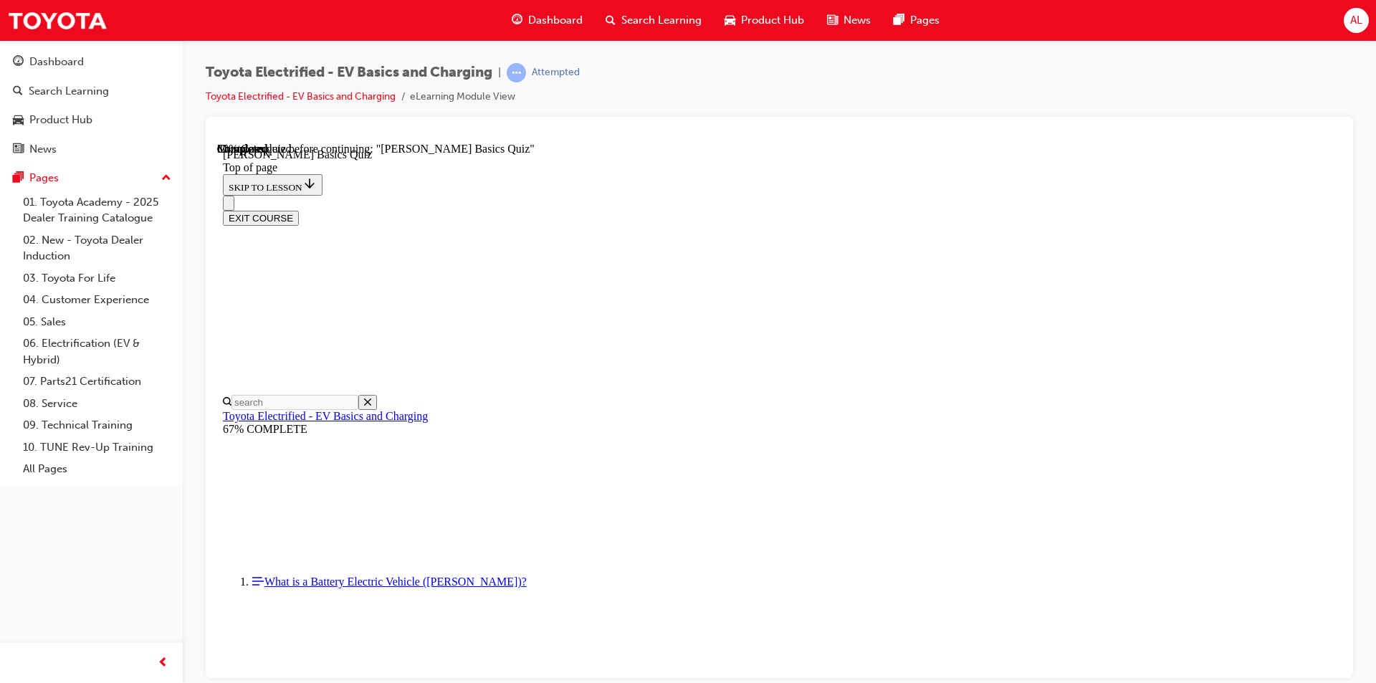
scroll to position [221, 0]
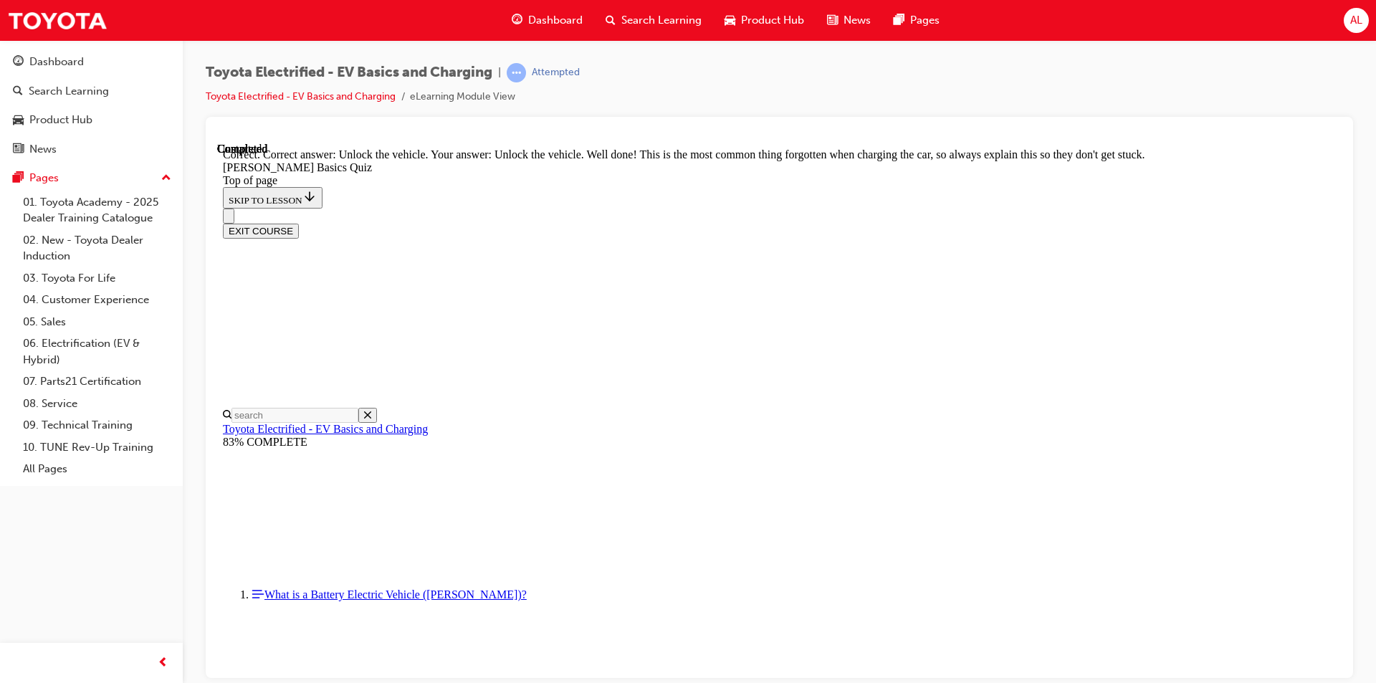
scroll to position [458, 0]
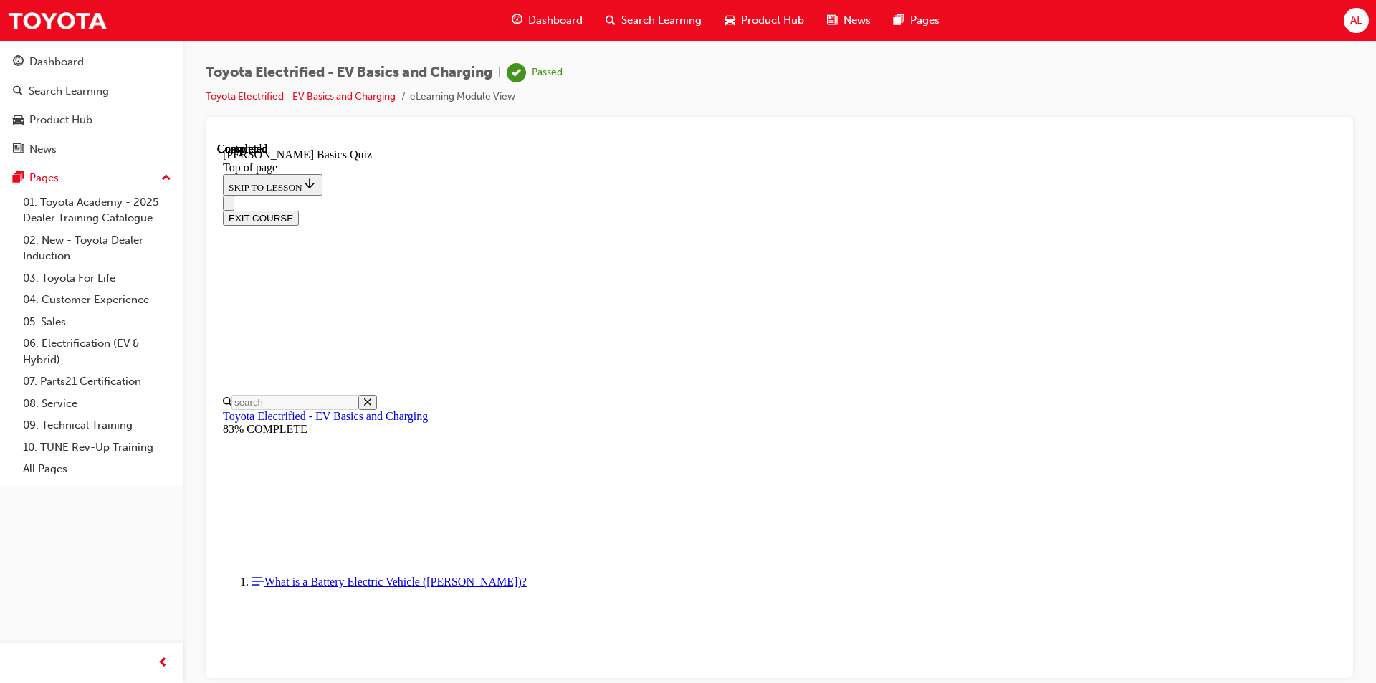
scroll to position [240, 0]
click at [299, 210] on button "EXIT COURSE" at bounding box center [261, 217] width 76 height 15
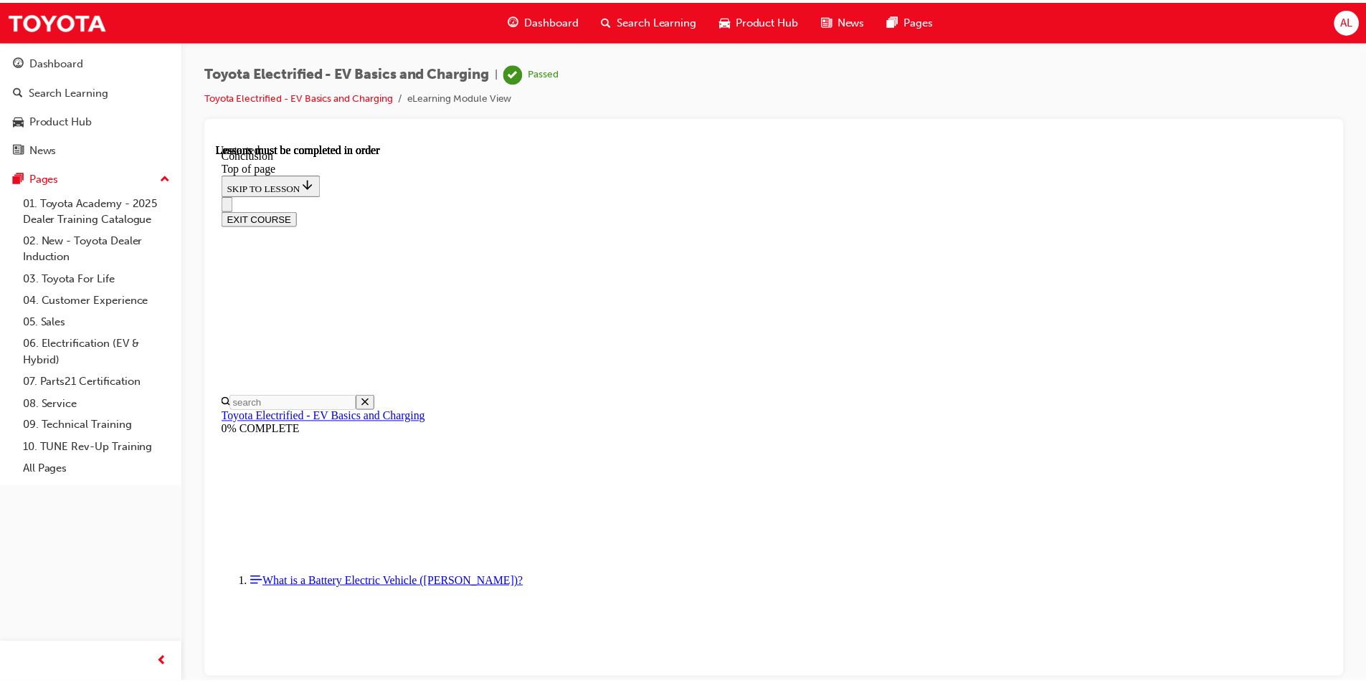
scroll to position [44, 0]
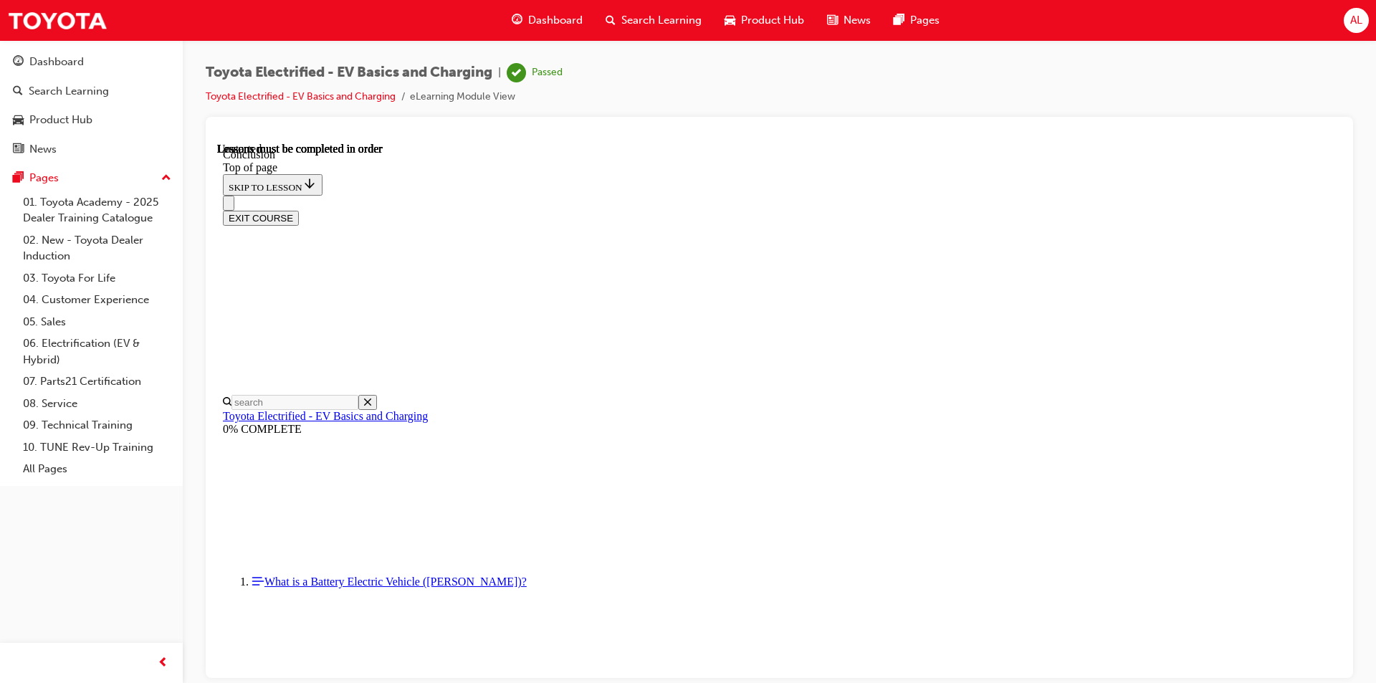
click at [100, 211] on link "01. Toyota Academy - 2025 Dealer Training Catalogue" at bounding box center [97, 210] width 160 height 38
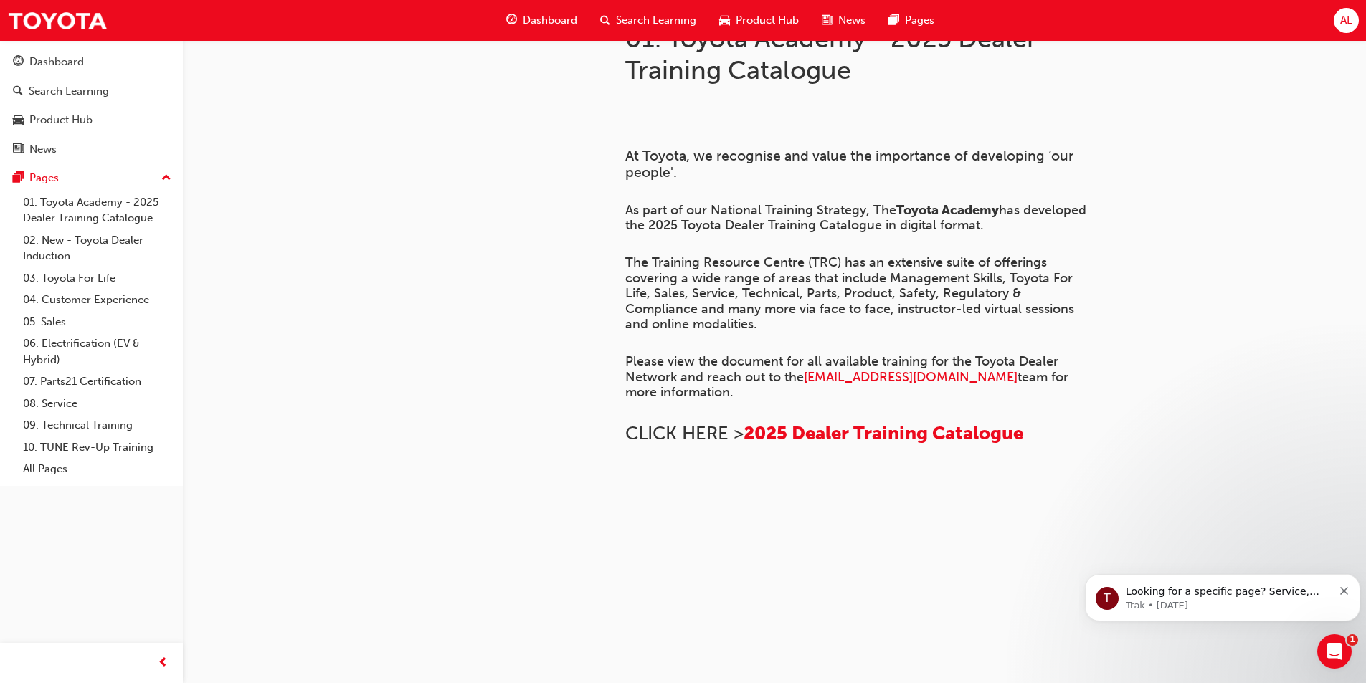
scroll to position [520, 0]
click at [836, 422] on span "2025 Dealer Training Catalogue" at bounding box center [883, 433] width 280 height 22
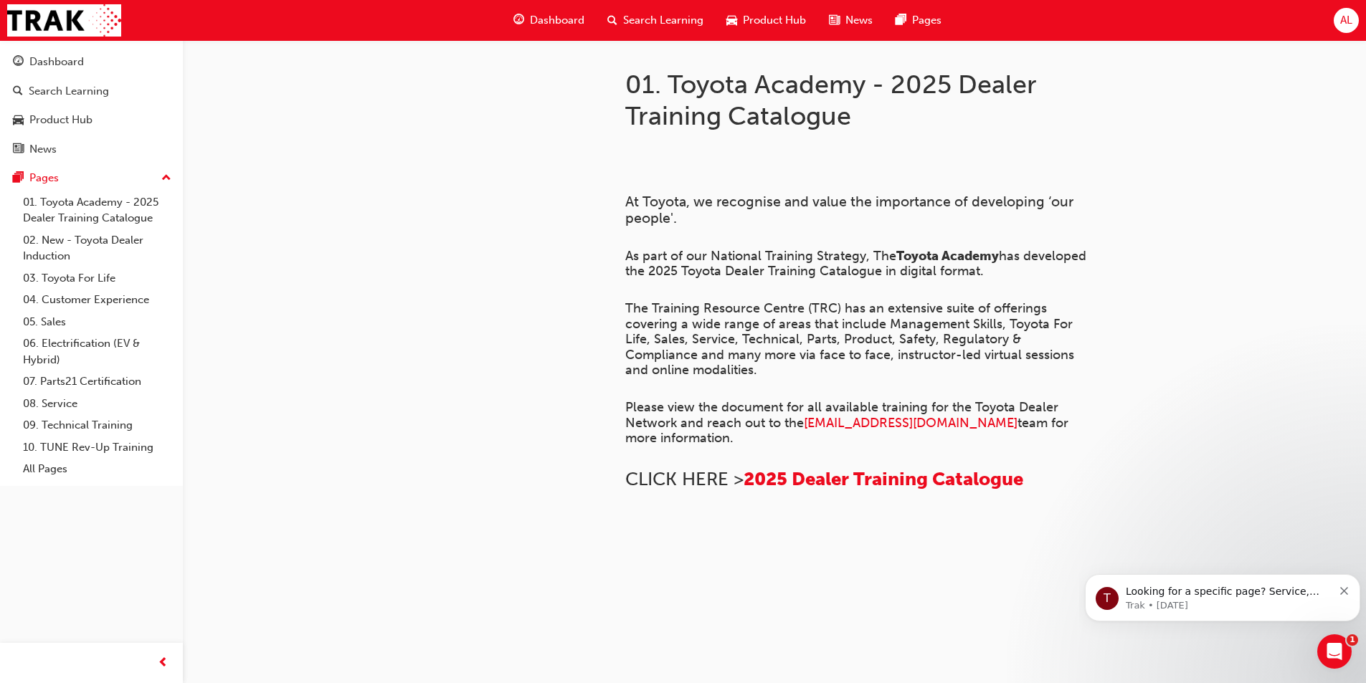
click at [76, 199] on link "01. Toyota Academy - 2025 Dealer Training Catalogue" at bounding box center [97, 210] width 160 height 38
click at [80, 241] on link "02. New - Toyota Dealer Induction" at bounding box center [97, 248] width 160 height 38
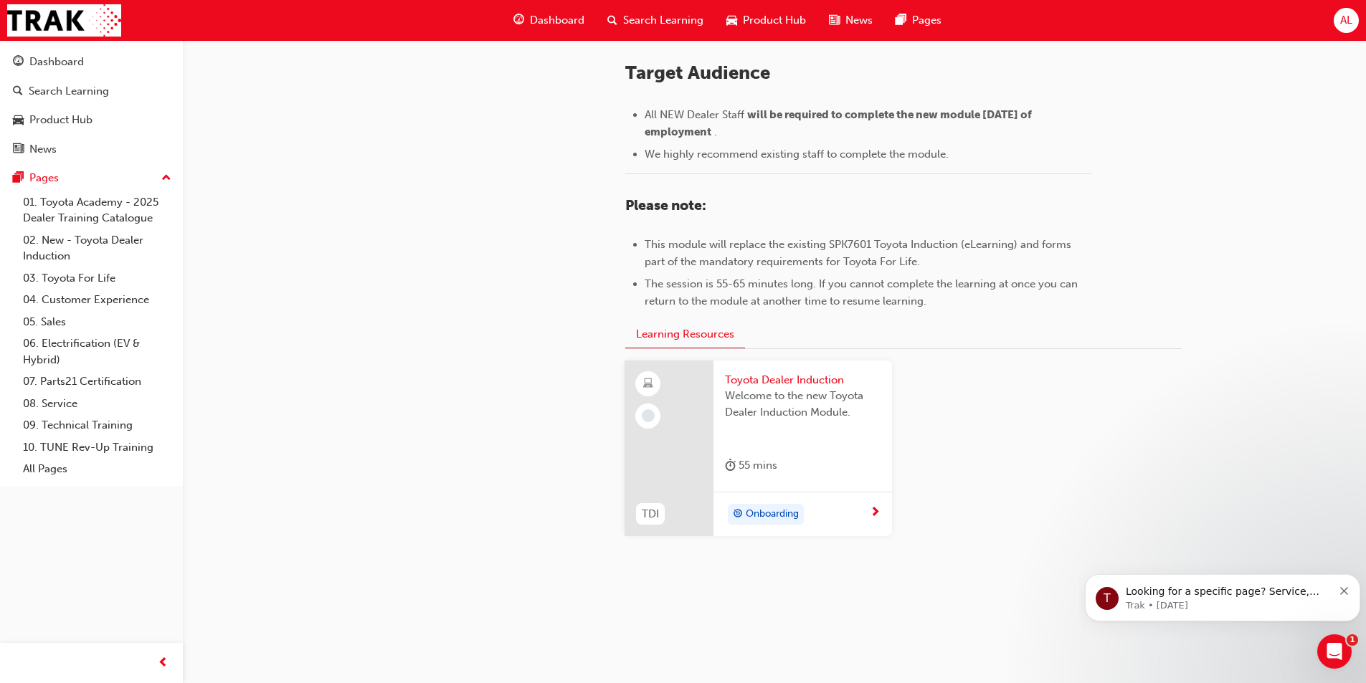
scroll to position [601, 0]
click at [773, 508] on span "Onboarding" at bounding box center [771, 510] width 53 height 16
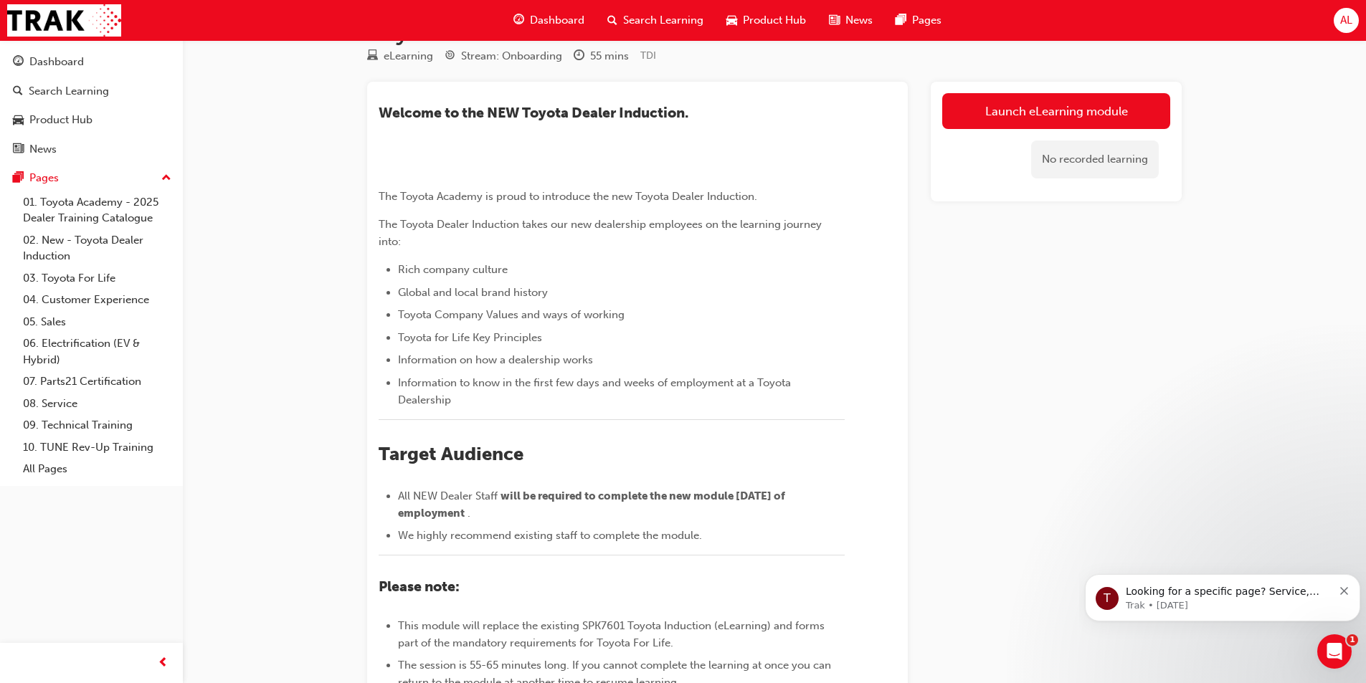
scroll to position [72, 0]
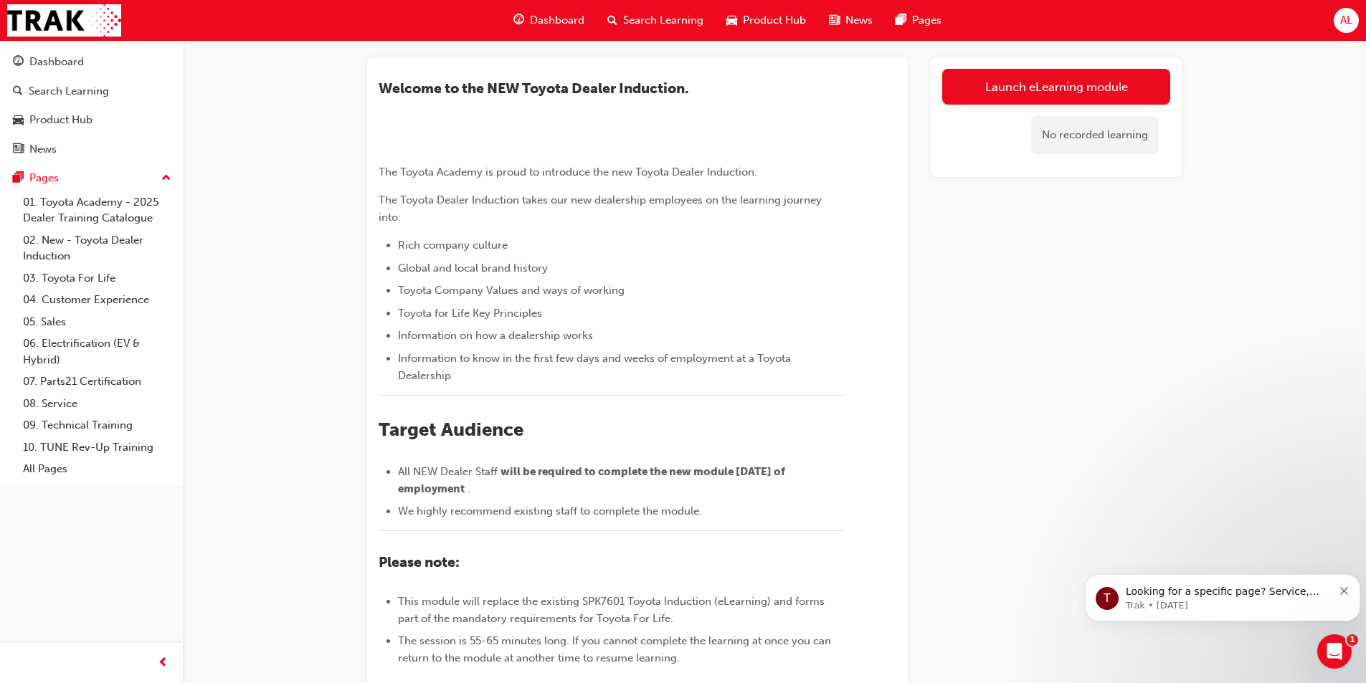
click at [987, 85] on link "Launch eLearning module" at bounding box center [1056, 87] width 228 height 36
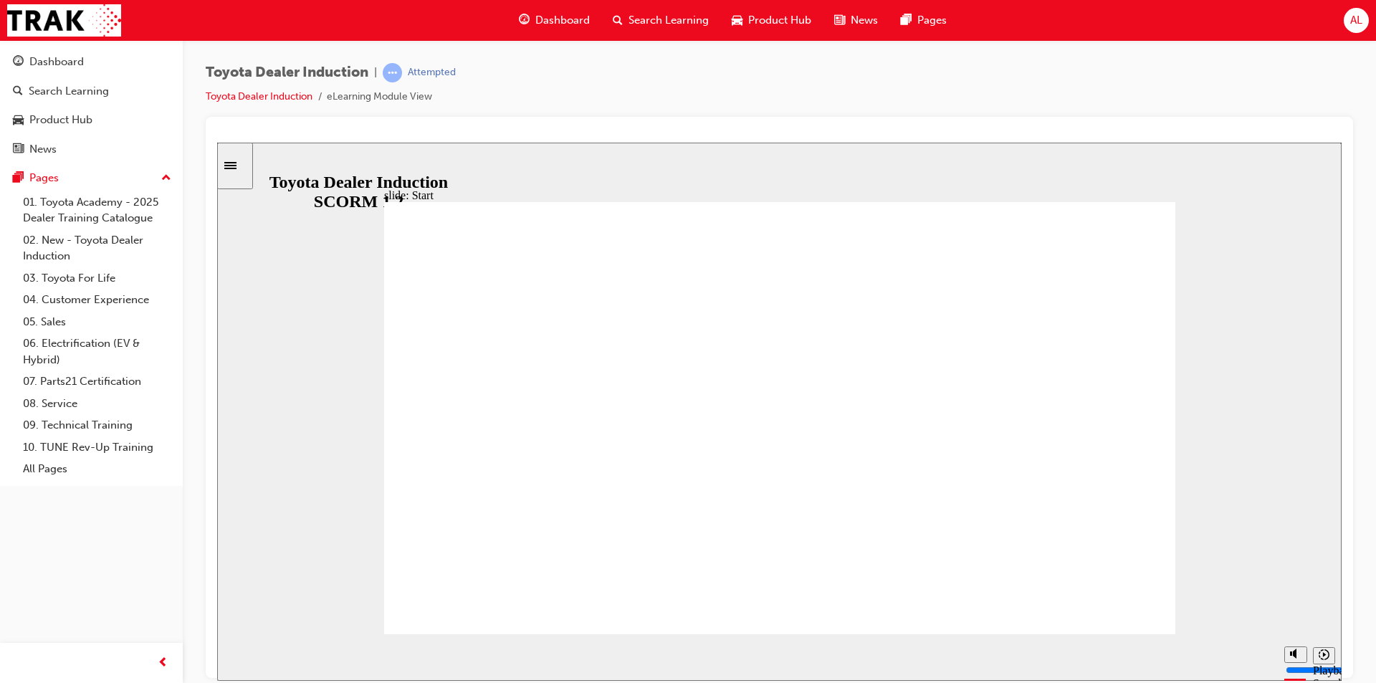
click at [569, 18] on span "Dashboard" at bounding box center [562, 20] width 54 height 16
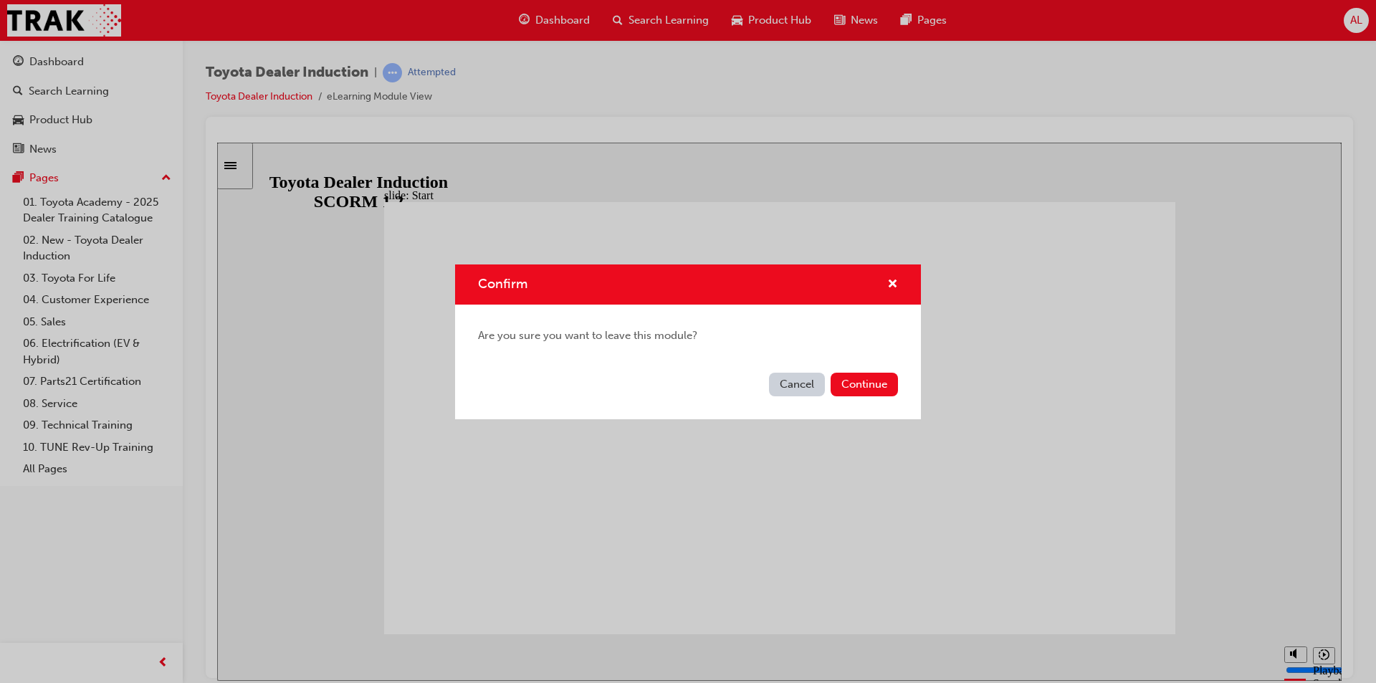
drag, startPoint x: 783, startPoint y: 383, endPoint x: 558, endPoint y: 220, distance: 277.7
click at [783, 383] on button "Cancel" at bounding box center [797, 385] width 56 height 24
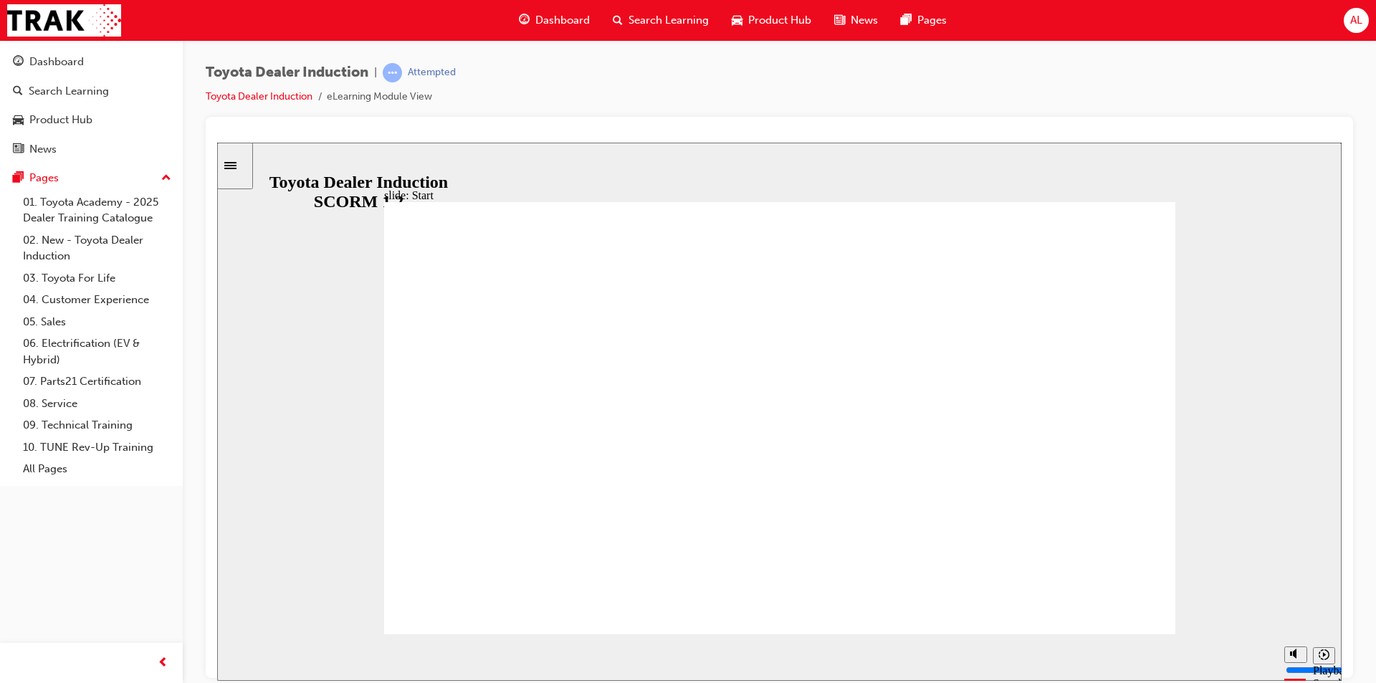
click at [546, 33] on div "Dashboard" at bounding box center [554, 20] width 94 height 29
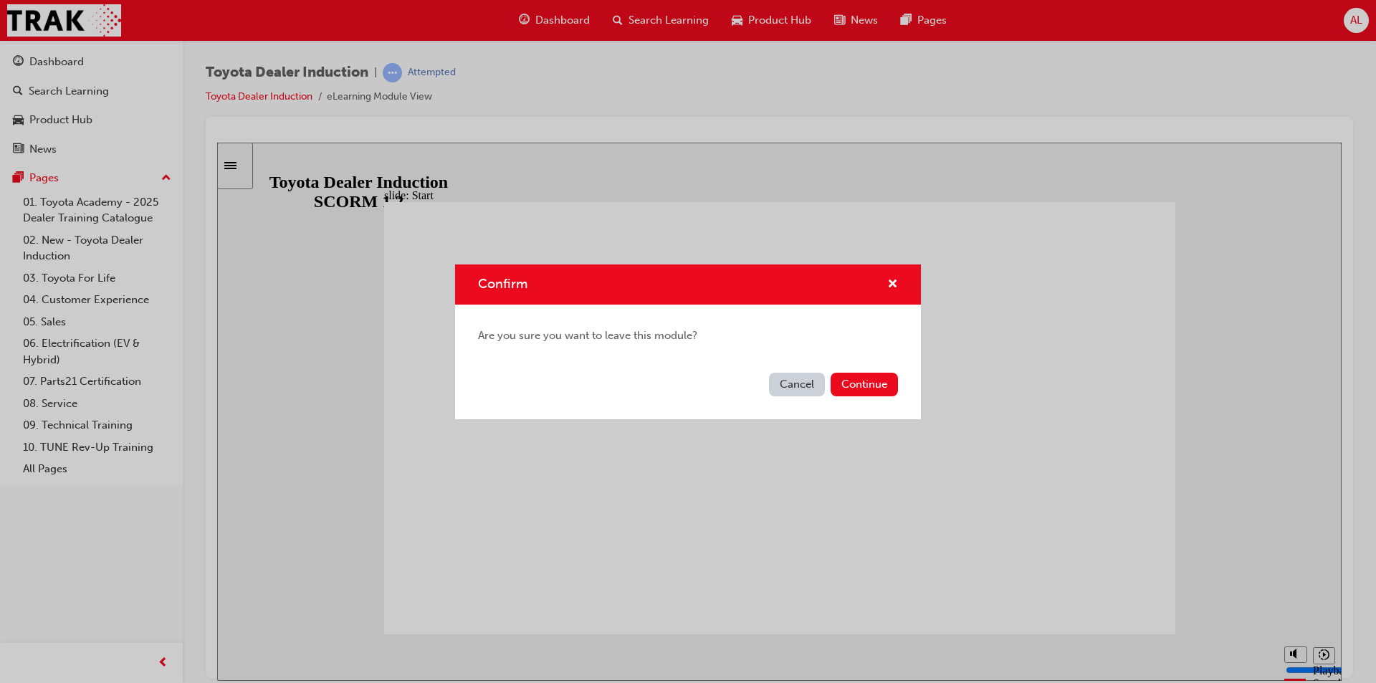
click at [859, 385] on button "Continue" at bounding box center [864, 385] width 67 height 24
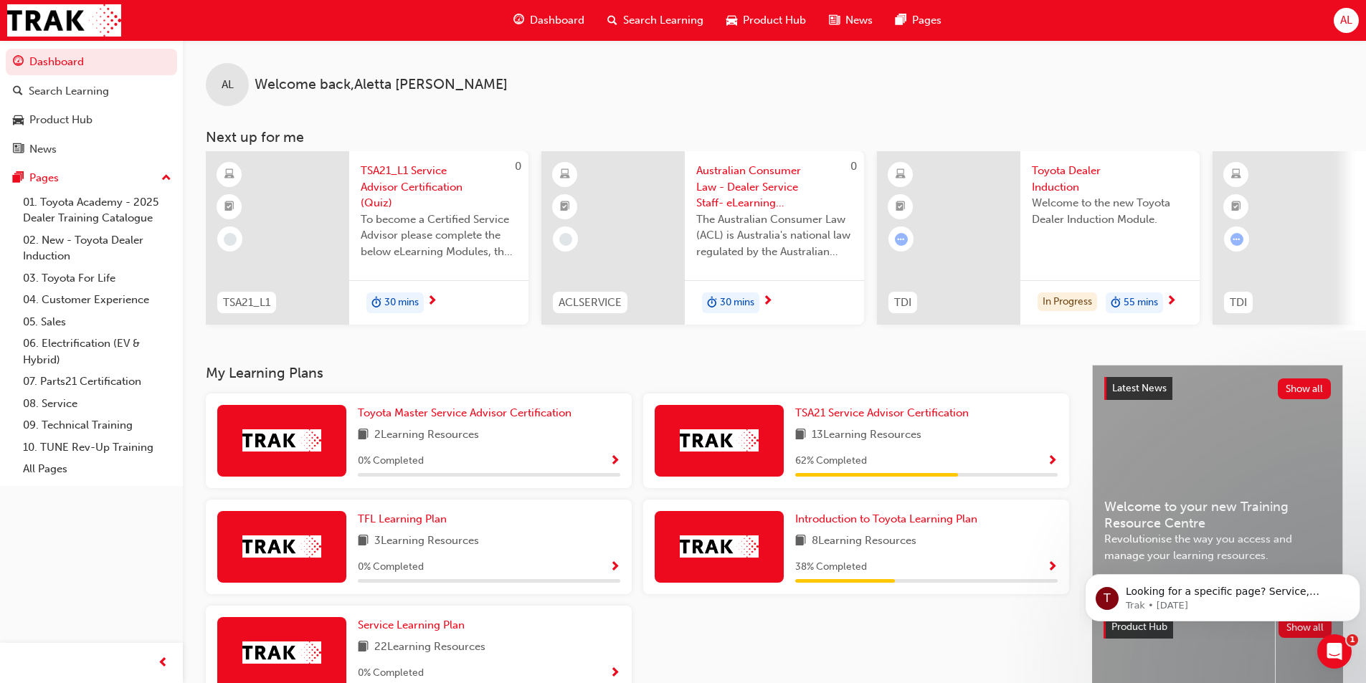
scroll to position [72, 0]
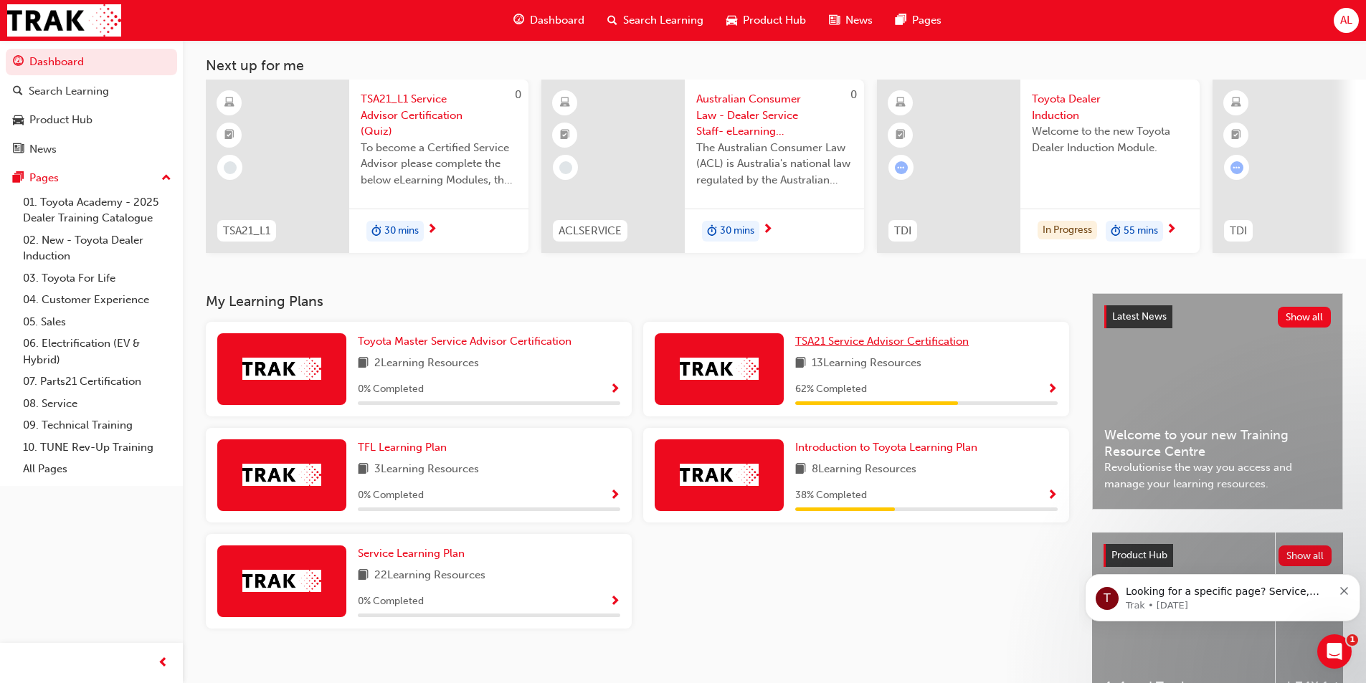
click at [850, 345] on span "TSA21 Service Advisor Certification" at bounding box center [881, 341] width 173 height 13
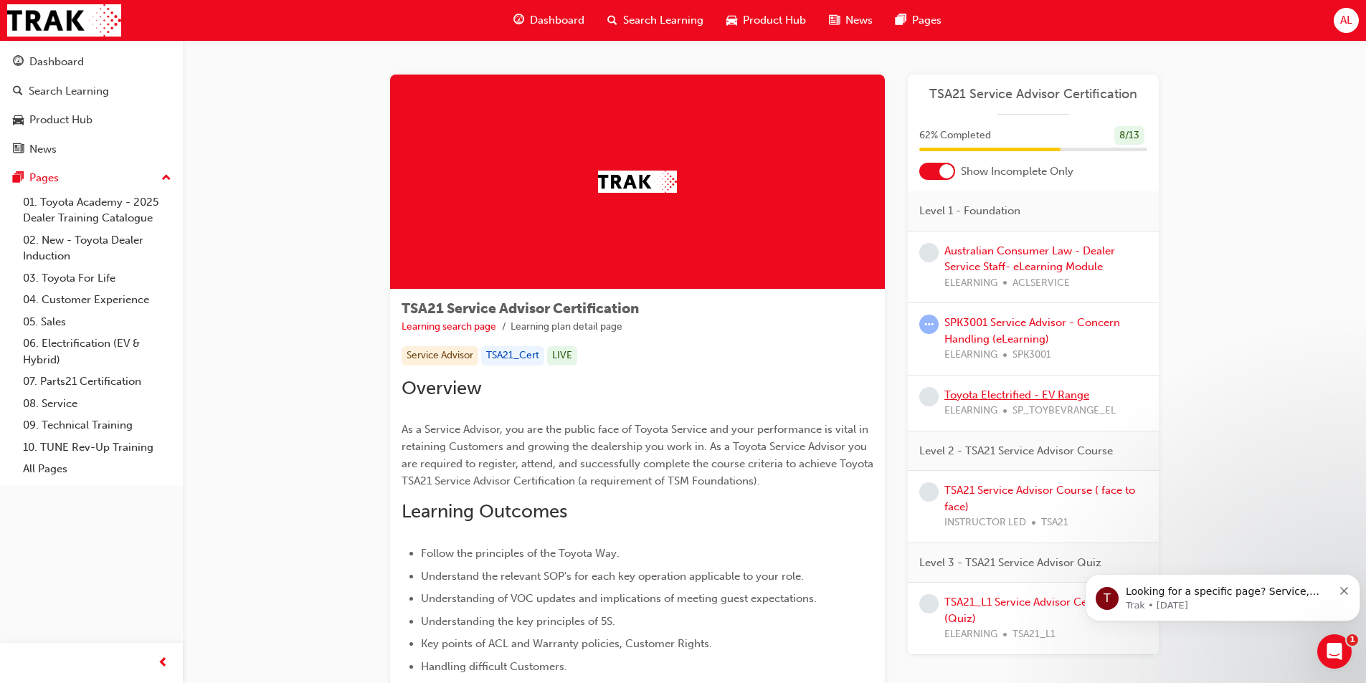
click at [968, 394] on link "Toyota Electrified - EV Range" at bounding box center [1016, 395] width 145 height 13
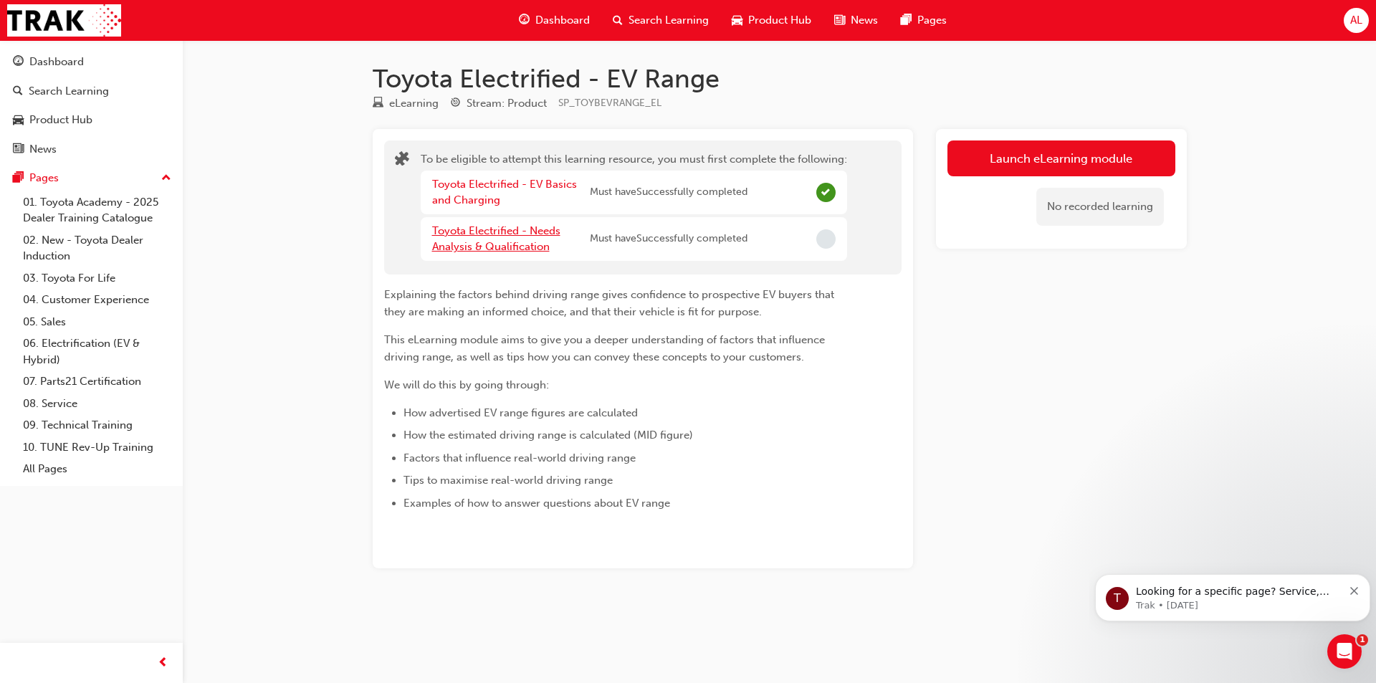
click at [492, 230] on link "Toyota Electrified - Needs Analysis & Qualification" at bounding box center [496, 238] width 128 height 29
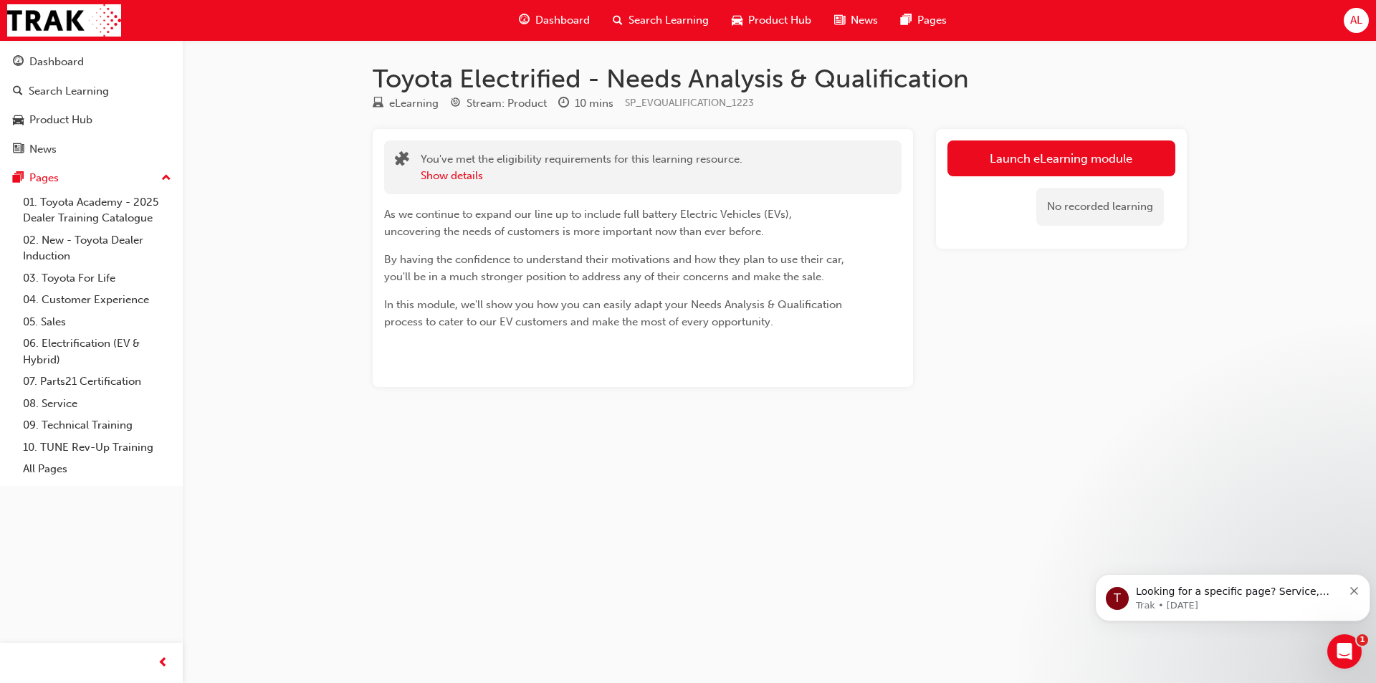
click at [1115, 148] on link "Launch eLearning module" at bounding box center [1062, 158] width 228 height 36
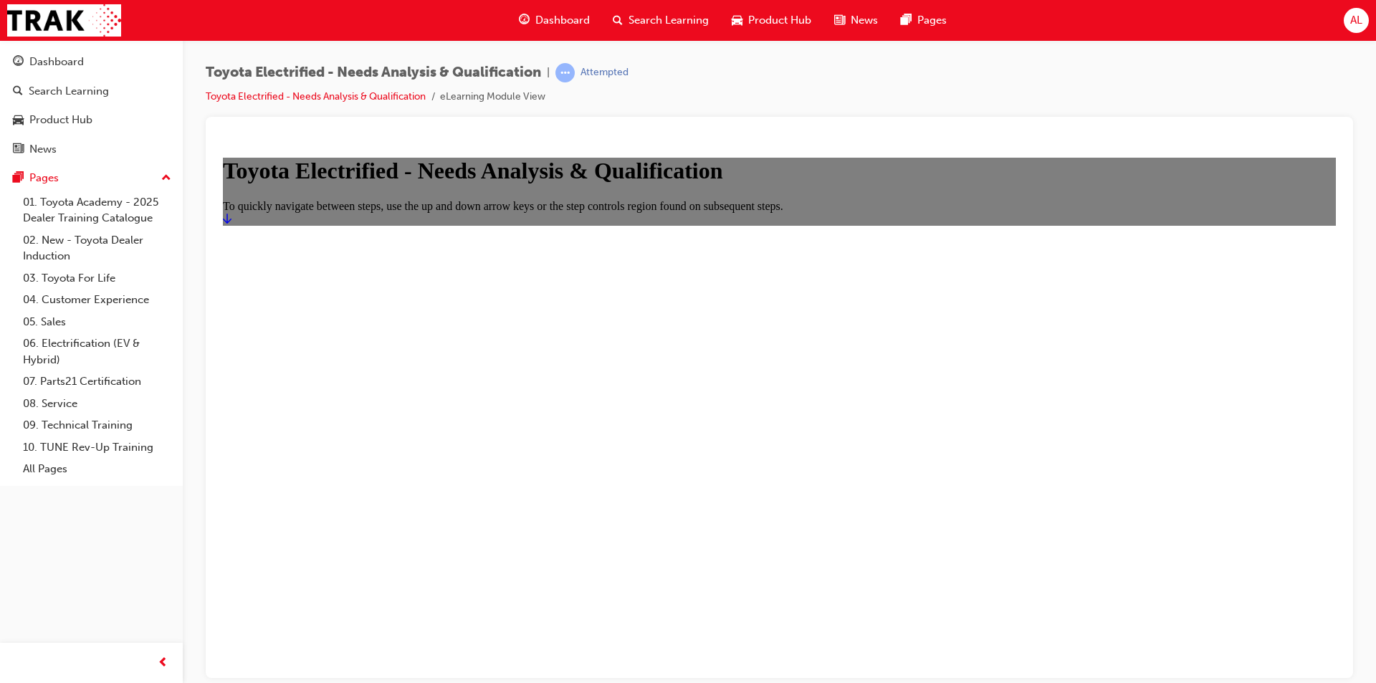
click at [232, 223] on icon "Start" at bounding box center [227, 218] width 9 height 10
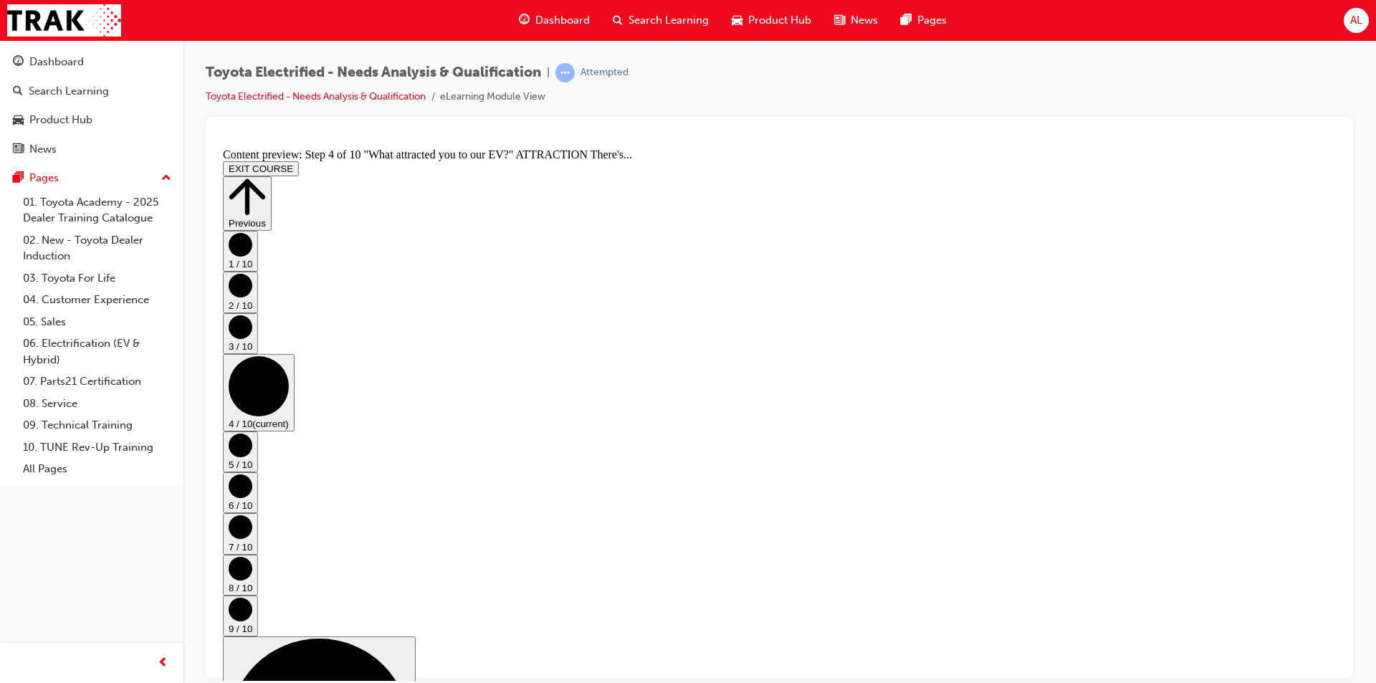
scroll to position [444, 0]
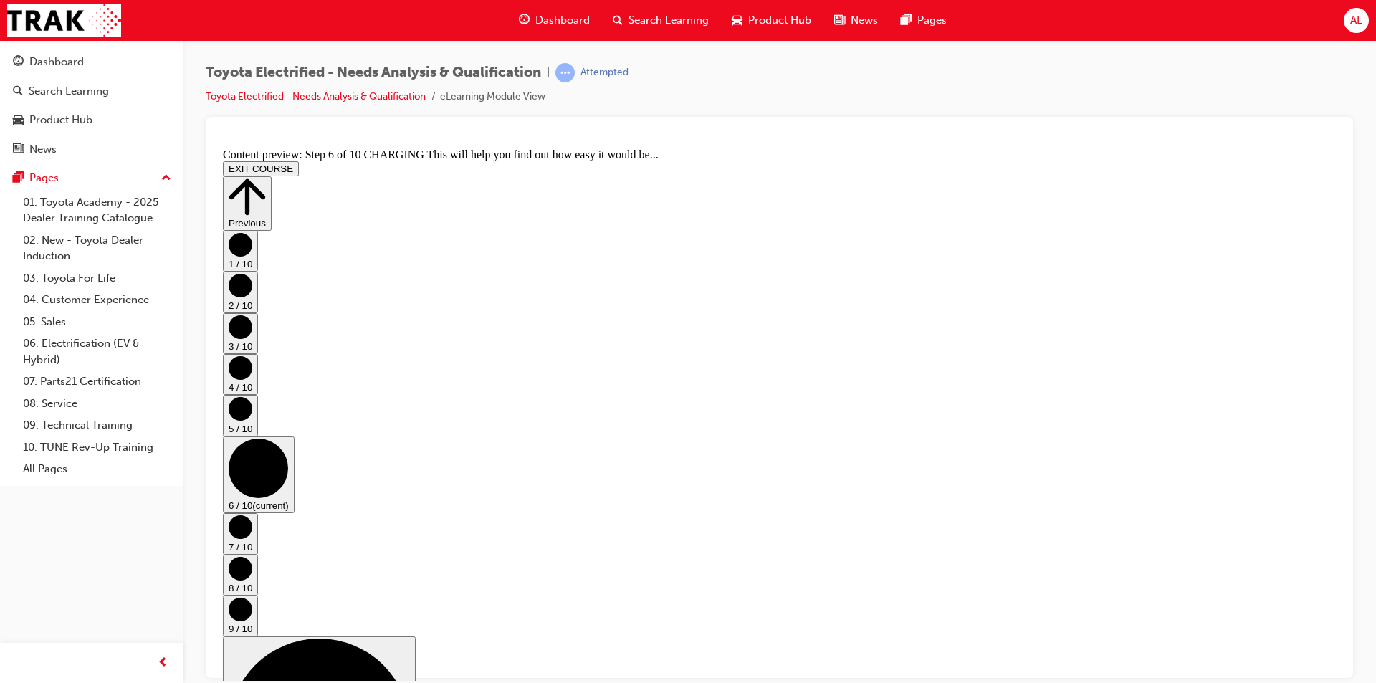
scroll to position [36, 0]
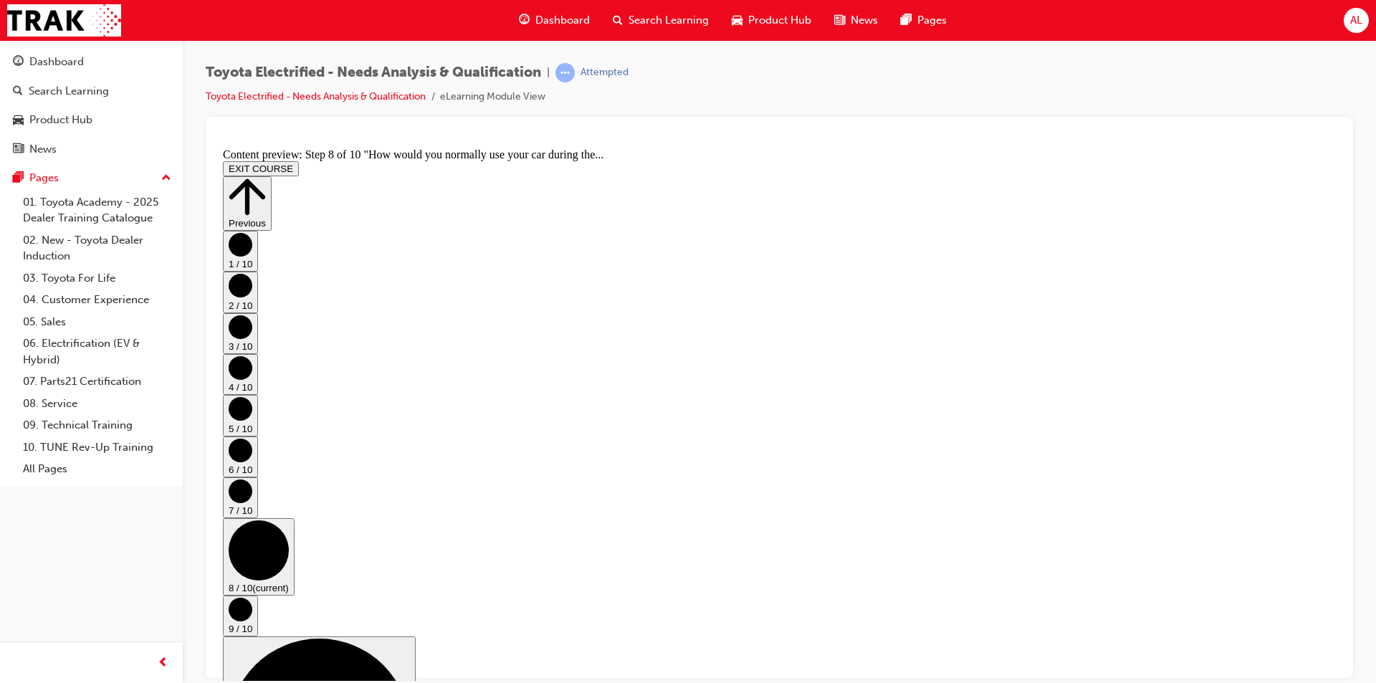
scroll to position [361, 0]
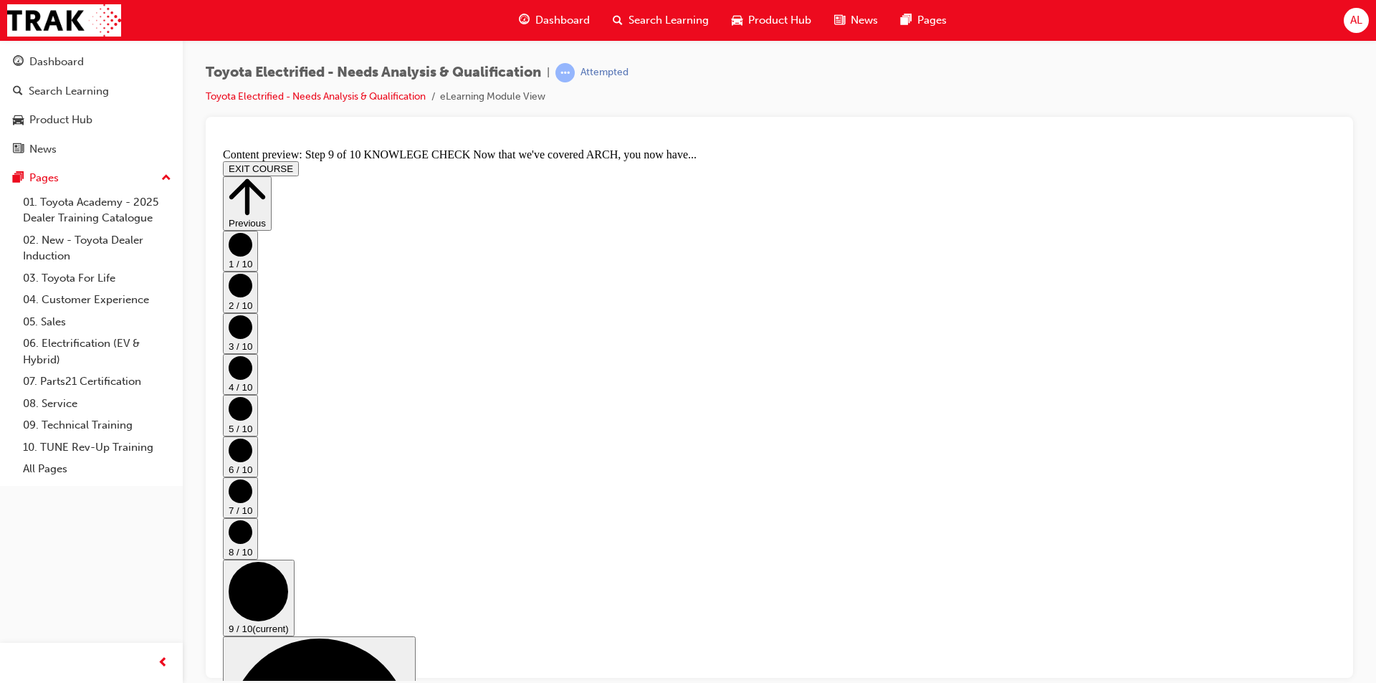
scroll to position [168, 0]
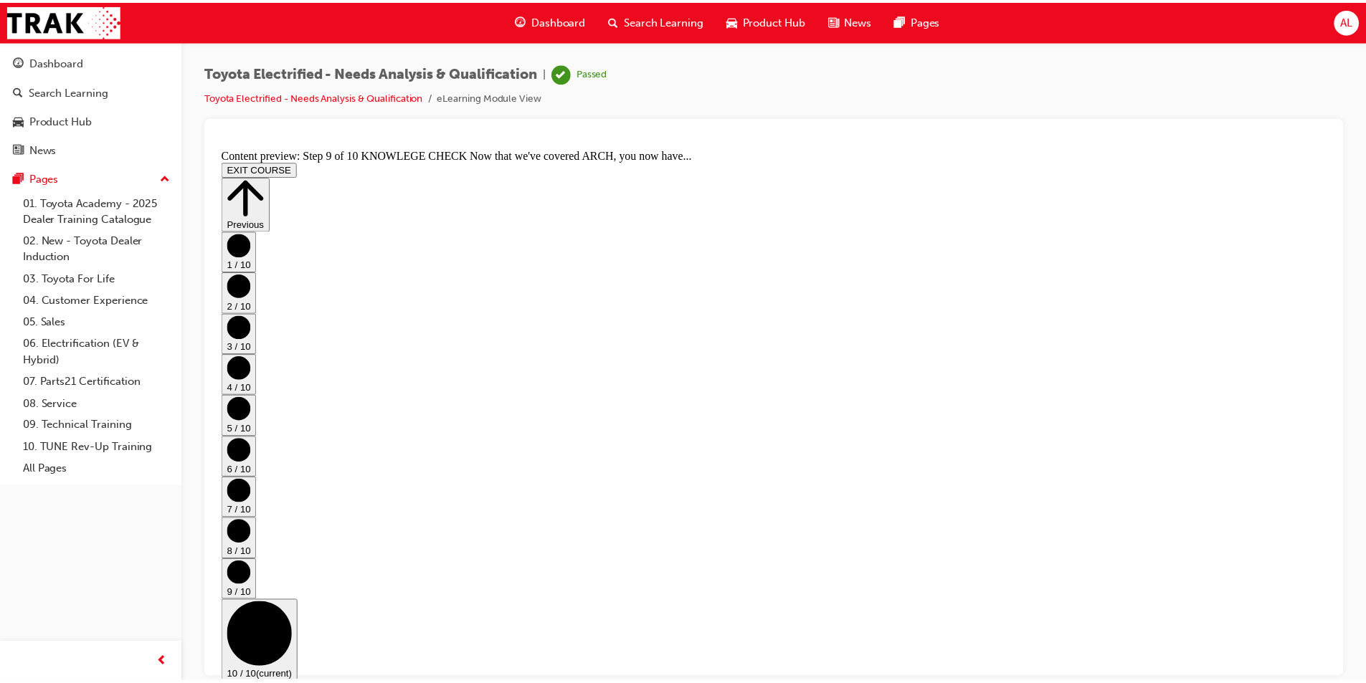
scroll to position [0, 0]
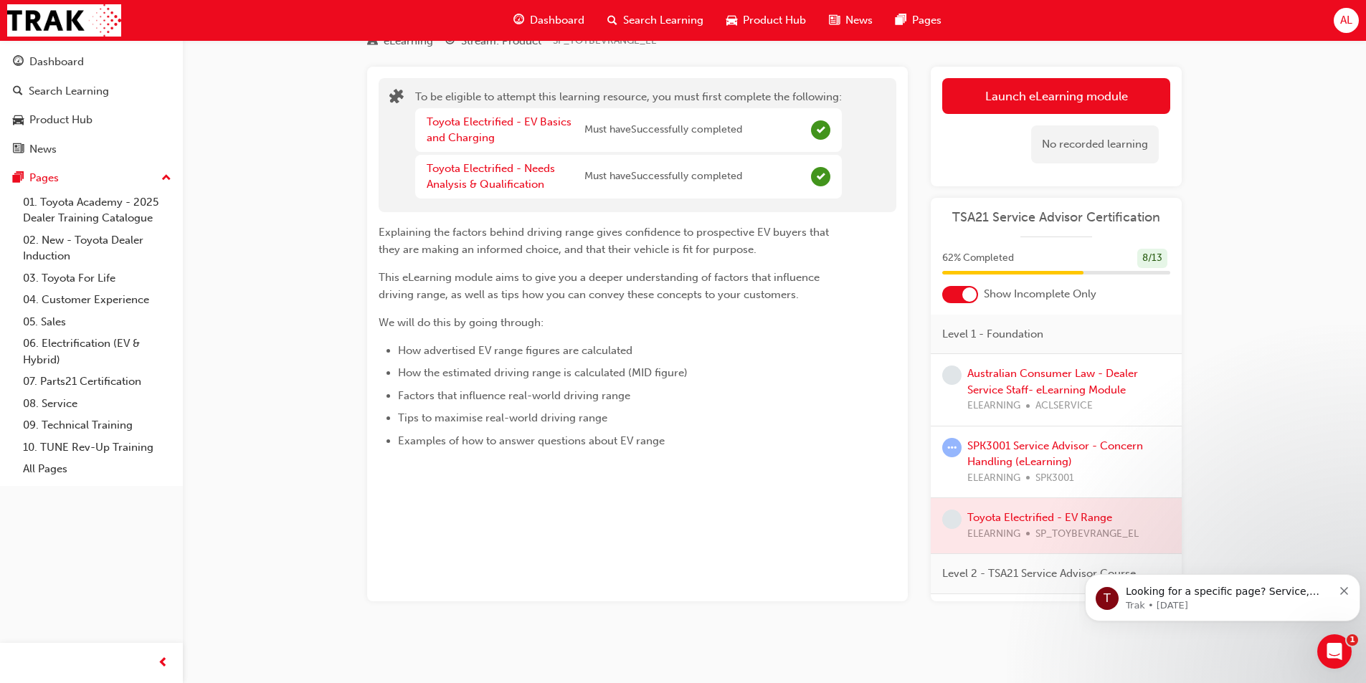
scroll to position [176, 0]
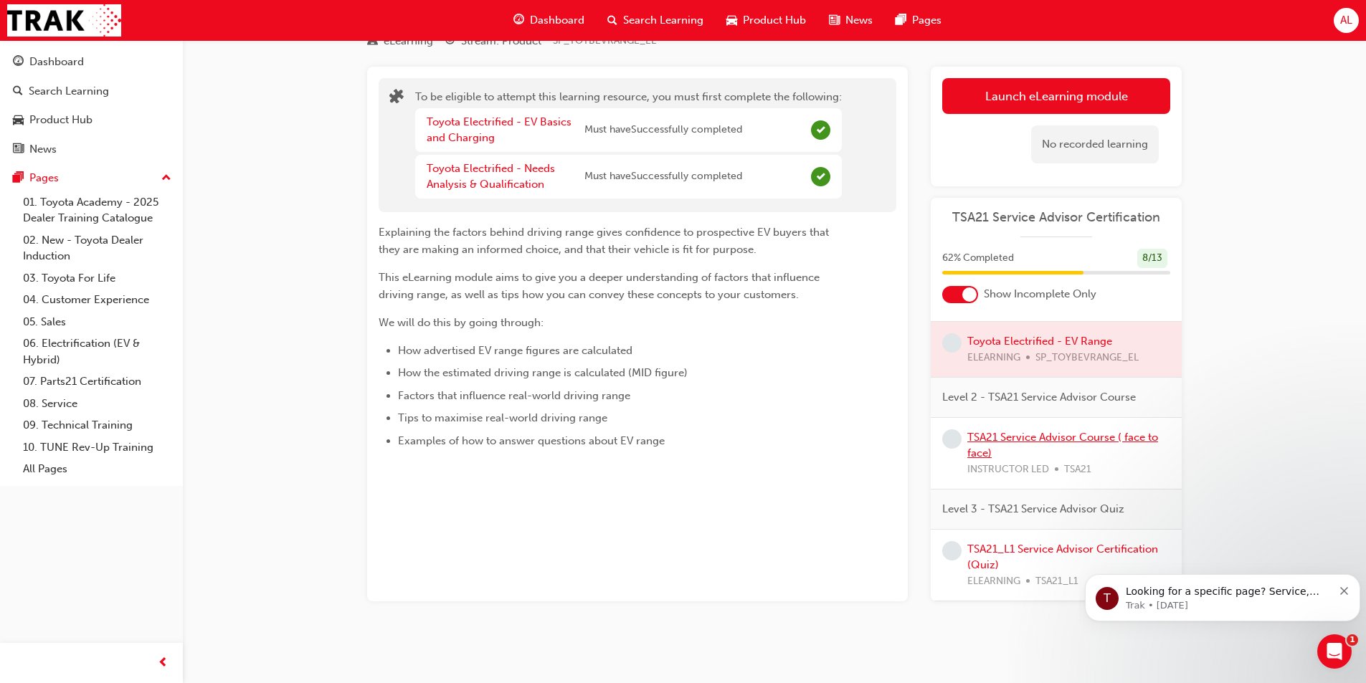
click at [1037, 434] on link "TSA21 Service Advisor Course ( face to face)" at bounding box center [1062, 445] width 191 height 29
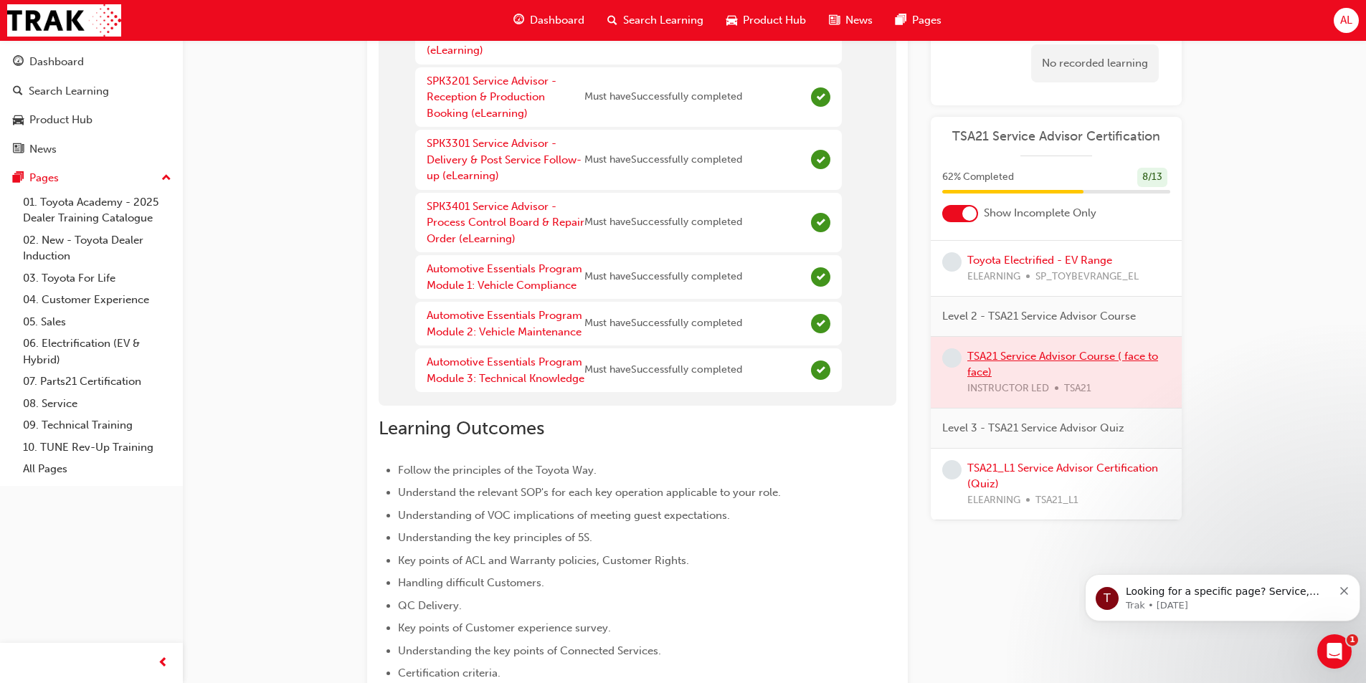
scroll to position [277, 0]
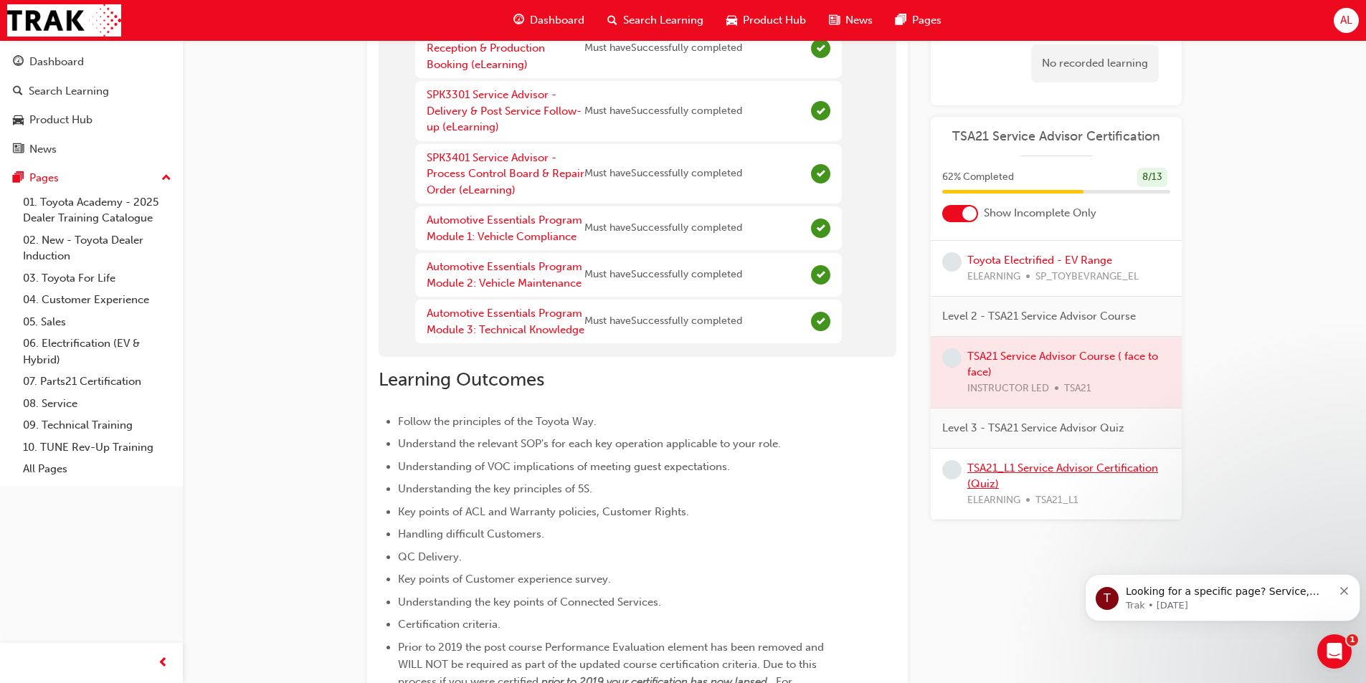
click at [1029, 462] on link "TSA21_L1 Service Advisor Certification (Quiz)" at bounding box center [1062, 476] width 191 height 29
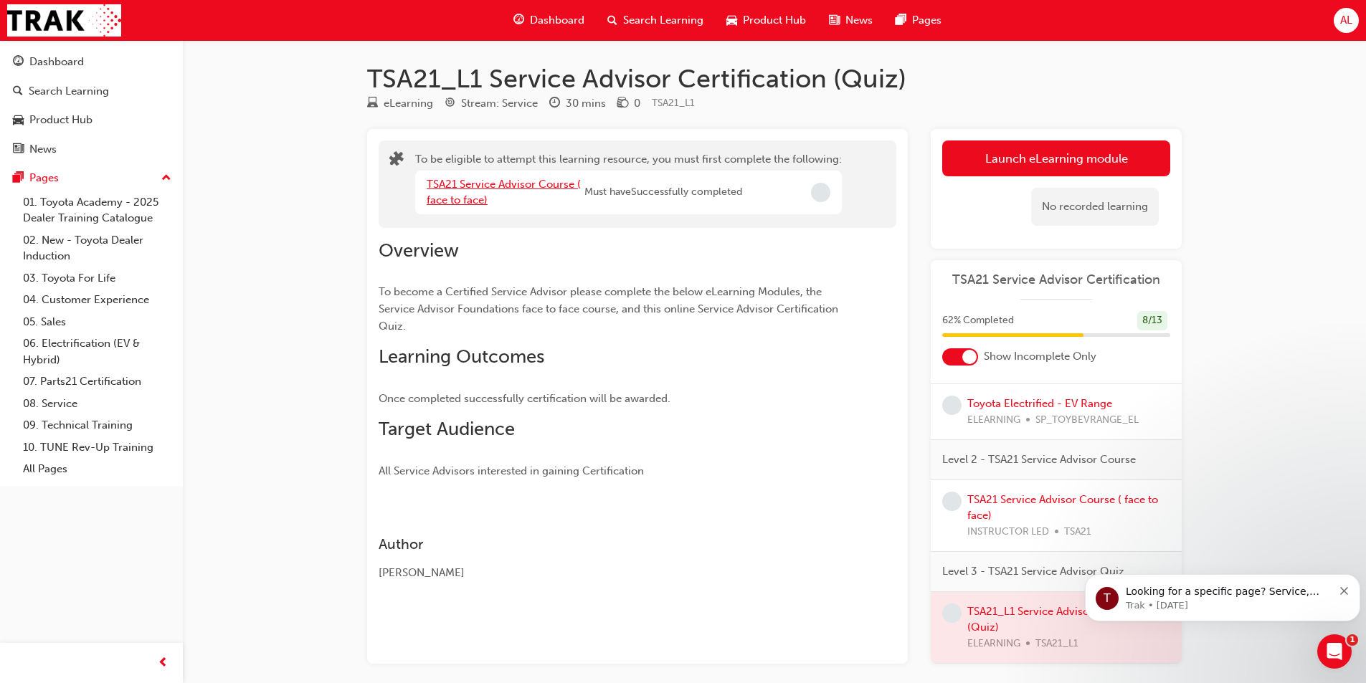
click at [527, 180] on link "TSA21 Service Advisor Course ( face to face)" at bounding box center [503, 192] width 154 height 29
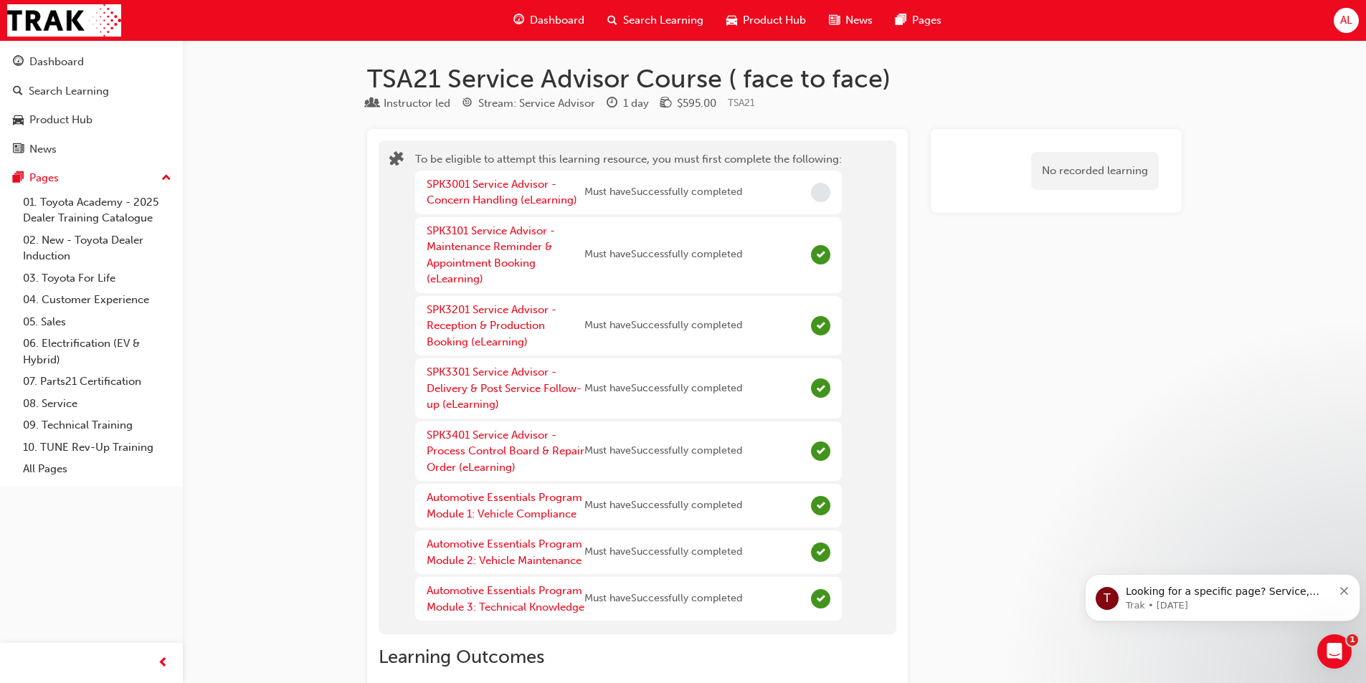
click at [670, 20] on span "Search Learning" at bounding box center [663, 20] width 80 height 16
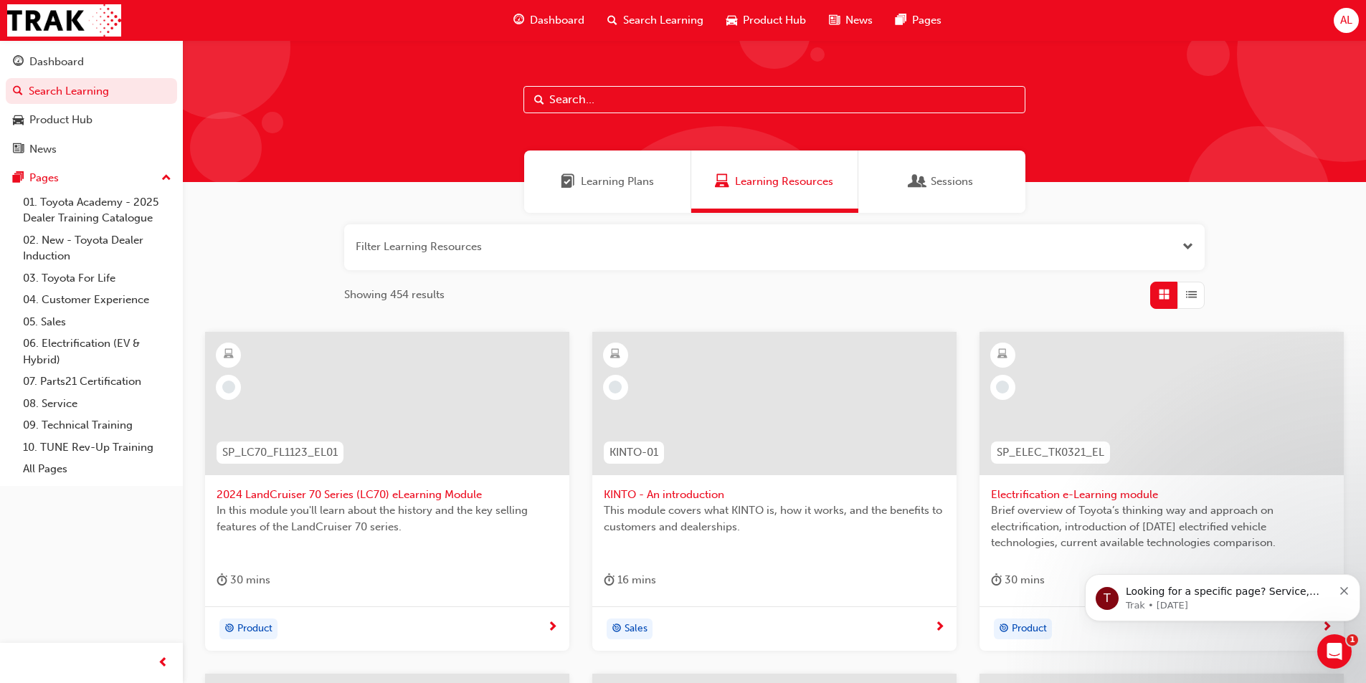
click at [629, 183] on span "Learning Plans" at bounding box center [617, 181] width 73 height 16
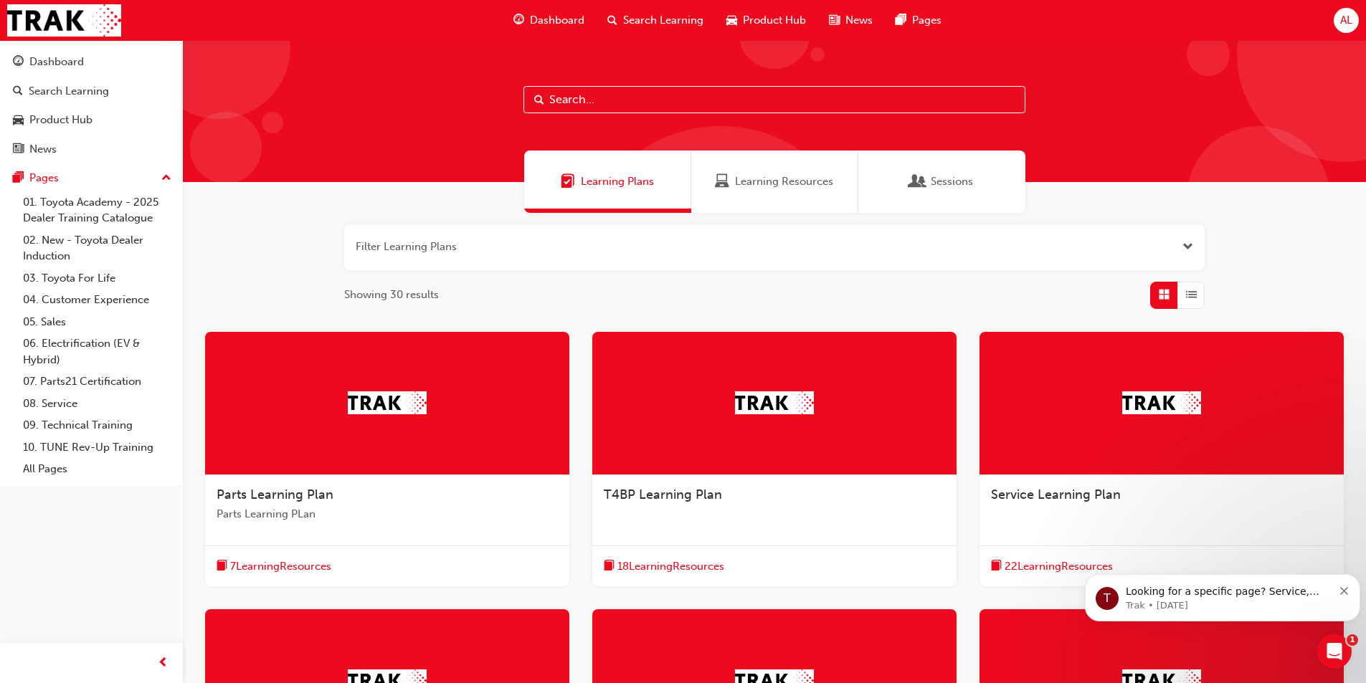
click at [713, 181] on div "Learning Resources" at bounding box center [774, 182] width 167 height 62
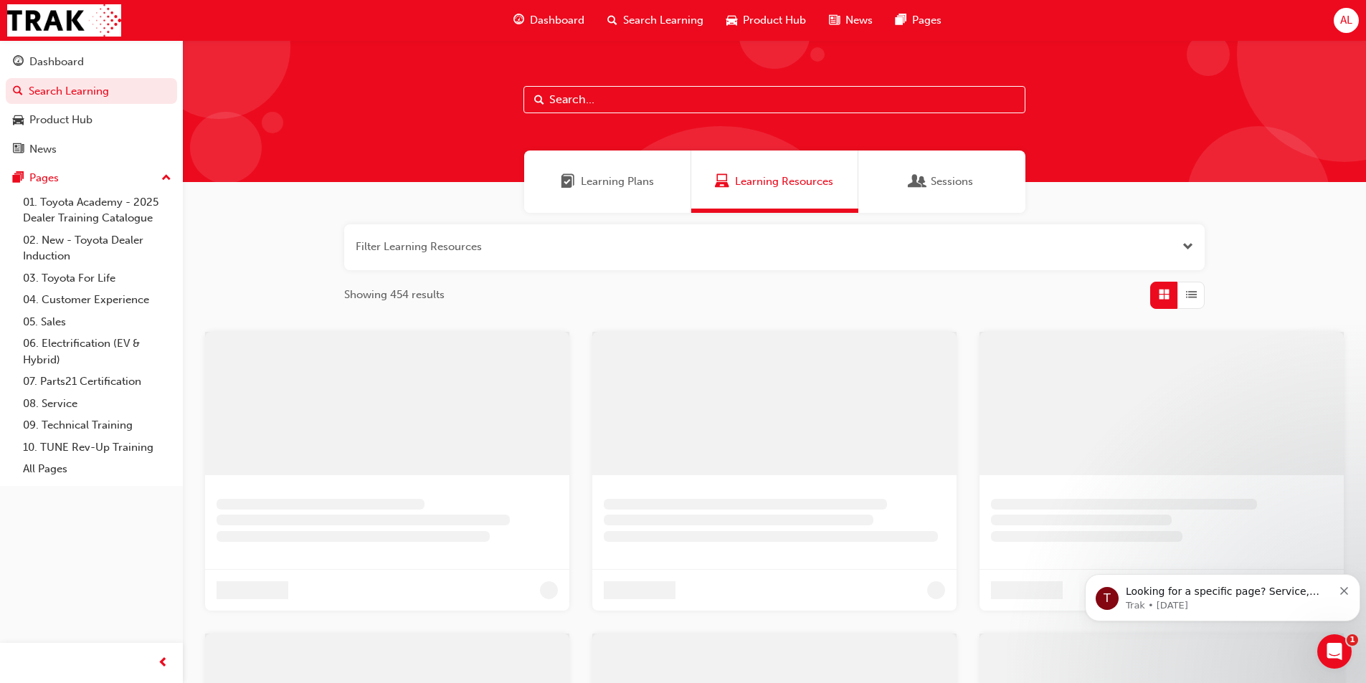
click at [921, 187] on span "Sessions" at bounding box center [917, 181] width 14 height 16
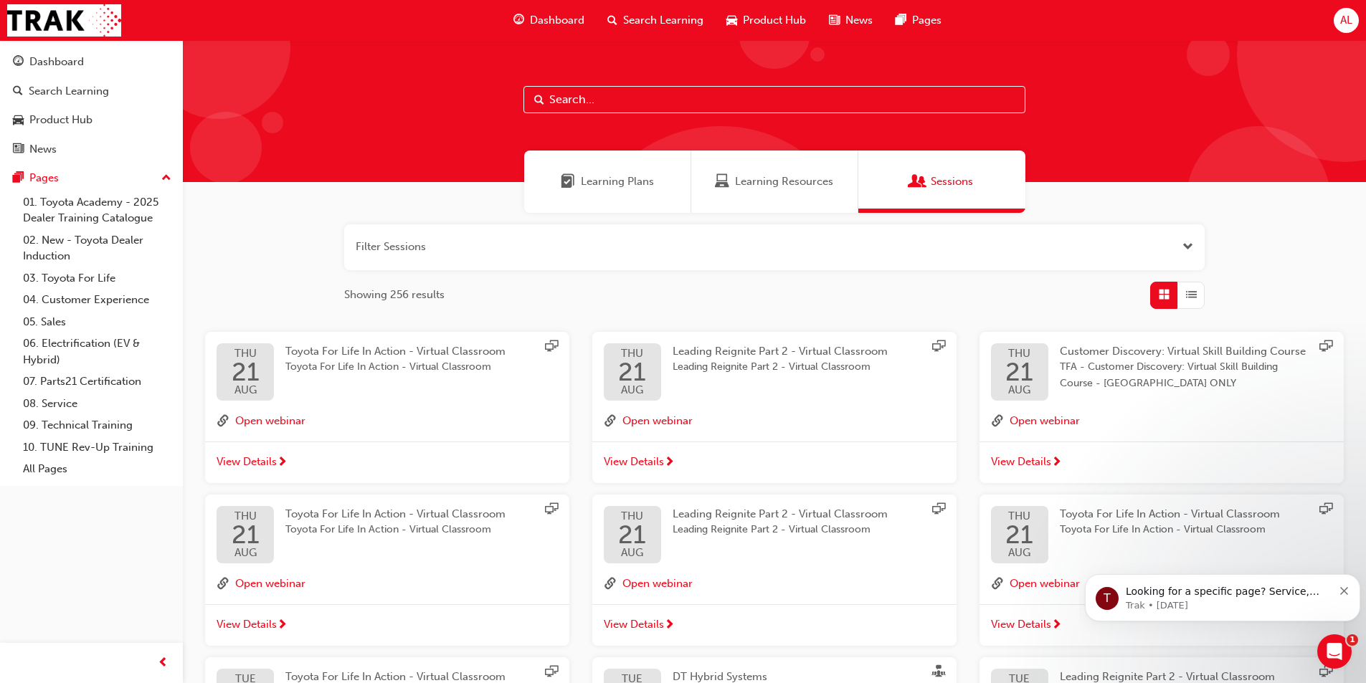
click at [551, 18] on span "Dashboard" at bounding box center [557, 20] width 54 height 16
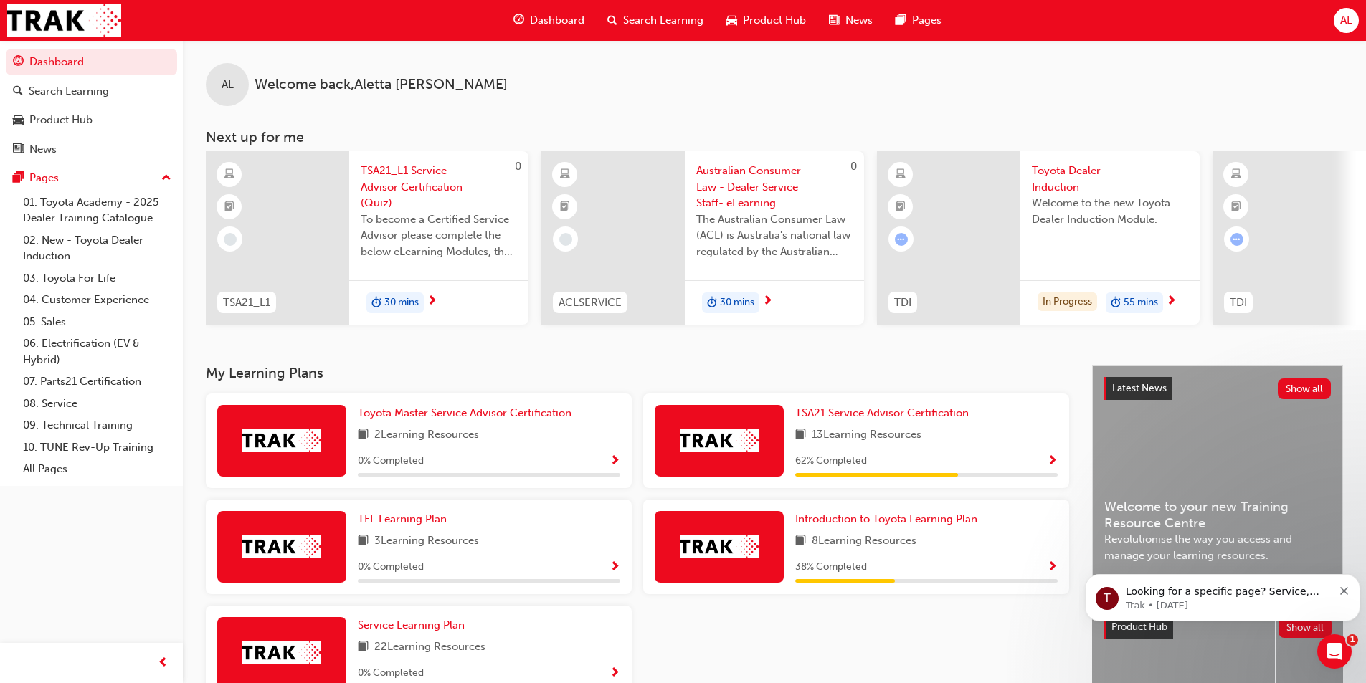
scroll to position [173, 0]
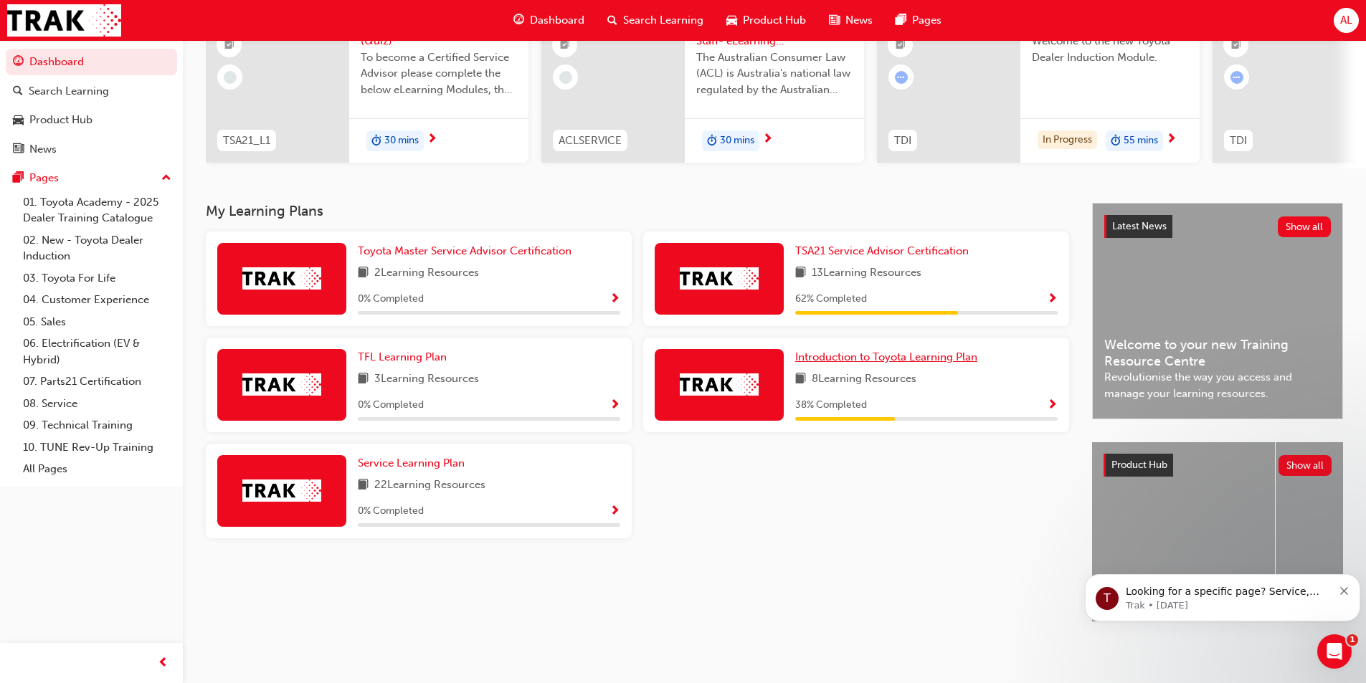
click at [875, 351] on span "Introduction to Toyota Learning Plan" at bounding box center [886, 357] width 182 height 13
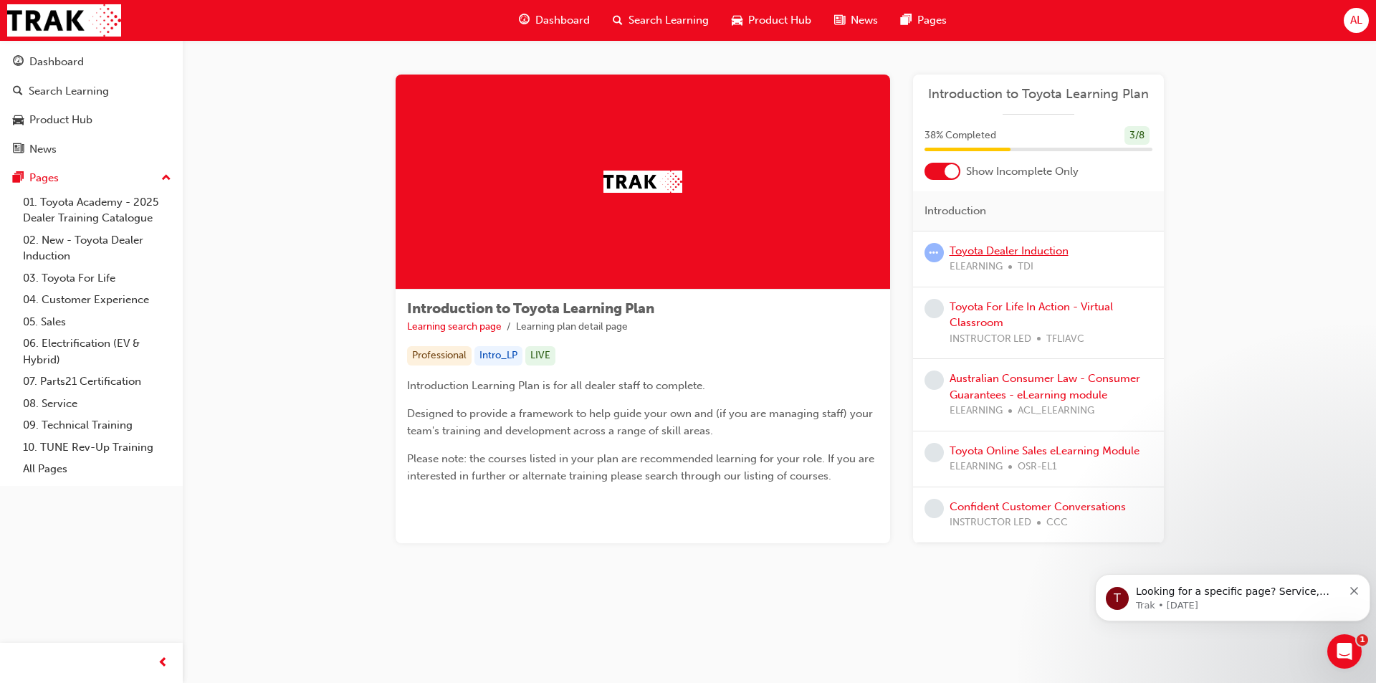
click at [986, 247] on link "Toyota Dealer Induction" at bounding box center [1009, 250] width 119 height 13
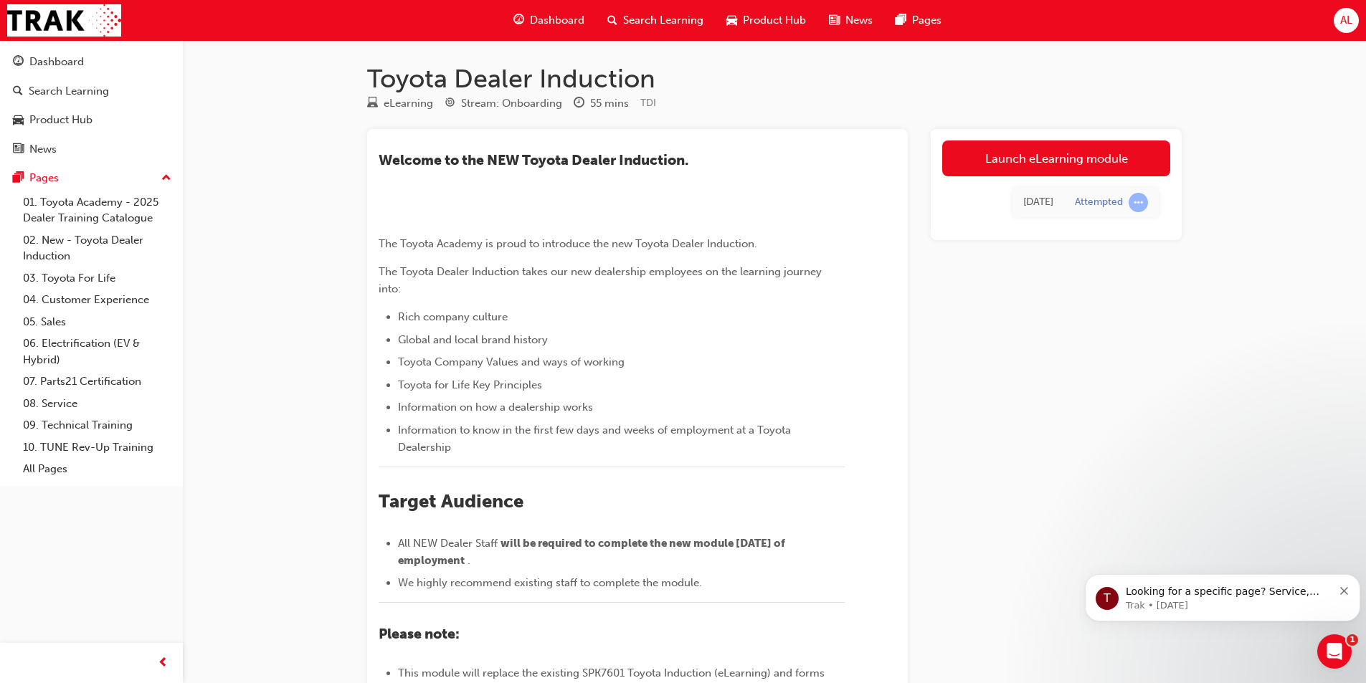
click at [1030, 163] on link "Launch eLearning module" at bounding box center [1056, 158] width 228 height 36
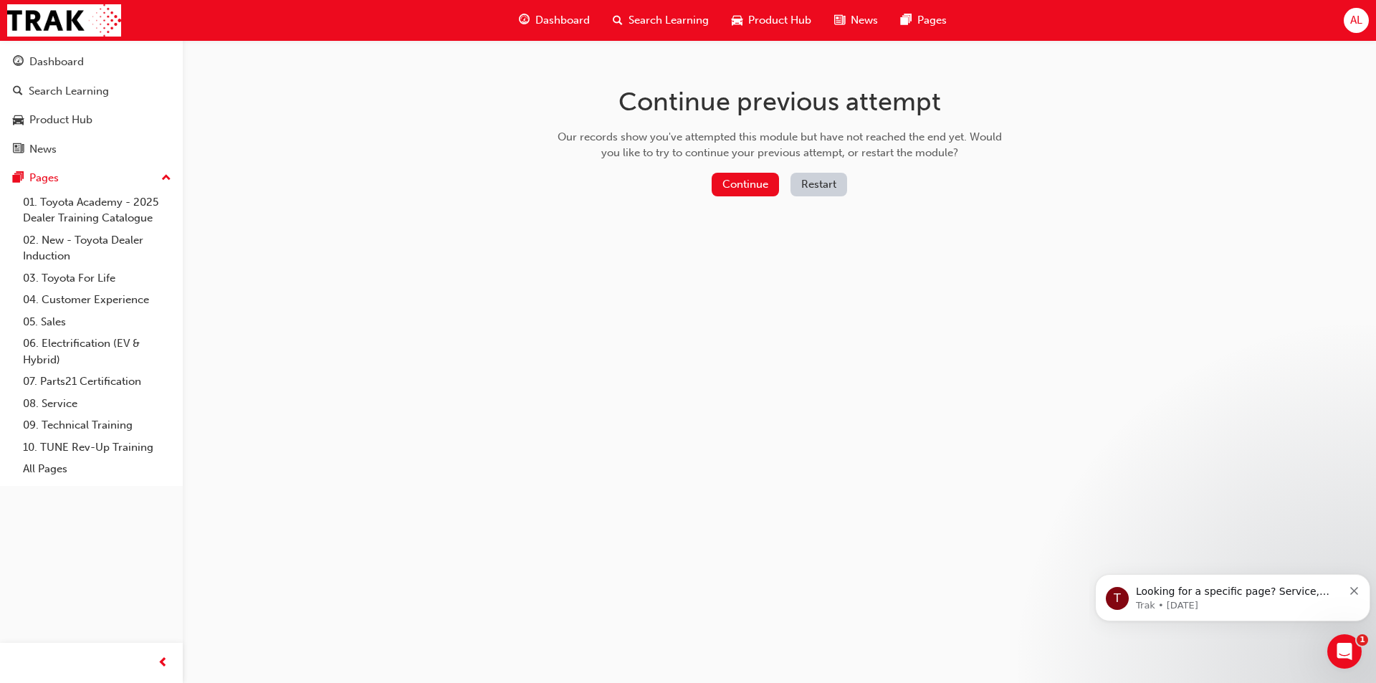
click at [741, 178] on button "Continue" at bounding box center [745, 185] width 67 height 24
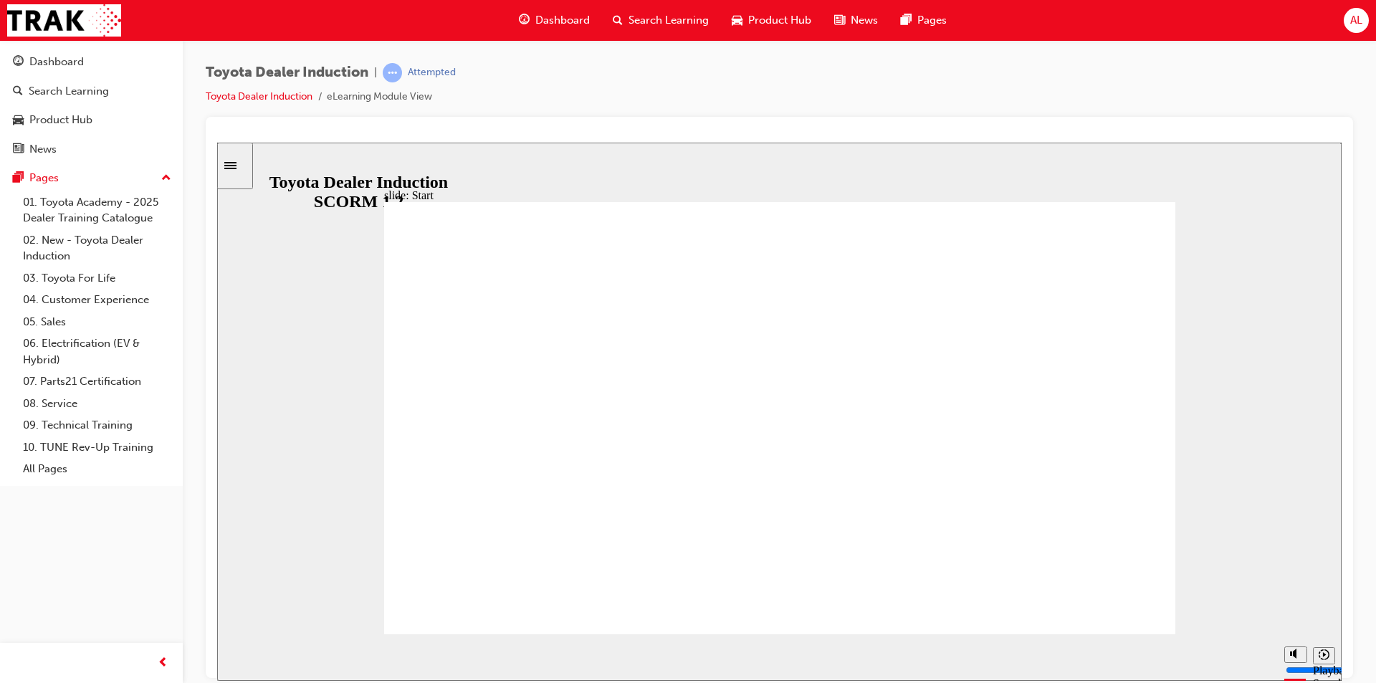
click at [542, 16] on span "Dashboard" at bounding box center [562, 20] width 54 height 16
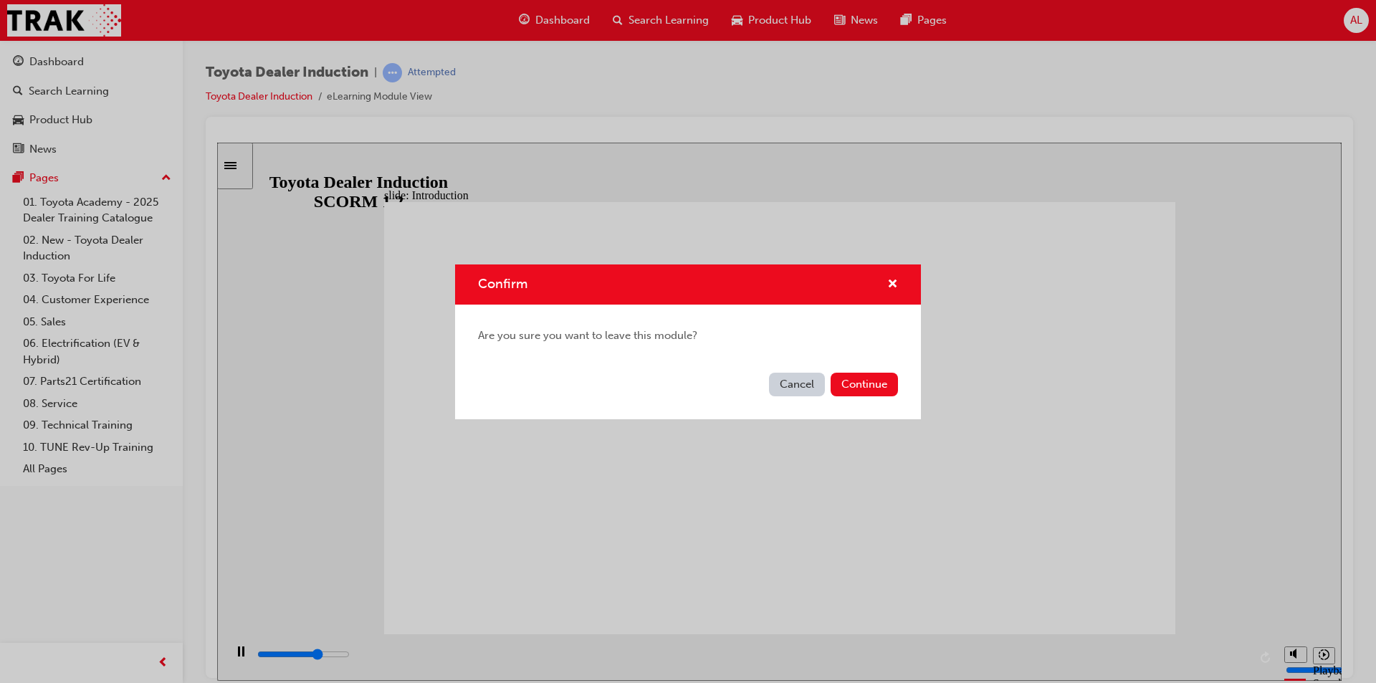
type input "39300"
click at [863, 389] on button "Continue" at bounding box center [864, 385] width 67 height 24
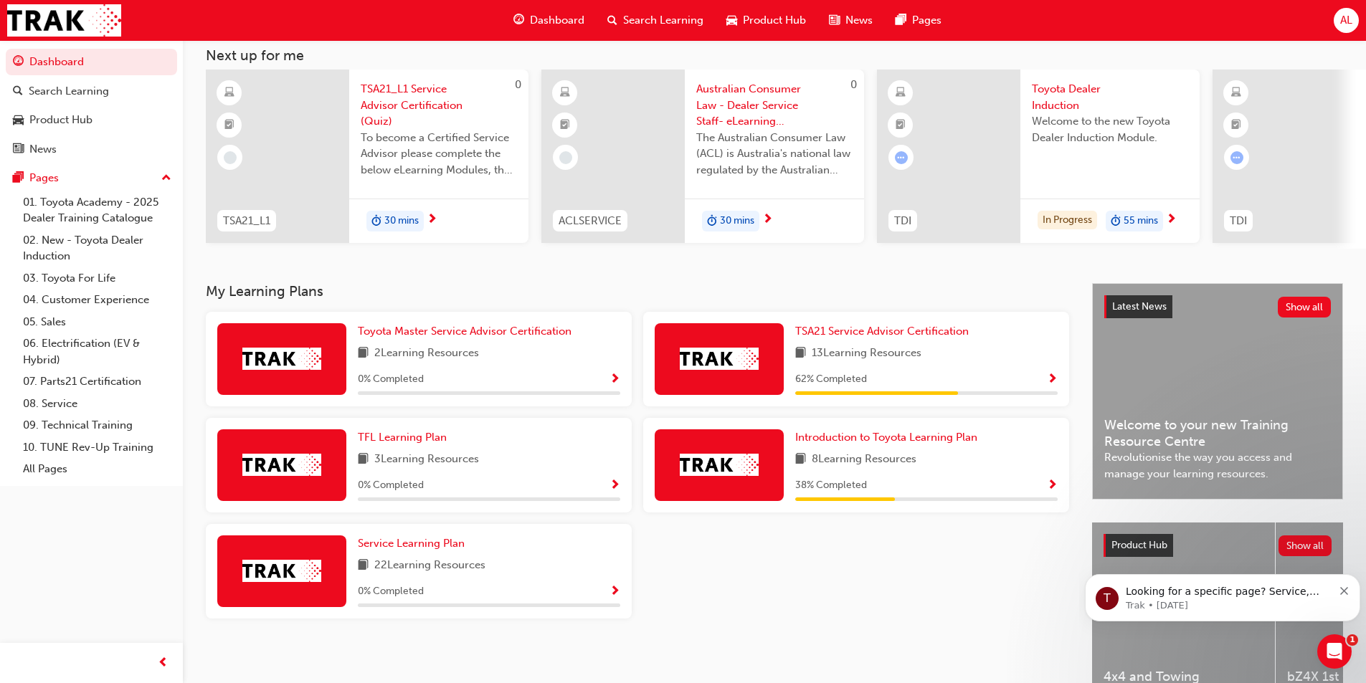
scroll to position [173, 0]
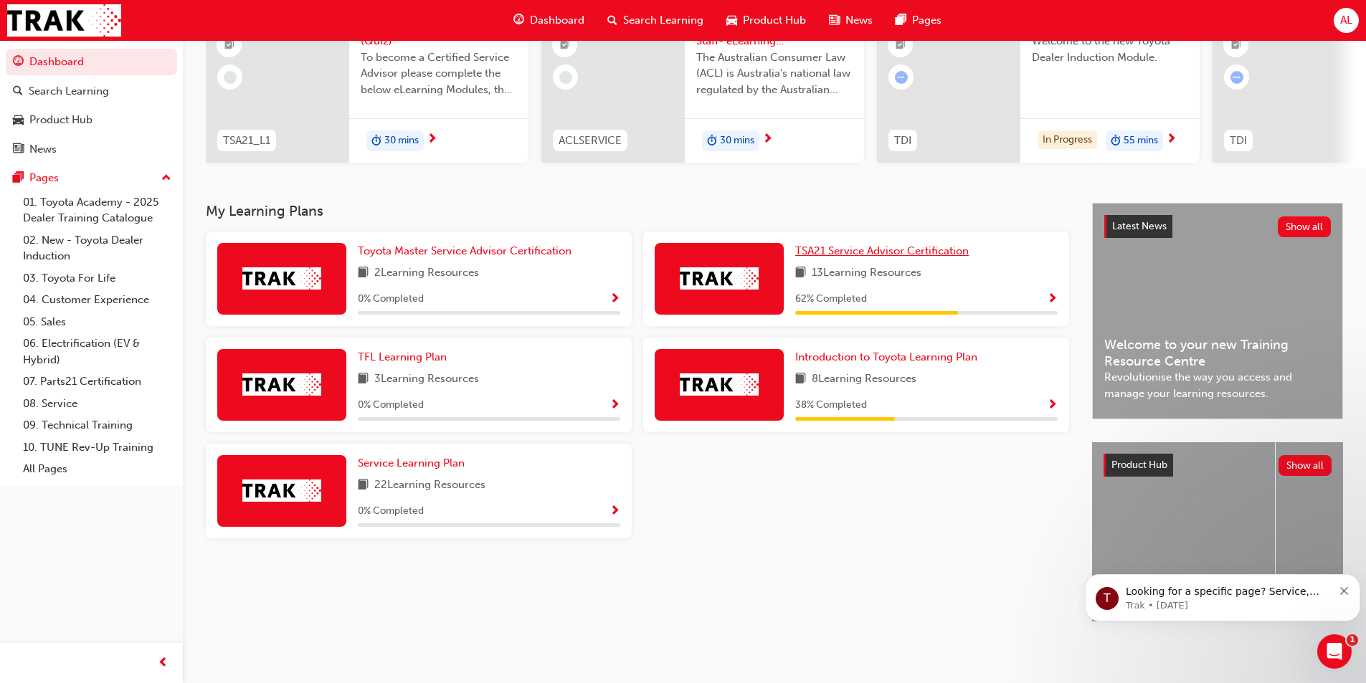
click at [851, 249] on span "TSA21 Service Advisor Certification" at bounding box center [881, 250] width 173 height 13
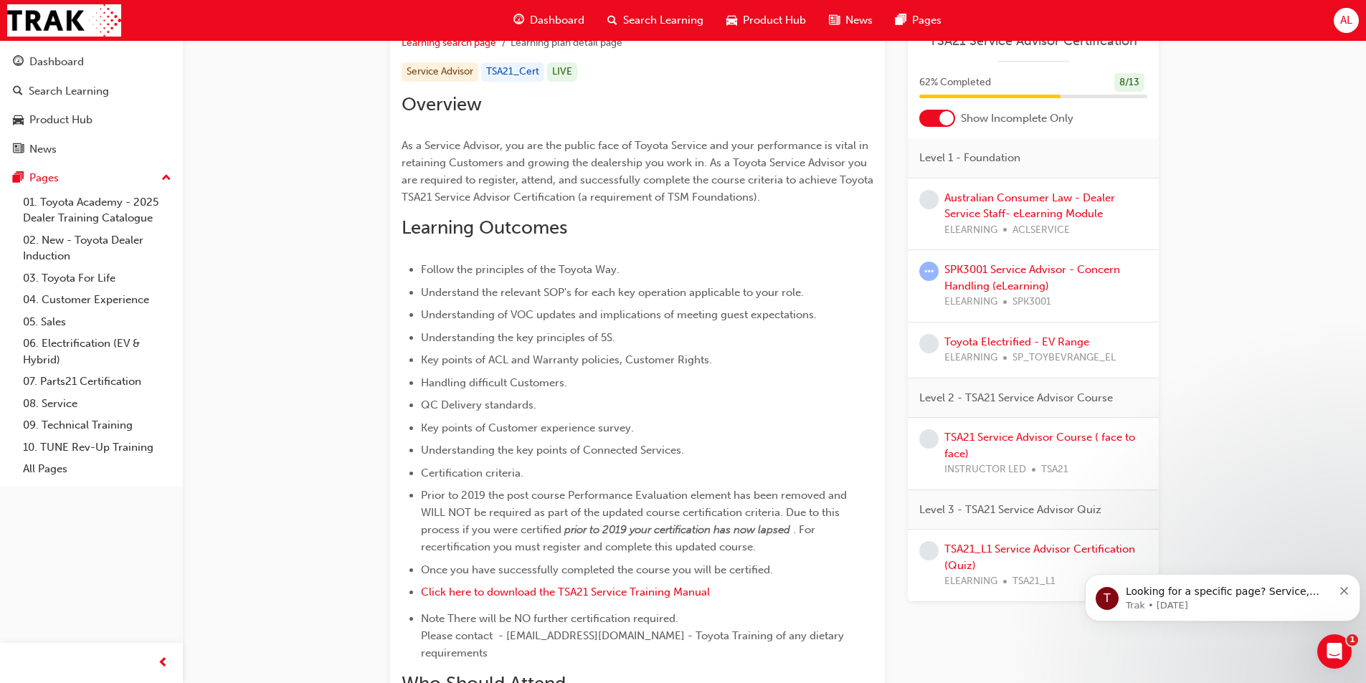
scroll to position [287, 0]
click at [987, 339] on link "Toyota Electrified - EV Range" at bounding box center [1016, 341] width 145 height 13
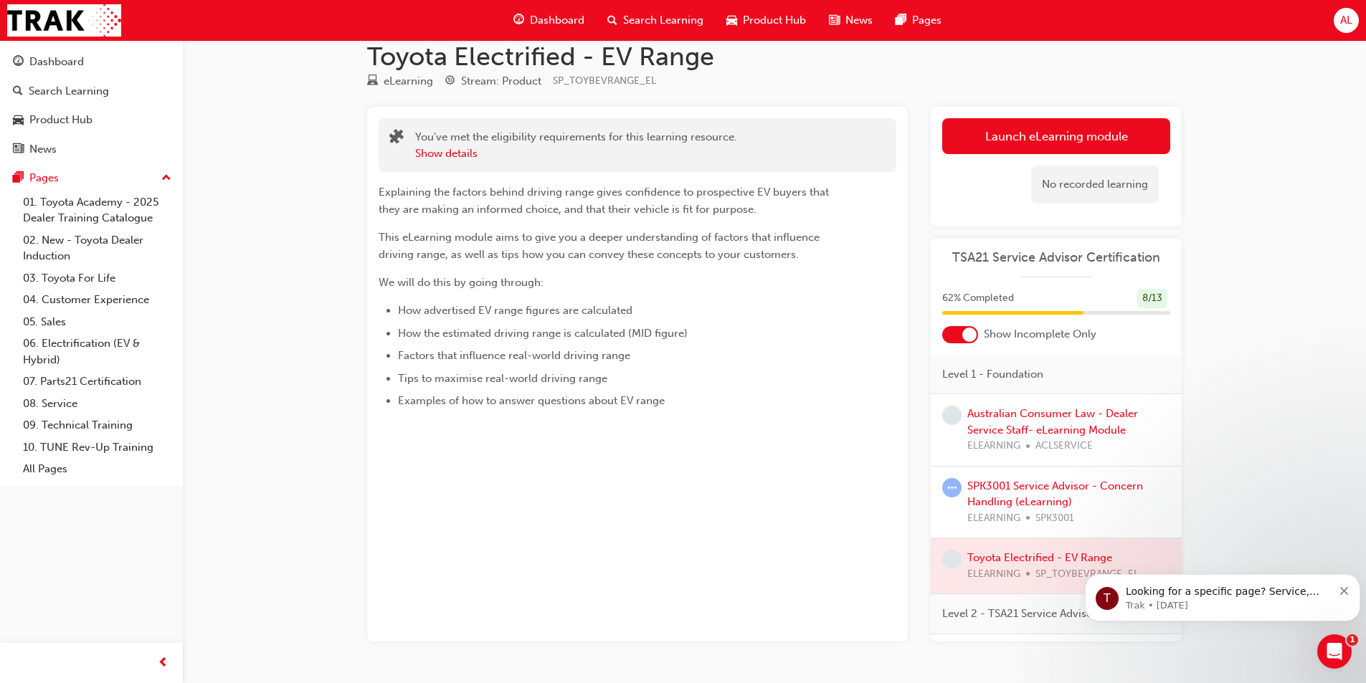
scroll to position [62, 0]
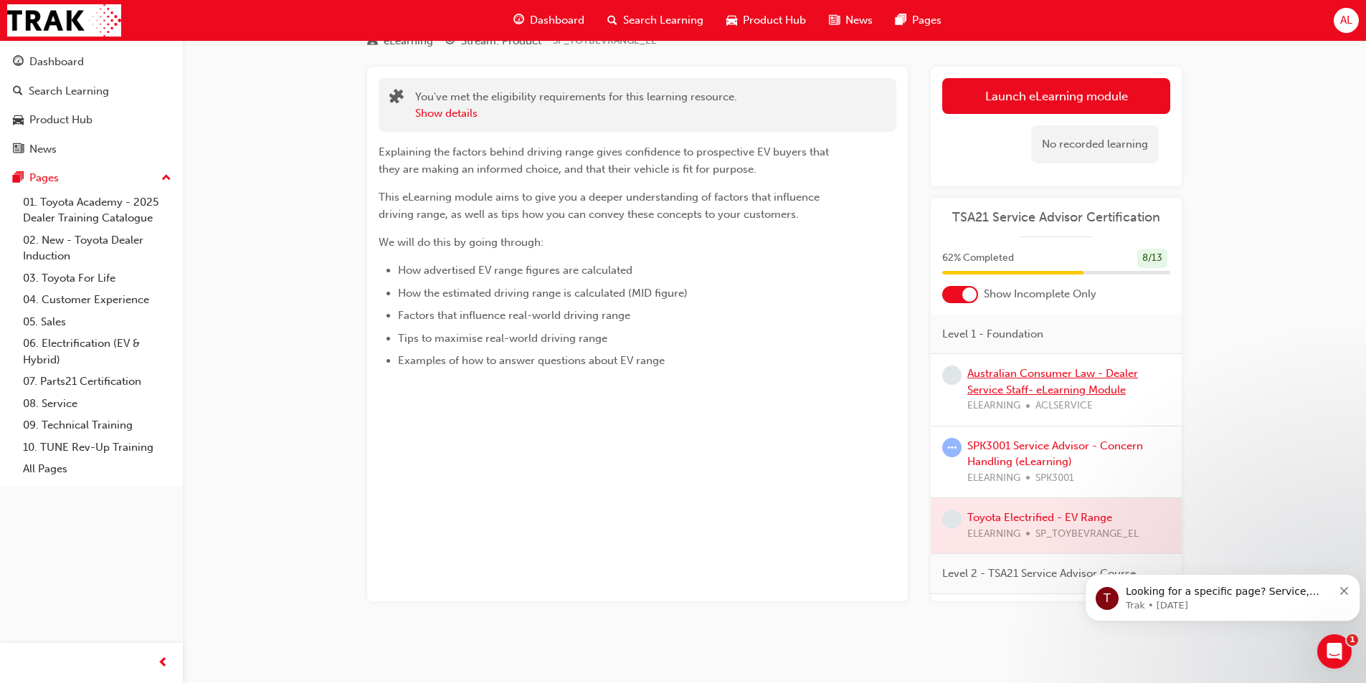
click at [981, 373] on link "Australian Consumer Law - Dealer Service Staff- eLearning Module" at bounding box center [1052, 381] width 171 height 29
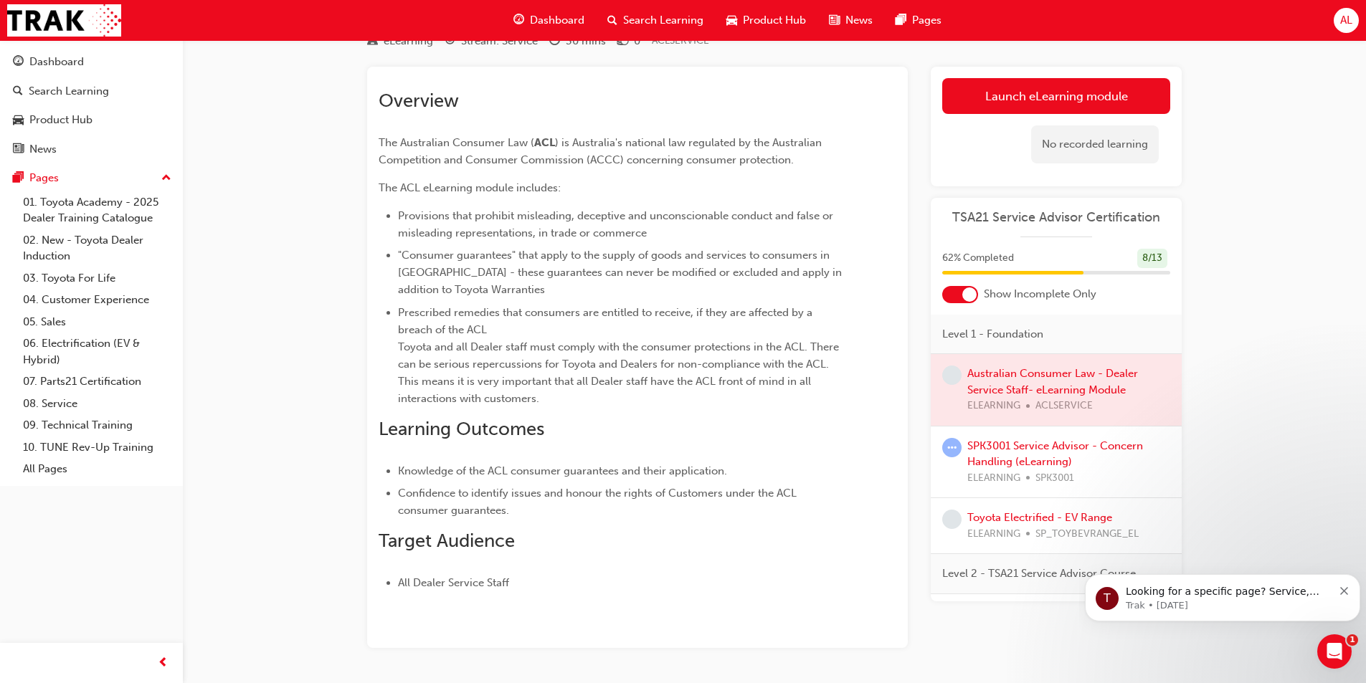
click at [995, 95] on link "Launch eLearning module" at bounding box center [1056, 96] width 228 height 36
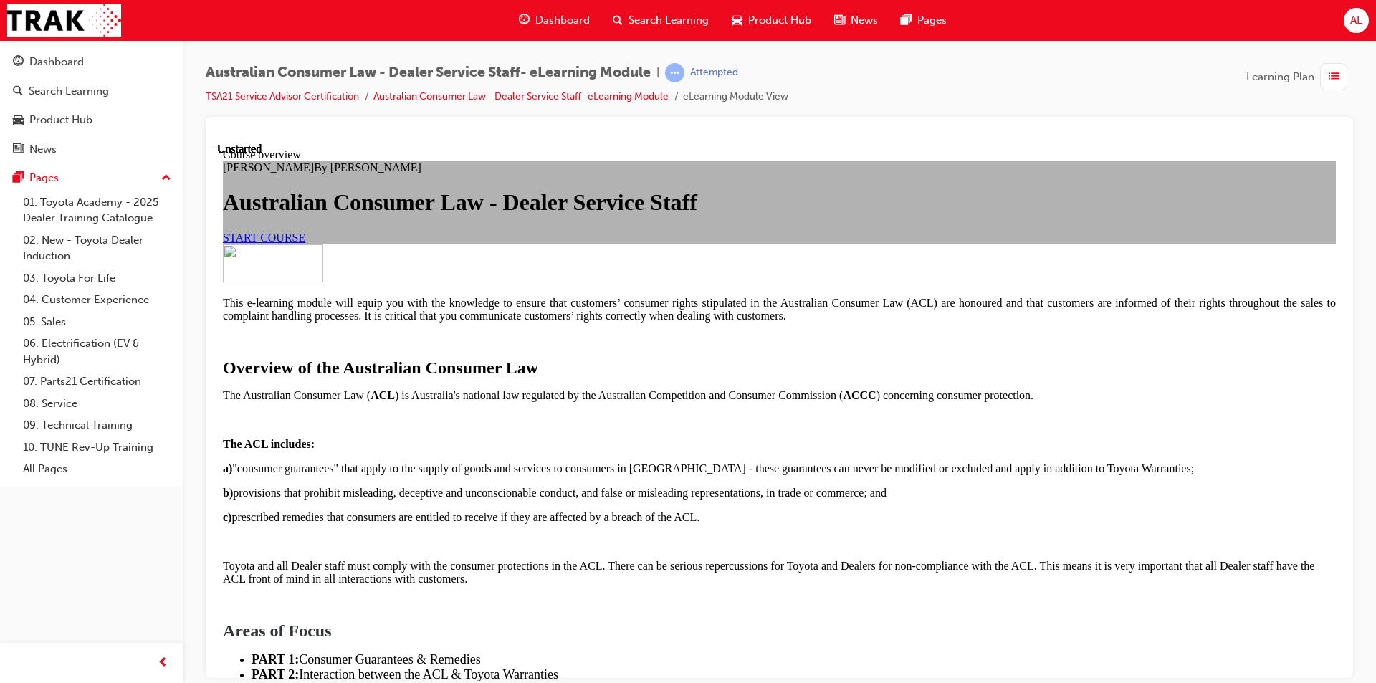
scroll to position [143, 0]
click at [305, 243] on span "START COURSE" at bounding box center [264, 237] width 82 height 12
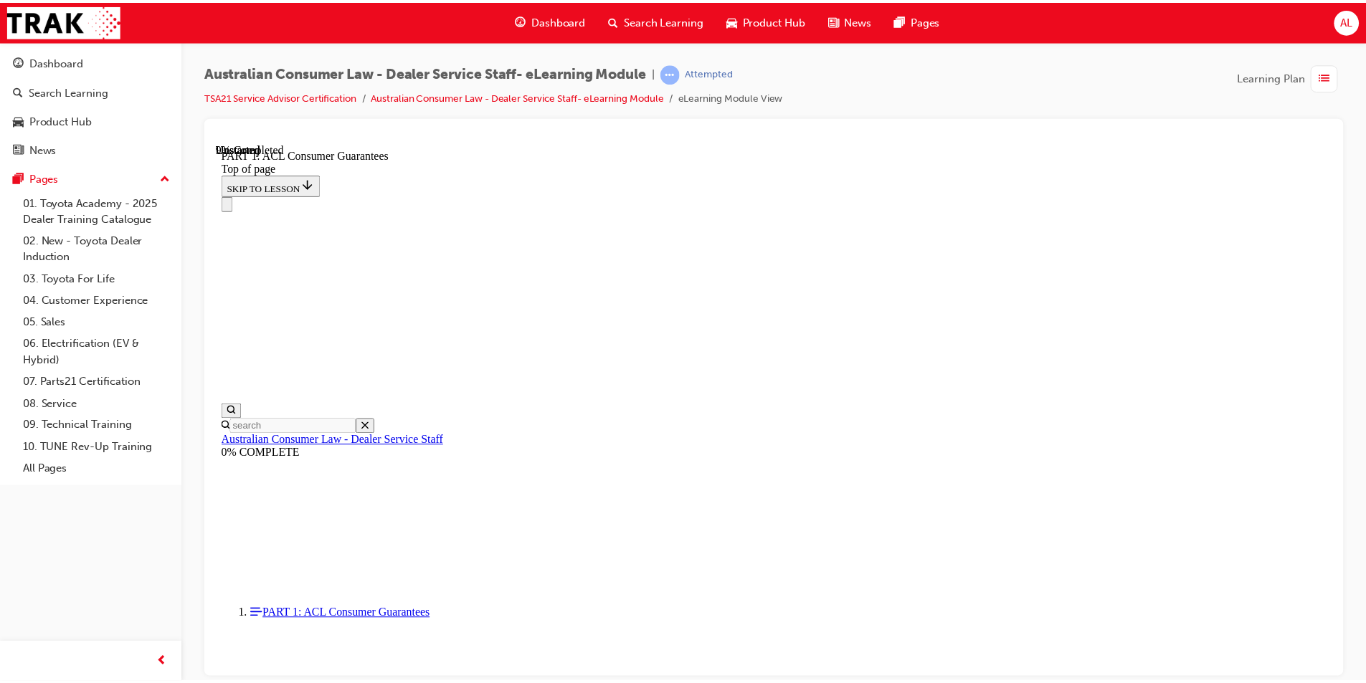
scroll to position [0, 0]
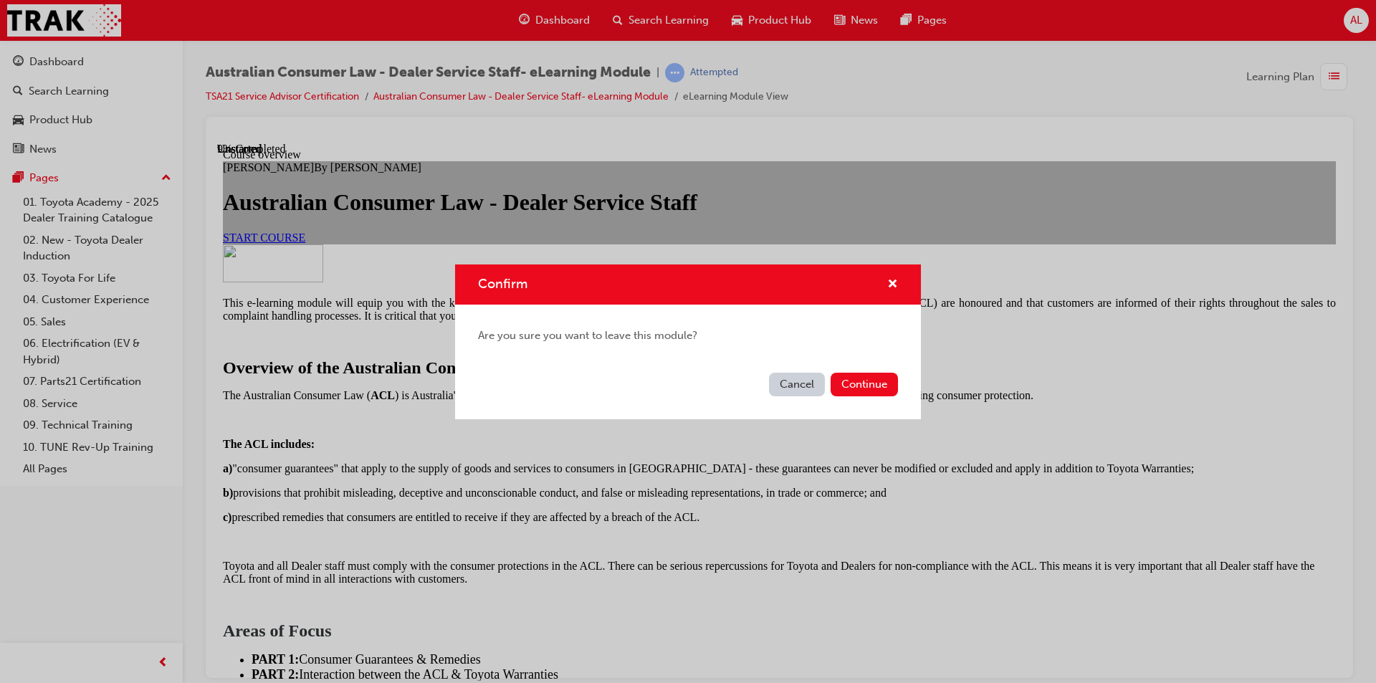
click at [838, 381] on button "Continue" at bounding box center [864, 385] width 67 height 24
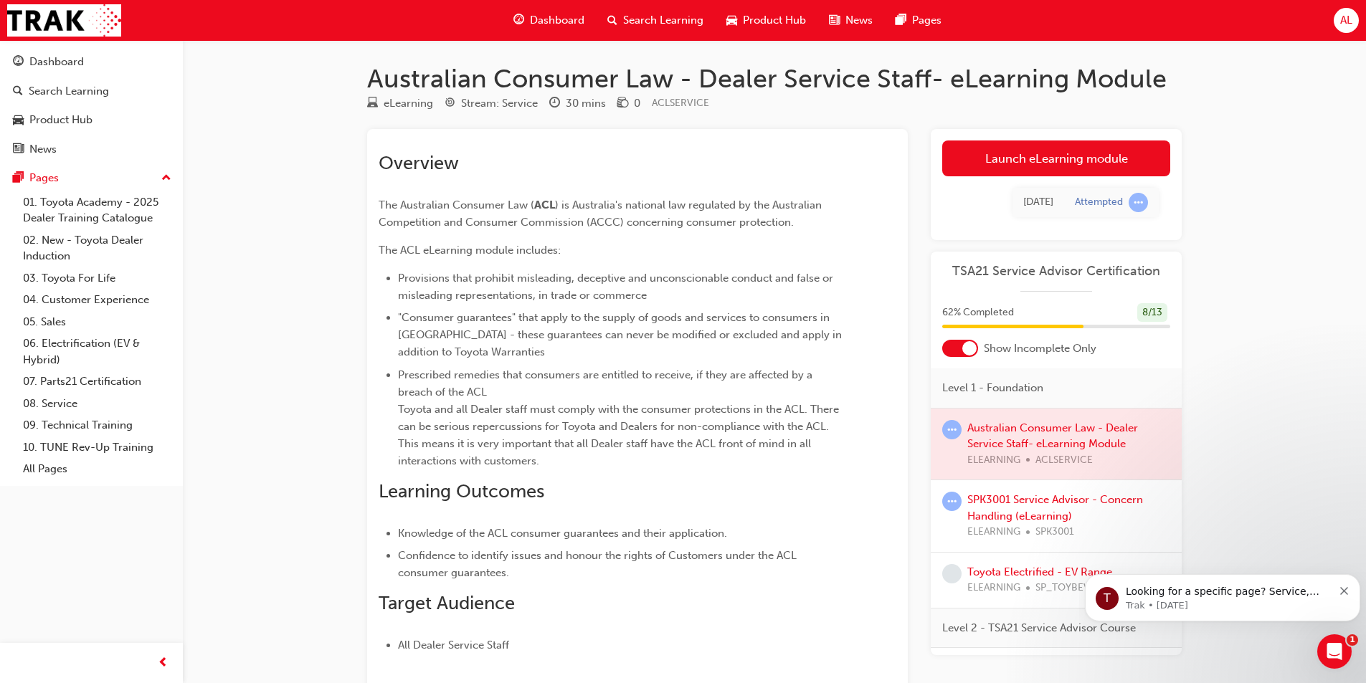
scroll to position [62, 0]
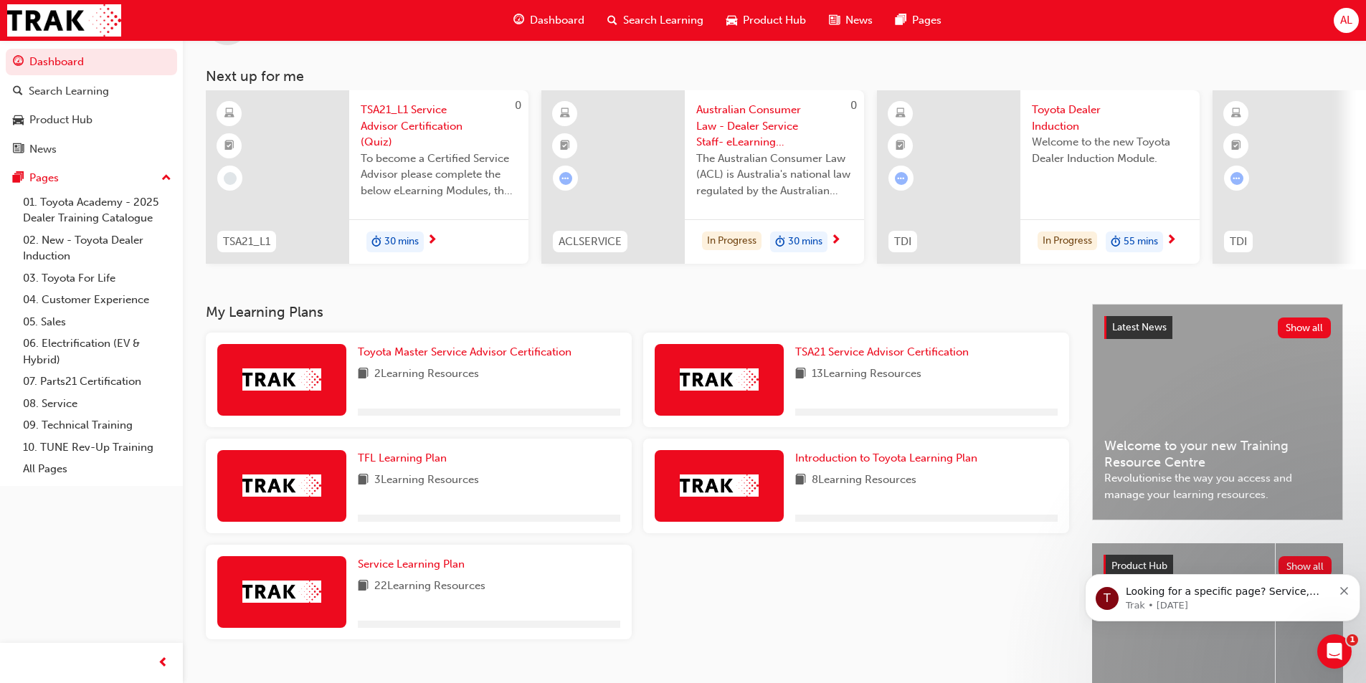
scroll to position [143, 0]
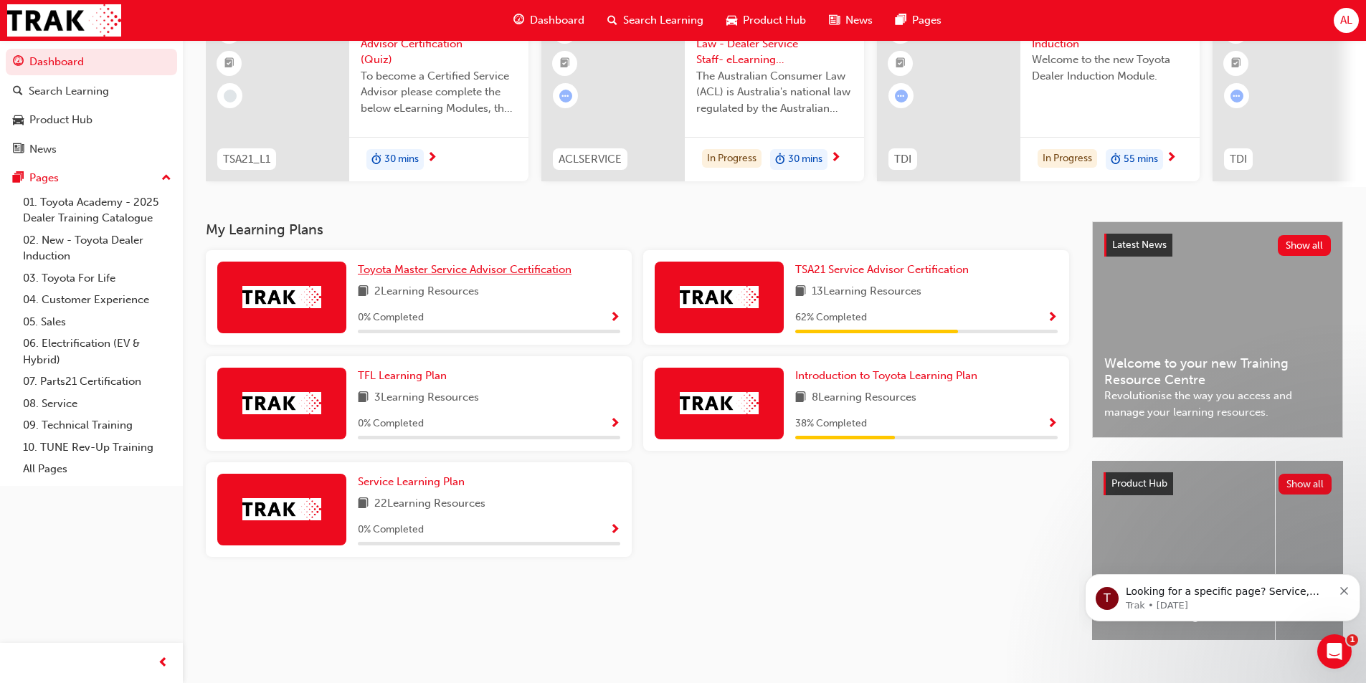
click at [431, 275] on span "Toyota Master Service Advisor Certification" at bounding box center [465, 269] width 214 height 13
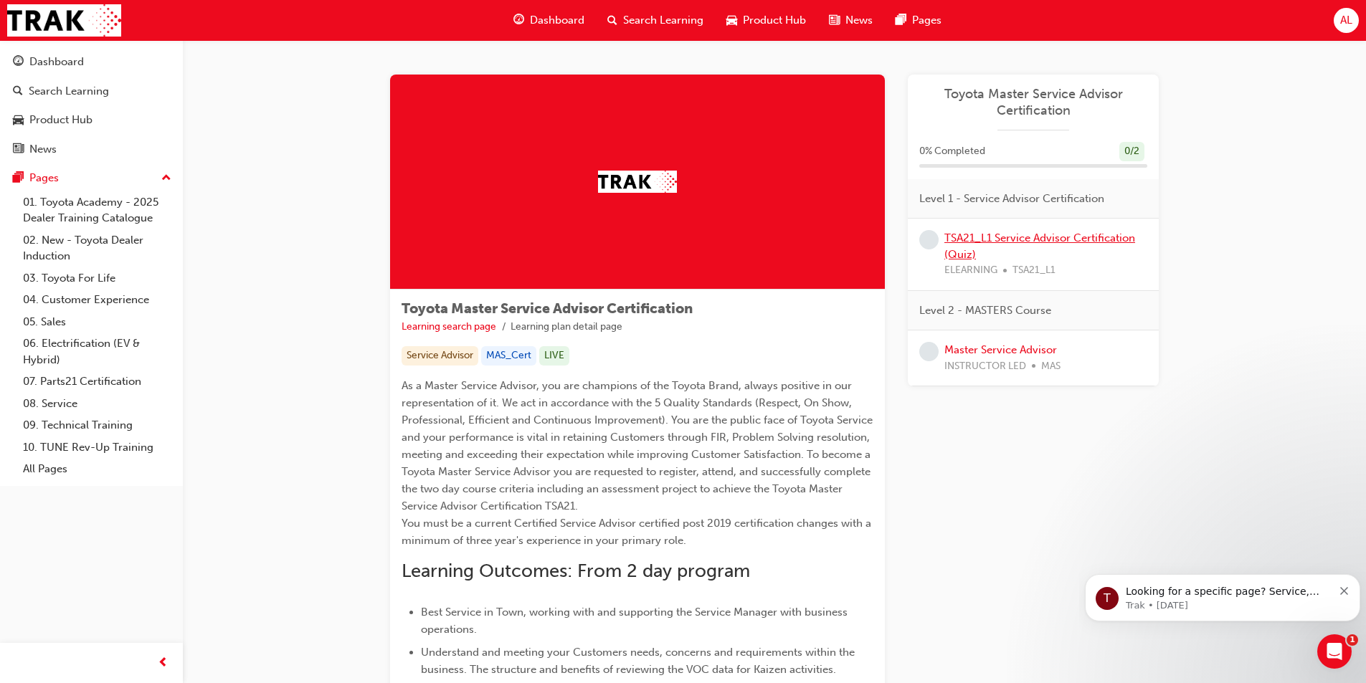
click at [1024, 239] on link "TSA21_L1 Service Advisor Certification (Quiz)" at bounding box center [1039, 246] width 191 height 29
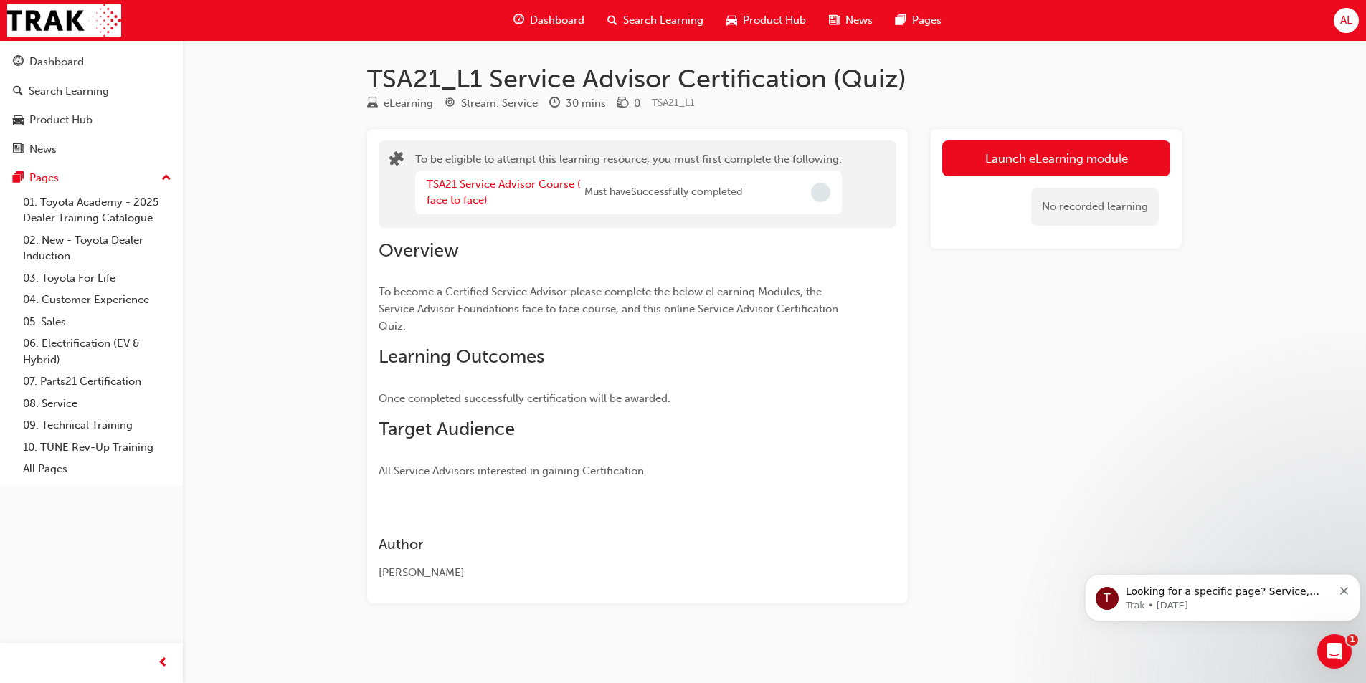
click at [1017, 160] on button "Launch eLearning module" at bounding box center [1056, 158] width 228 height 36
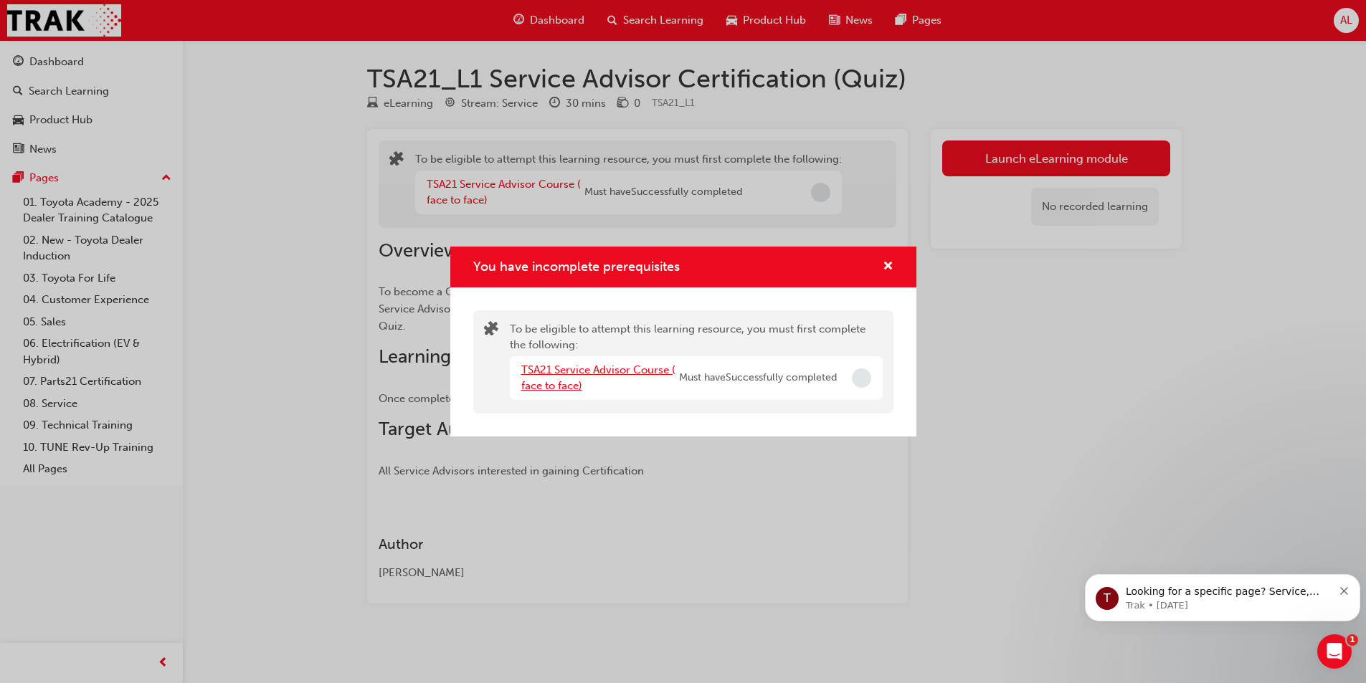
click at [621, 370] on link "TSA21 Service Advisor Course ( face to face)" at bounding box center [598, 377] width 154 height 29
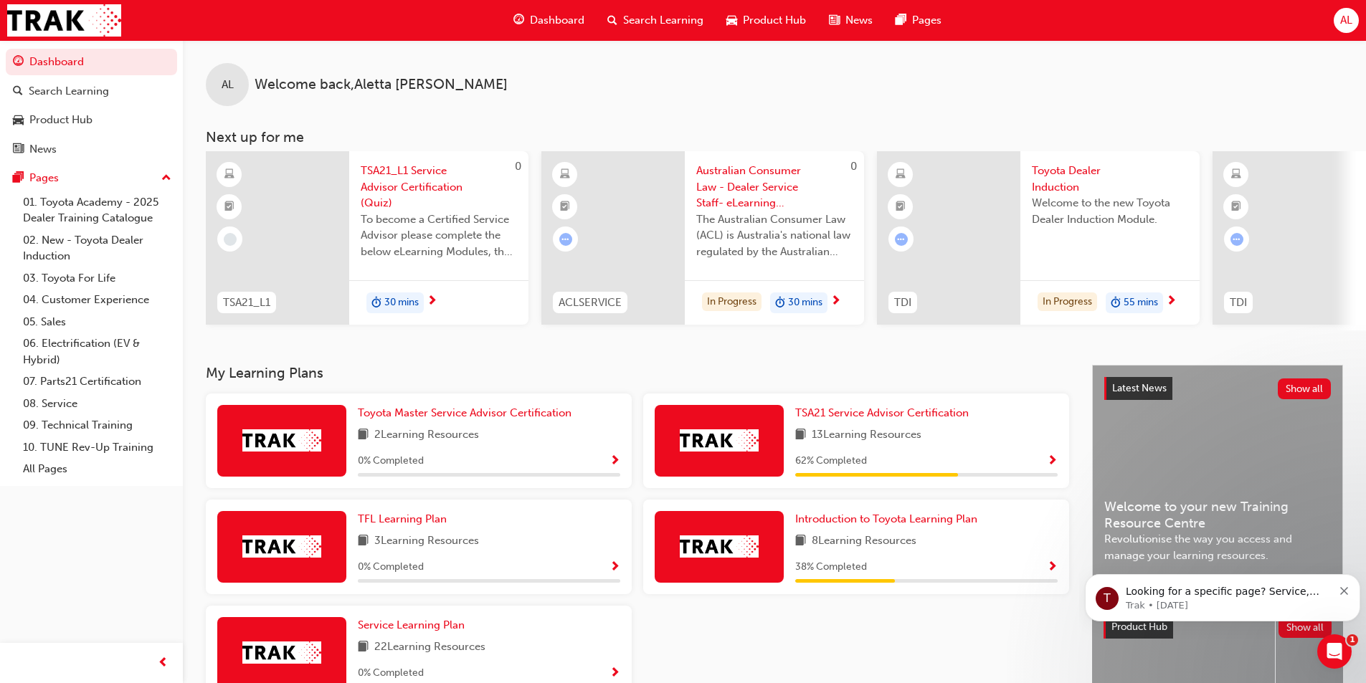
scroll to position [72, 0]
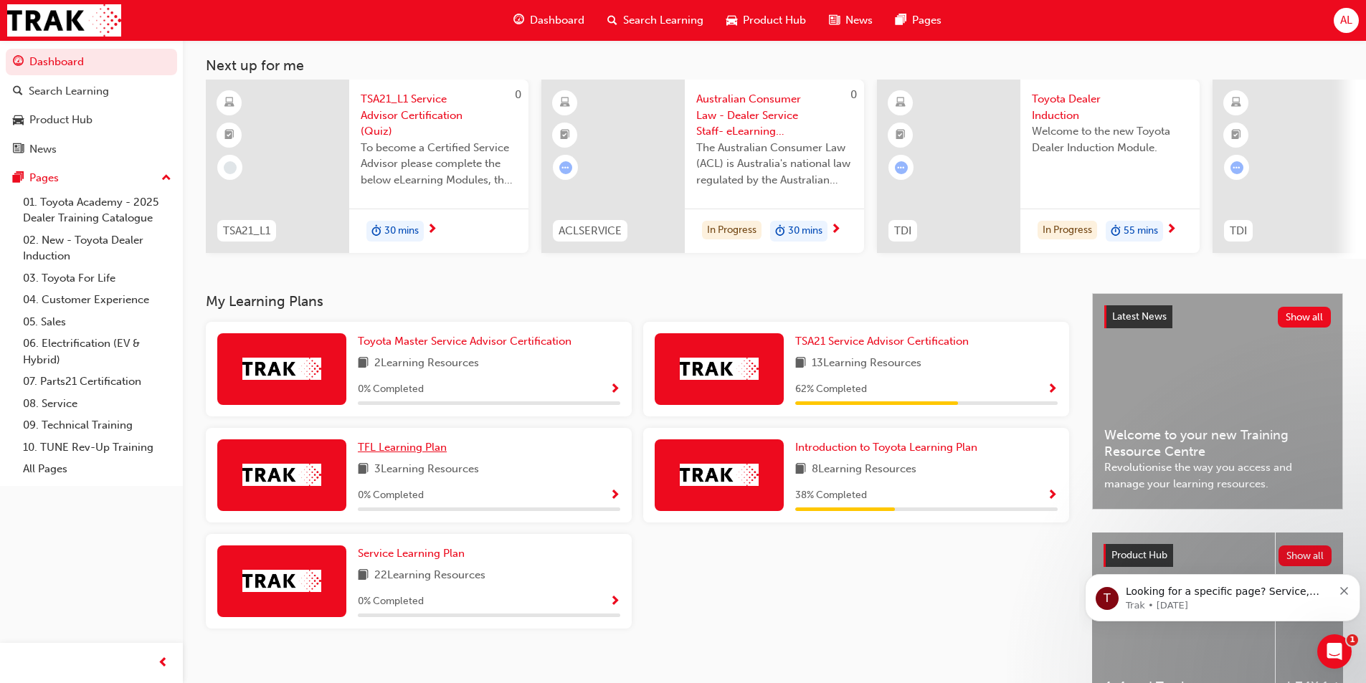
click at [406, 451] on span "TFL Learning Plan" at bounding box center [402, 447] width 89 height 13
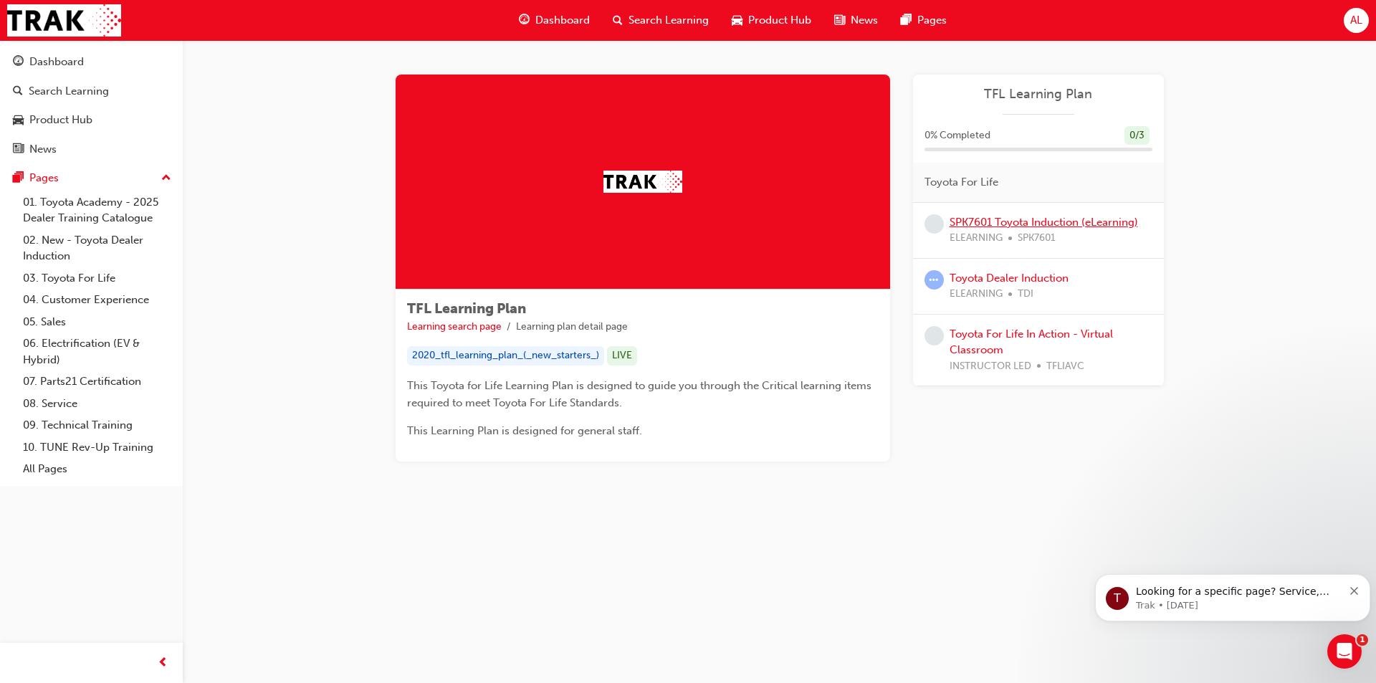
click at [1039, 218] on link "SPK7601 Toyota Induction (eLearning)" at bounding box center [1044, 222] width 189 height 13
click at [978, 279] on link "Toyota Dealer Induction" at bounding box center [1009, 278] width 119 height 13
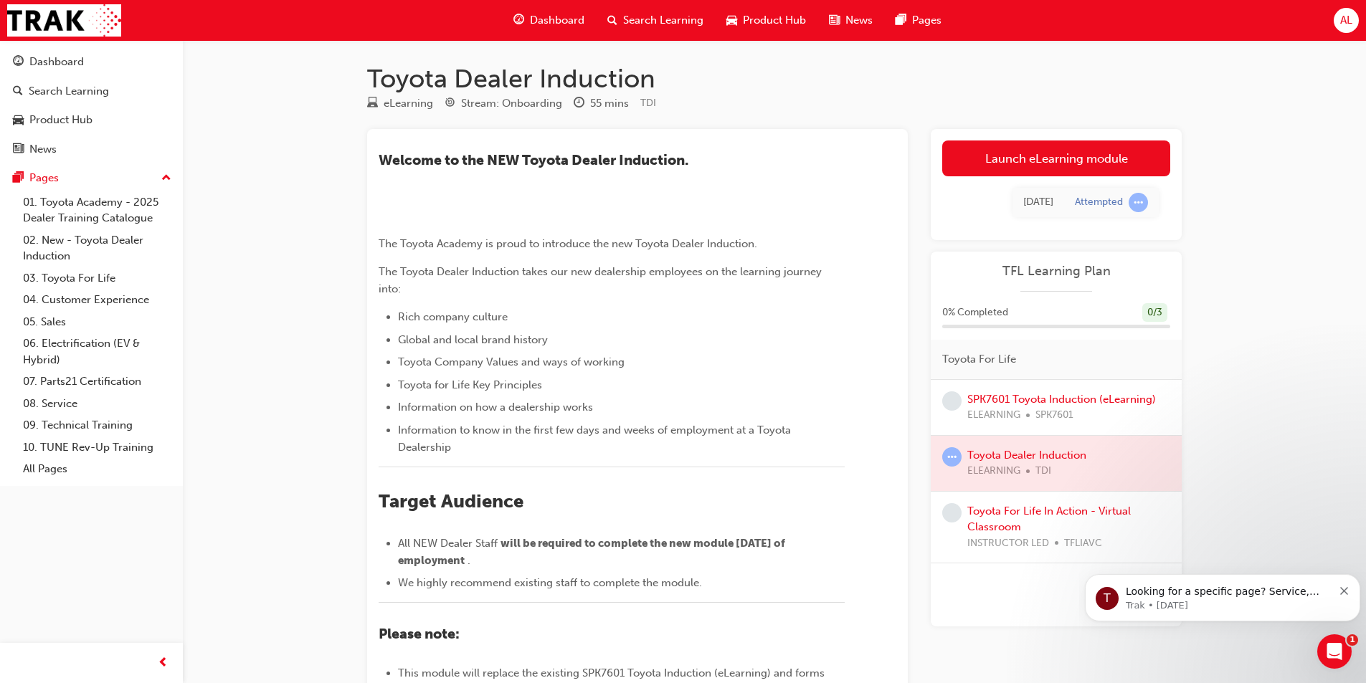
click at [1036, 153] on link "Launch eLearning module" at bounding box center [1056, 158] width 228 height 36
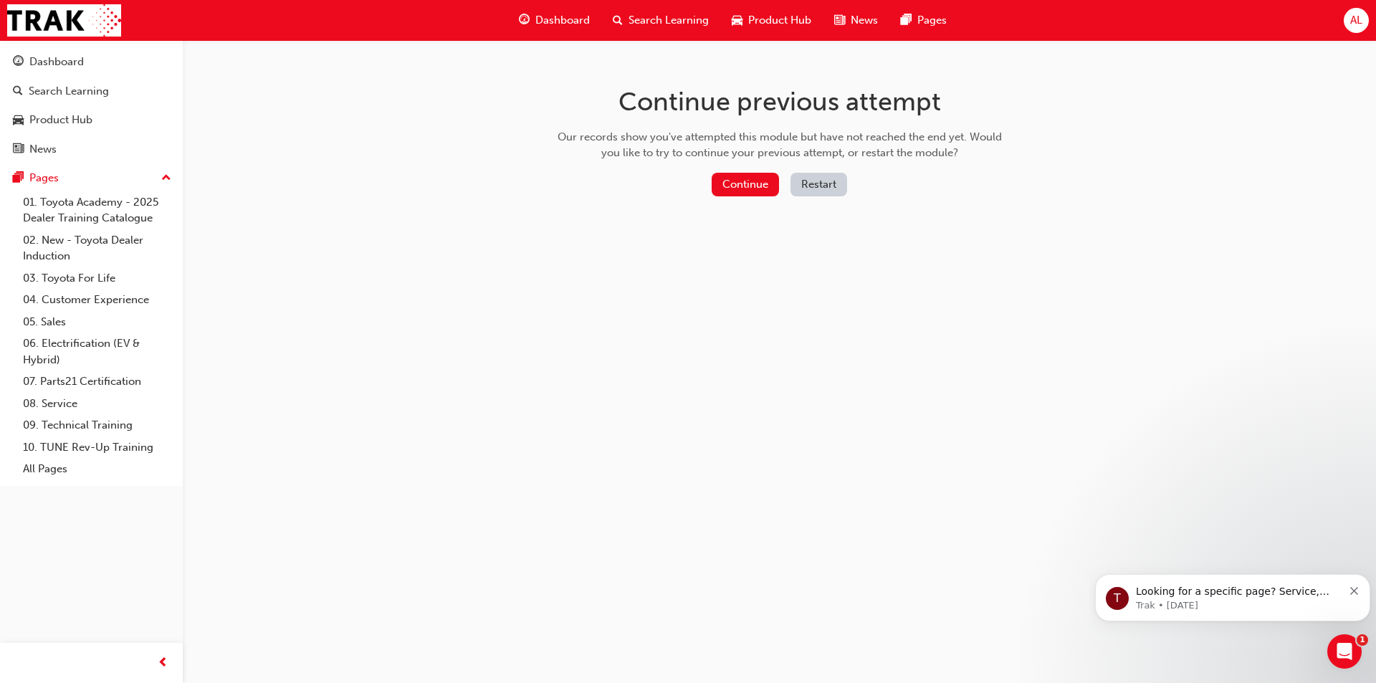
click at [740, 184] on button "Continue" at bounding box center [745, 185] width 67 height 24
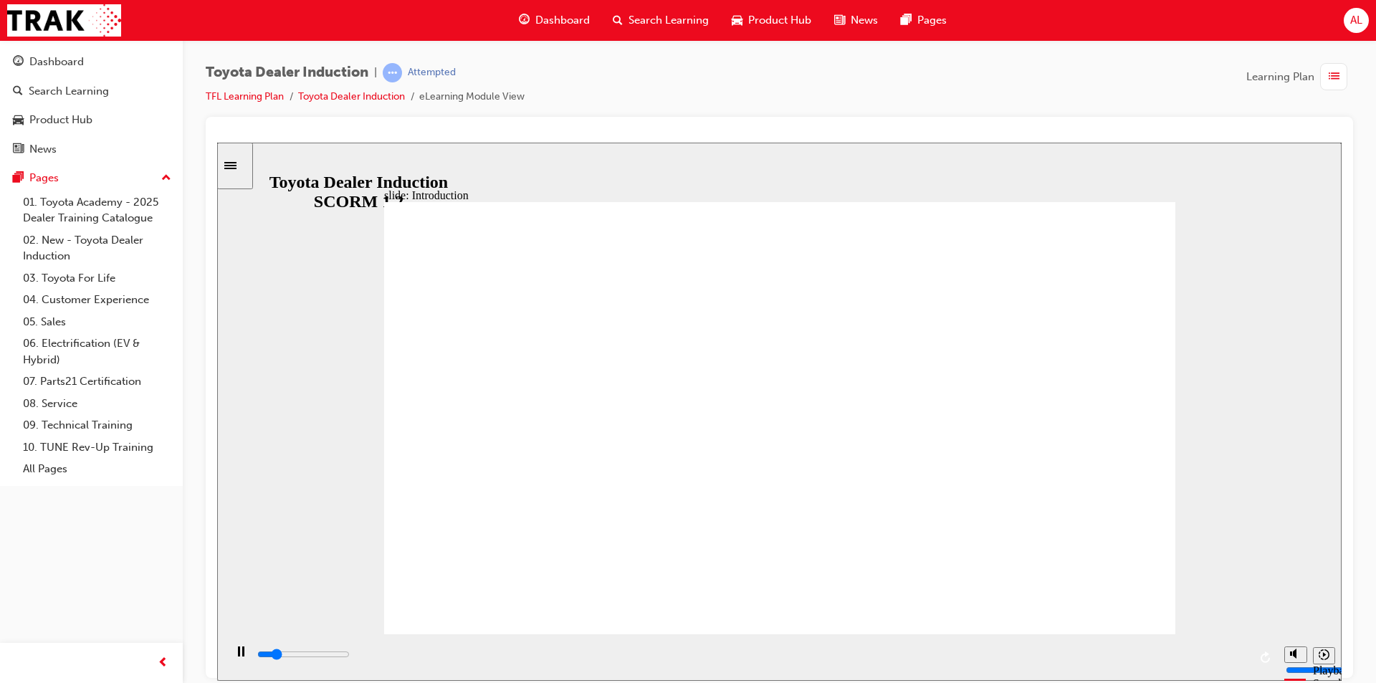
type input "58700"
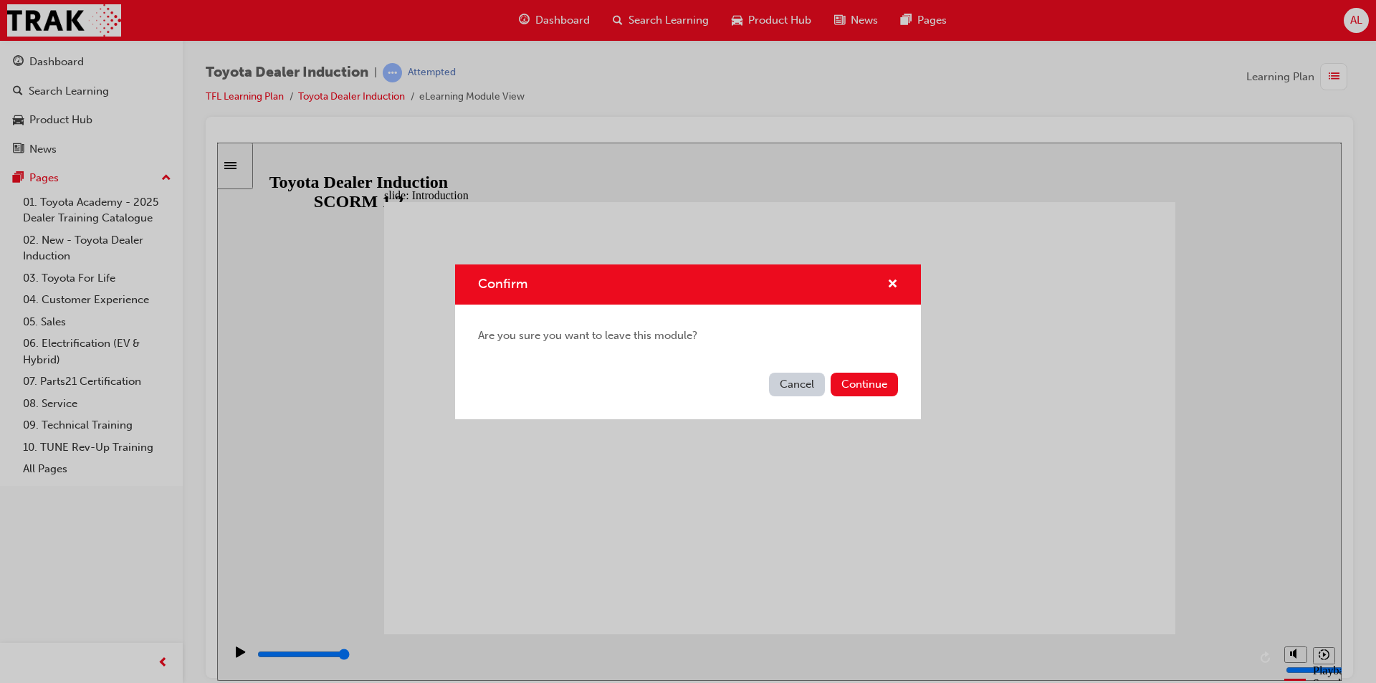
click at [869, 388] on button "Continue" at bounding box center [864, 385] width 67 height 24
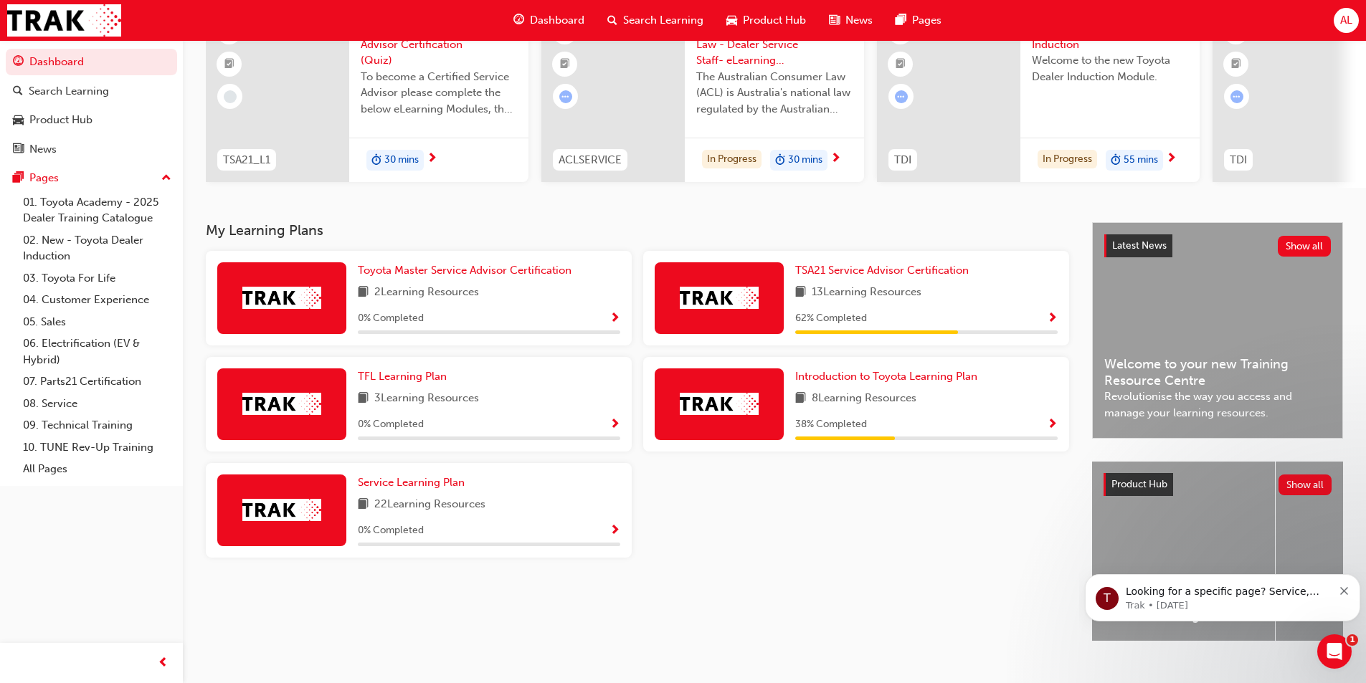
scroll to position [143, 0]
click at [409, 485] on span "Service Learning Plan" at bounding box center [411, 481] width 107 height 13
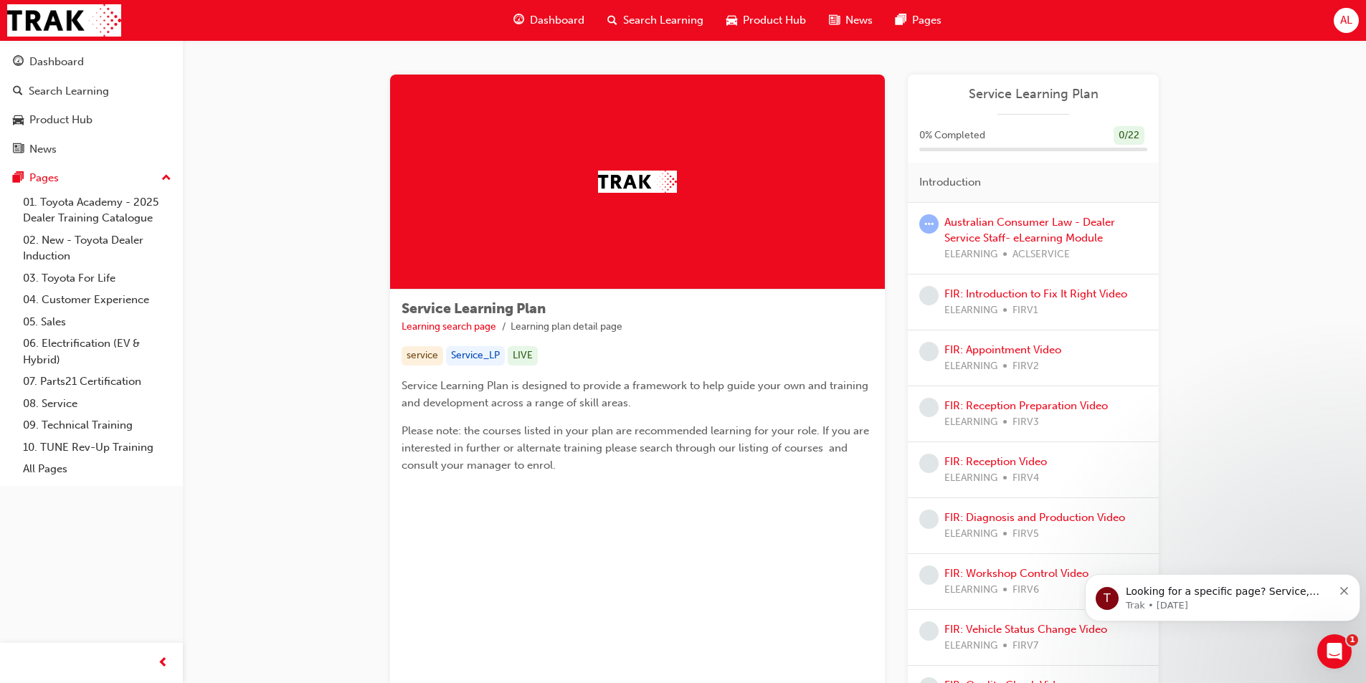
click at [1006, 231] on div "Australian Consumer Law - Dealer Service Staff- eLearning Module ELEARNING ACLS…" at bounding box center [1045, 238] width 203 height 49
click at [1008, 222] on link "Australian Consumer Law - Dealer Service Staff- eLearning Module" at bounding box center [1029, 230] width 171 height 29
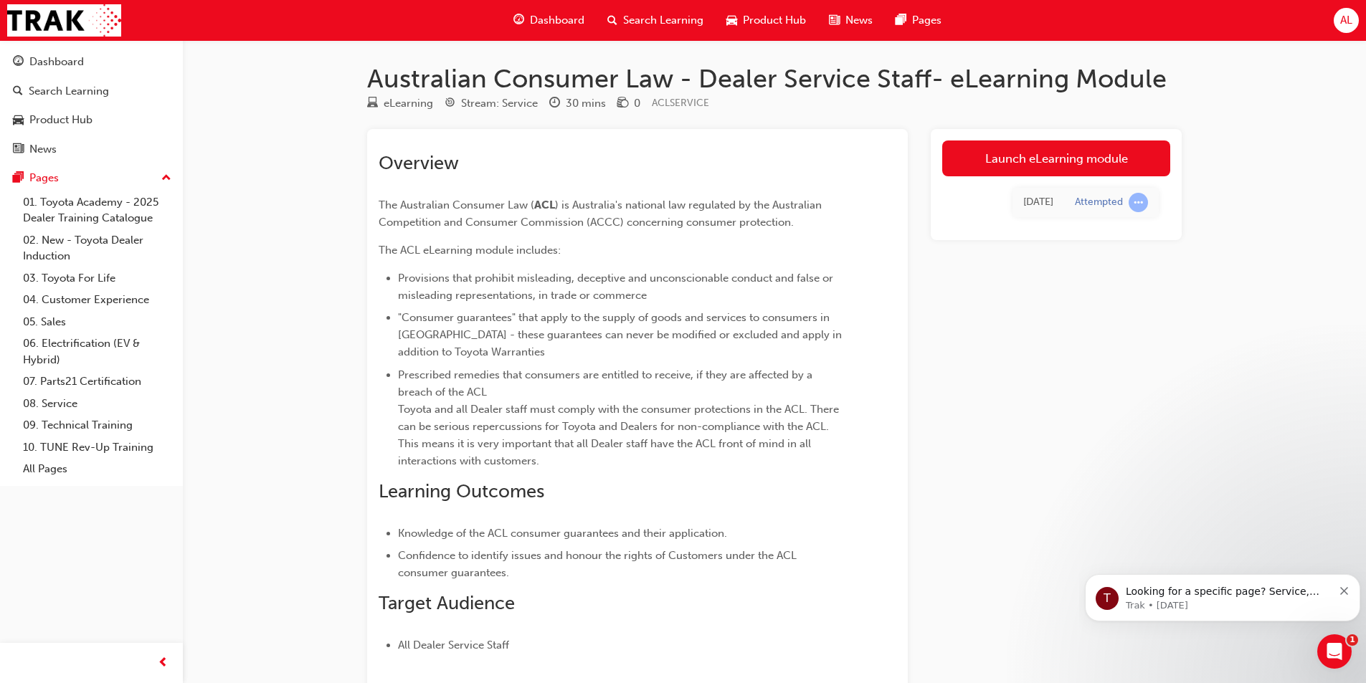
click at [1095, 146] on link "Launch eLearning module" at bounding box center [1056, 158] width 228 height 36
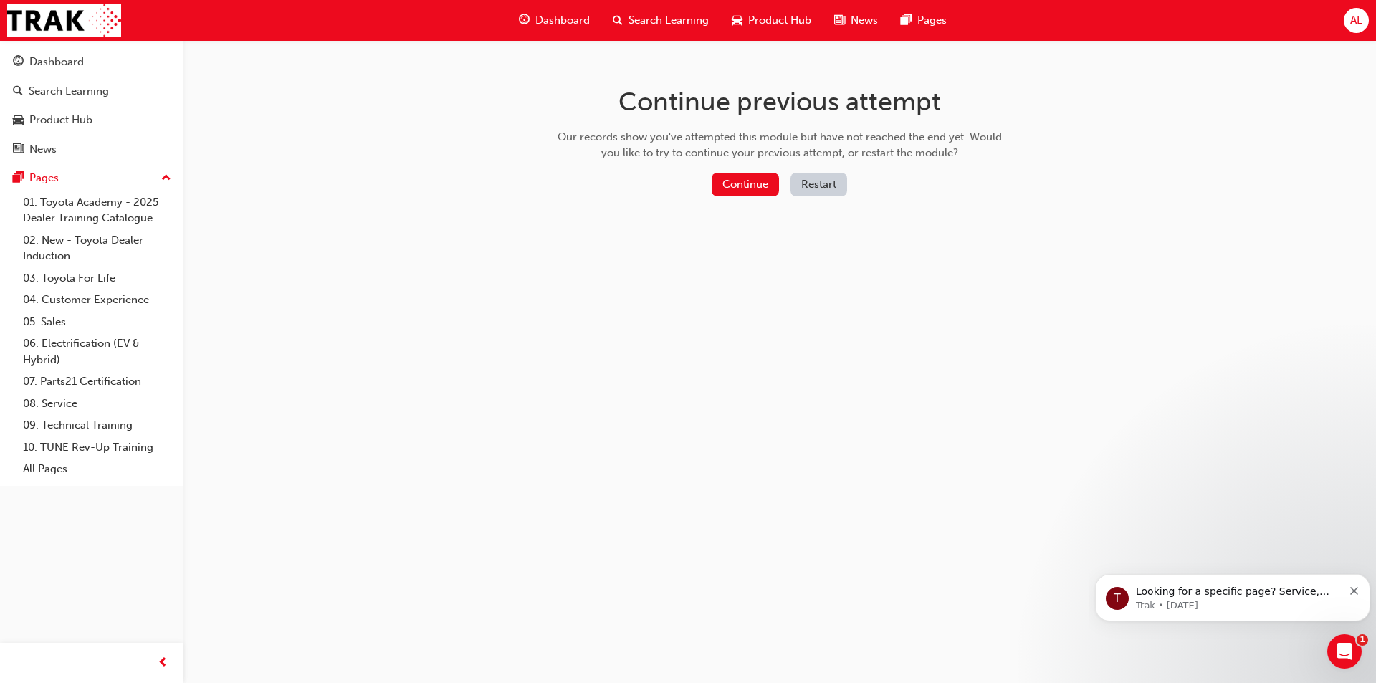
click at [749, 180] on button "Continue" at bounding box center [745, 185] width 67 height 24
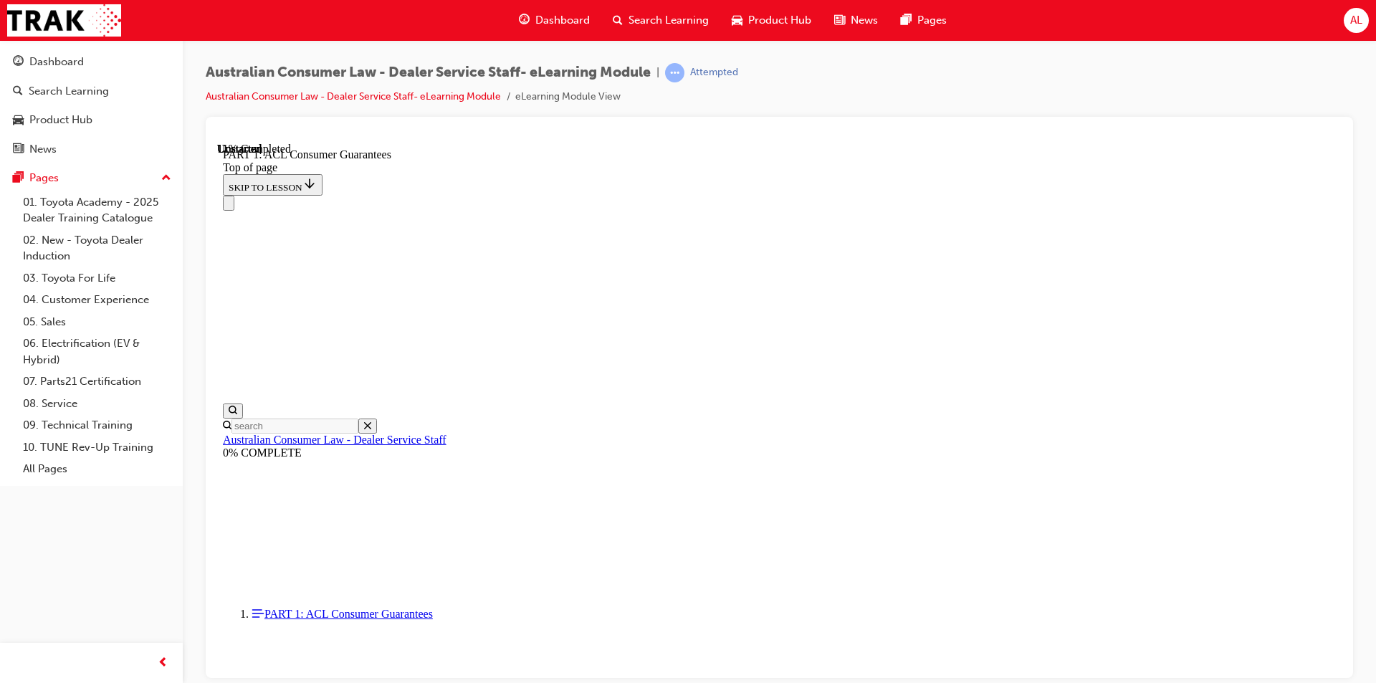
scroll to position [2338, 0]
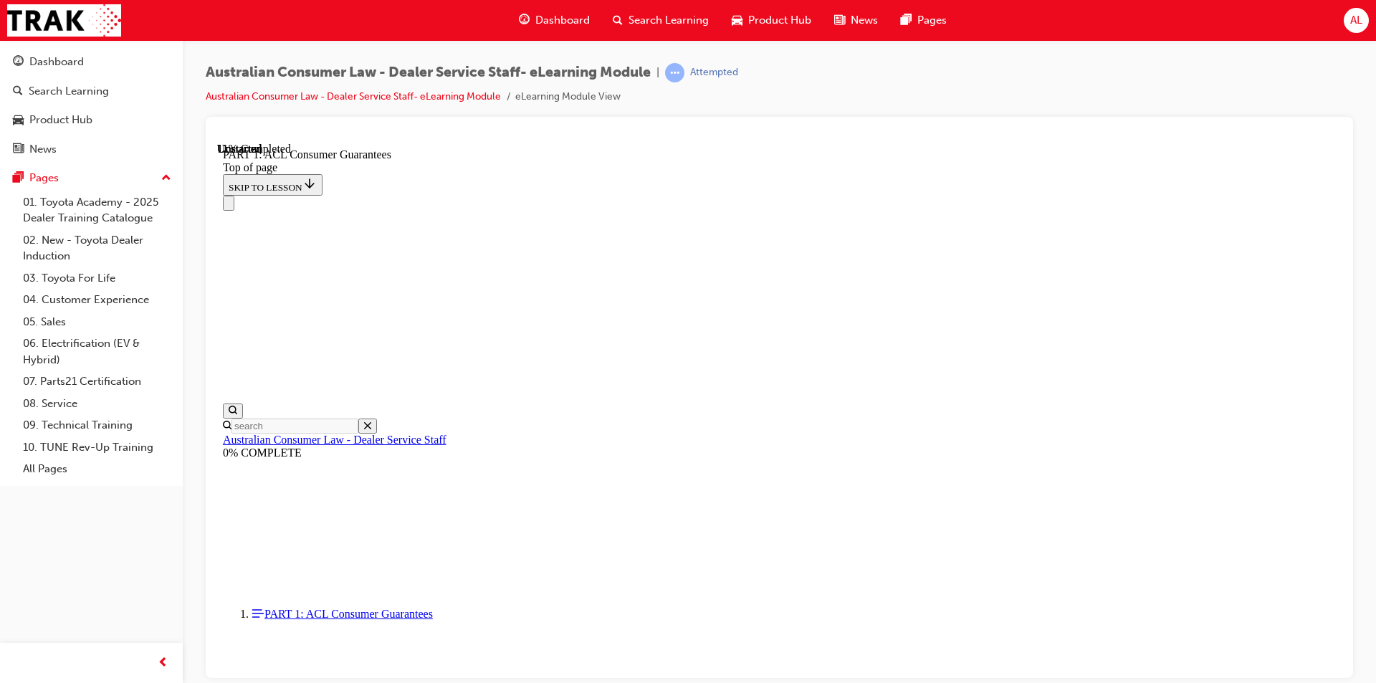
scroll to position [2244, 0]
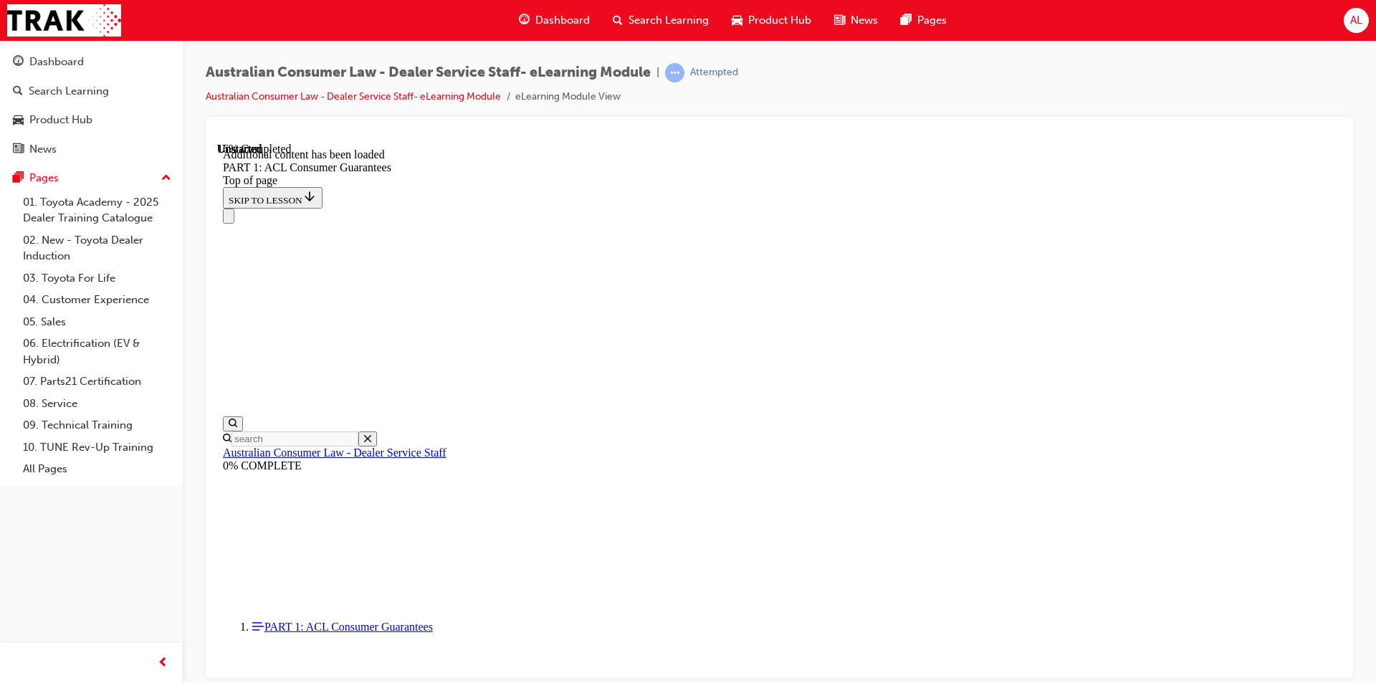
scroll to position [2738, 0]
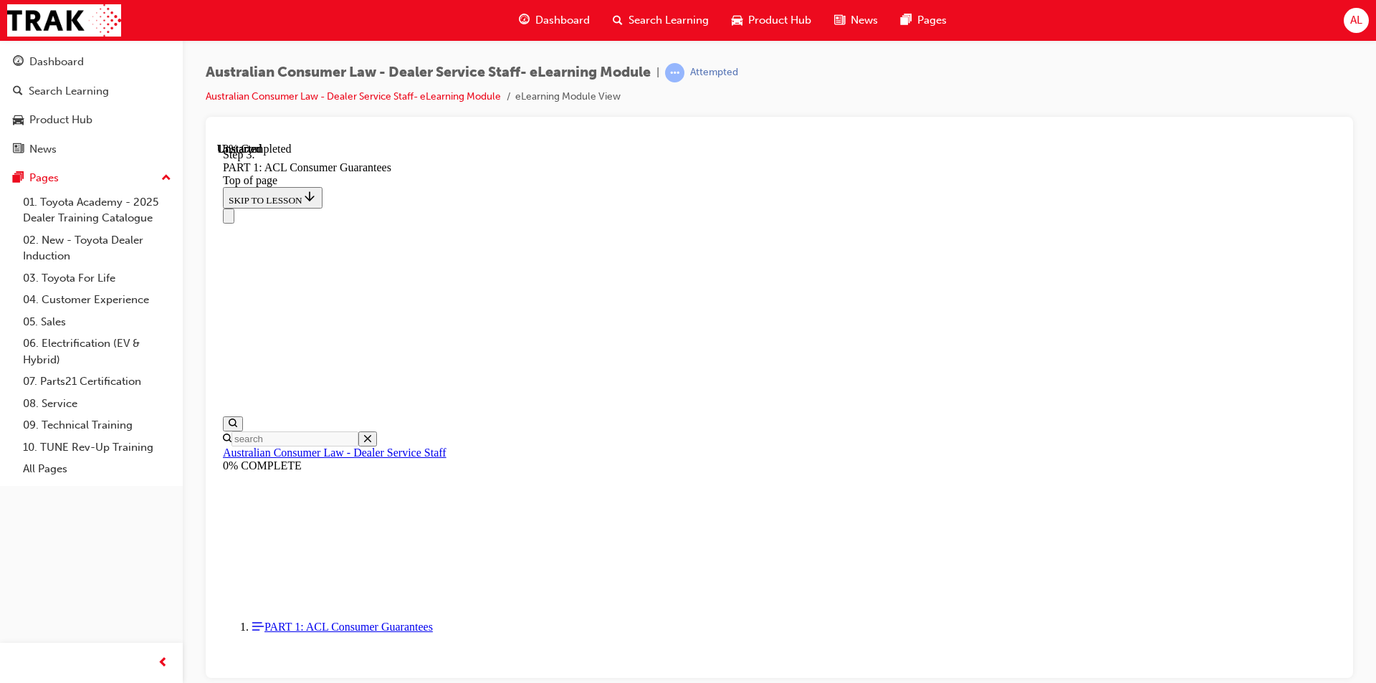
scroll to position [2738, 0]
